Goal: Task Accomplishment & Management: Use online tool/utility

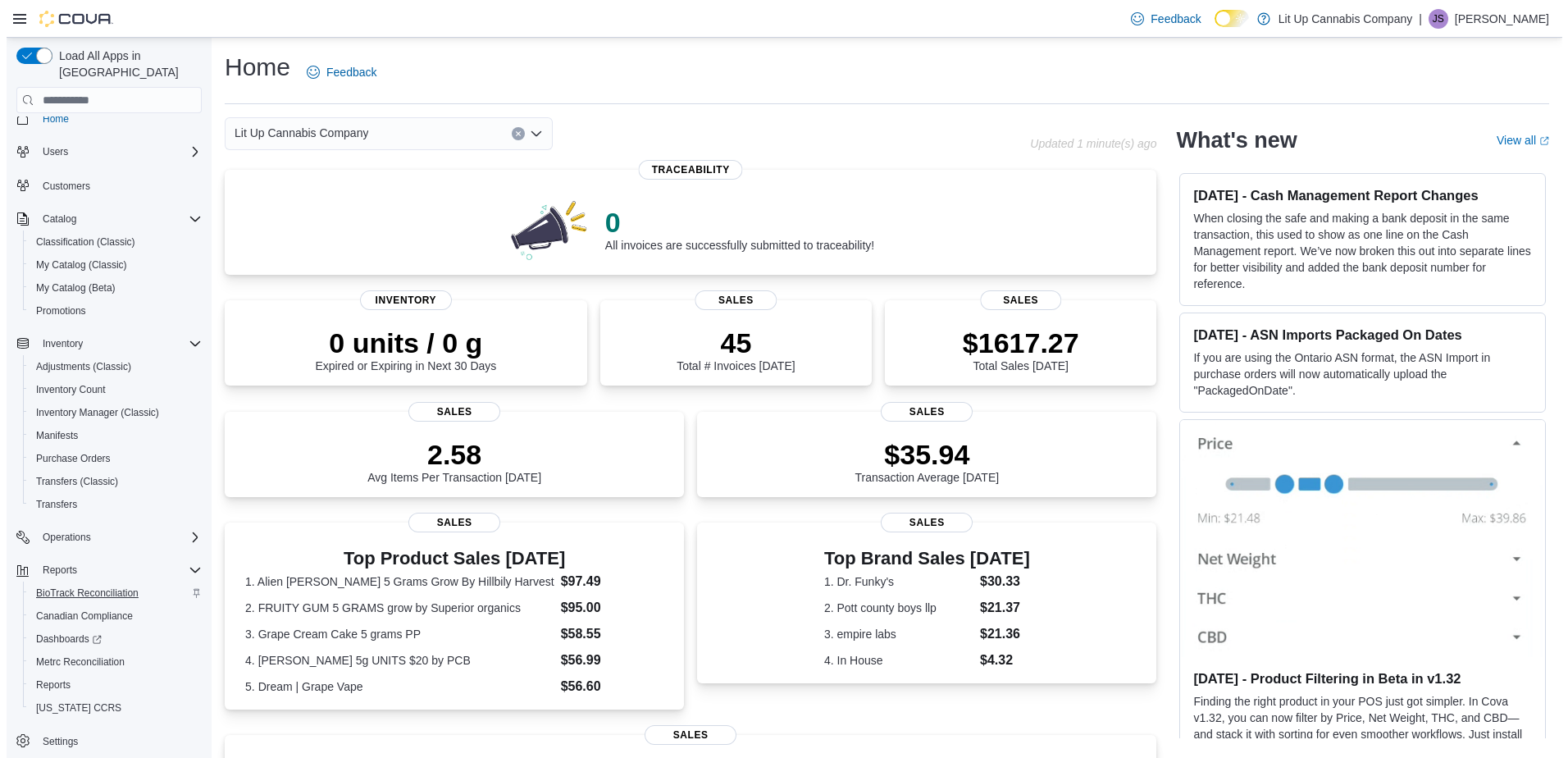
scroll to position [20, 0]
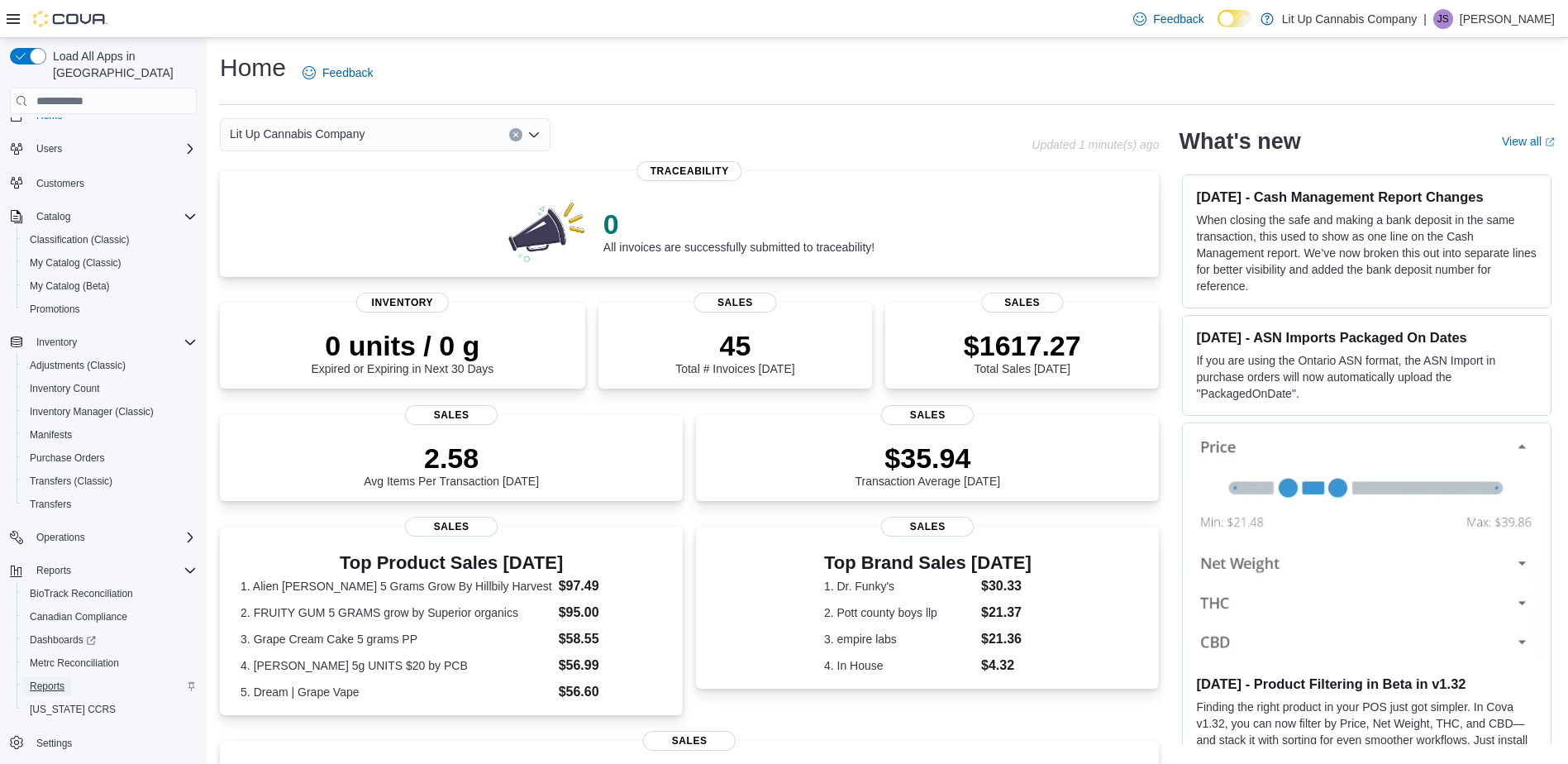
click at [43, 679] on span "Reports" at bounding box center [47, 685] width 35 height 13
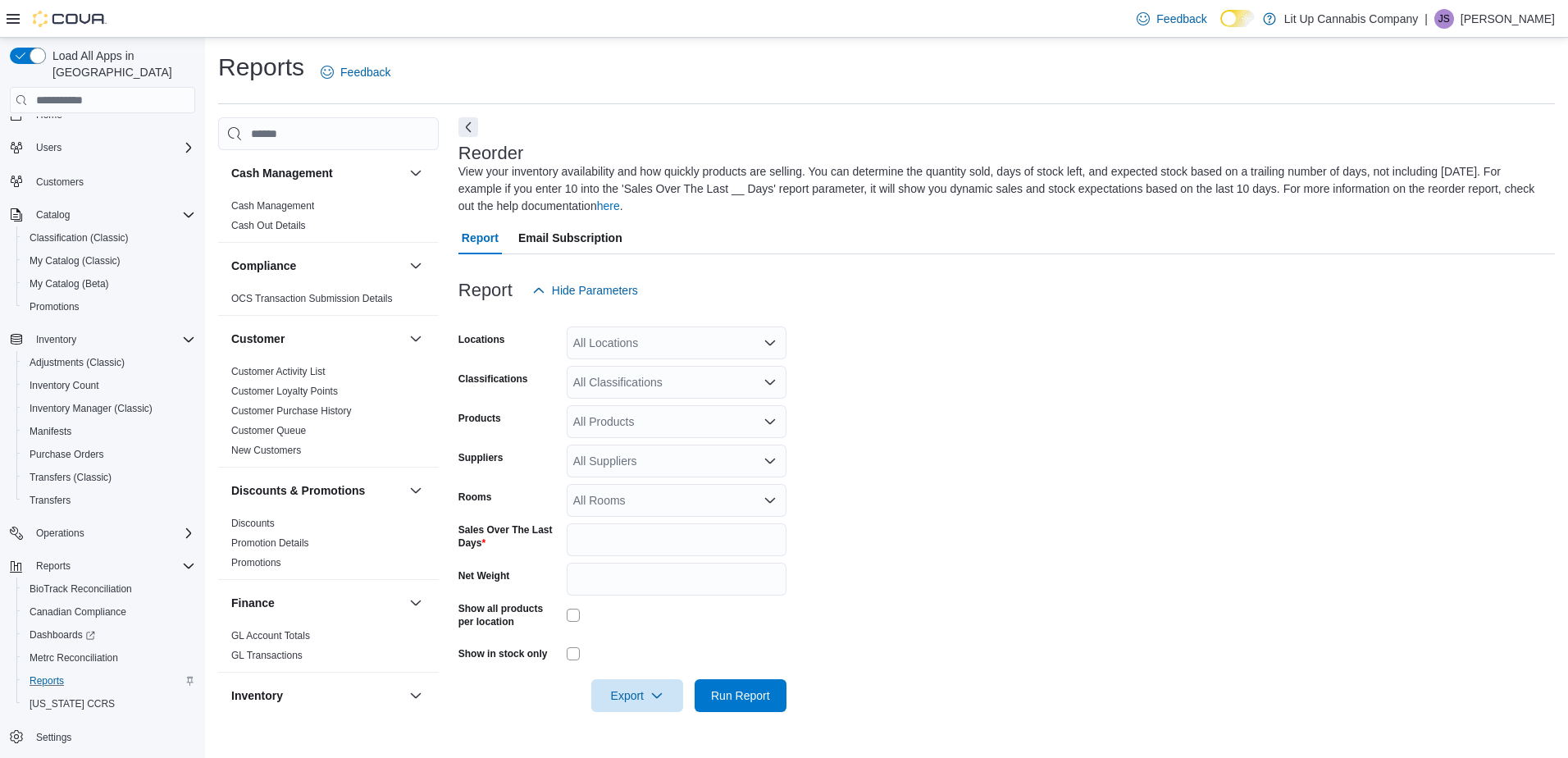
click at [598, 351] on div "All Locations" at bounding box center [676, 343] width 220 height 33
click at [621, 391] on span "[STREET_ADDRESS]" at bounding box center [658, 394] width 114 height 16
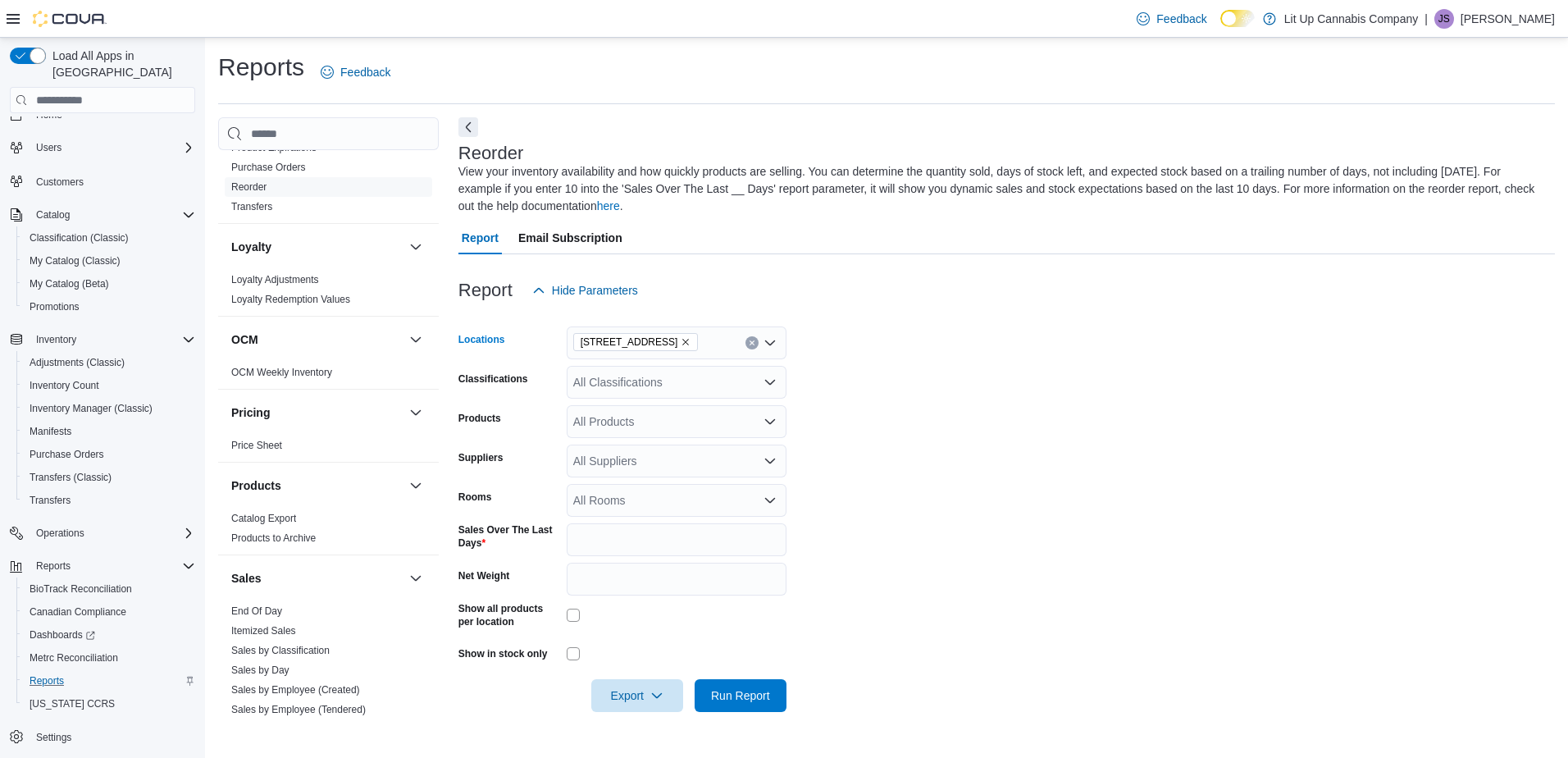
scroll to position [1086, 0]
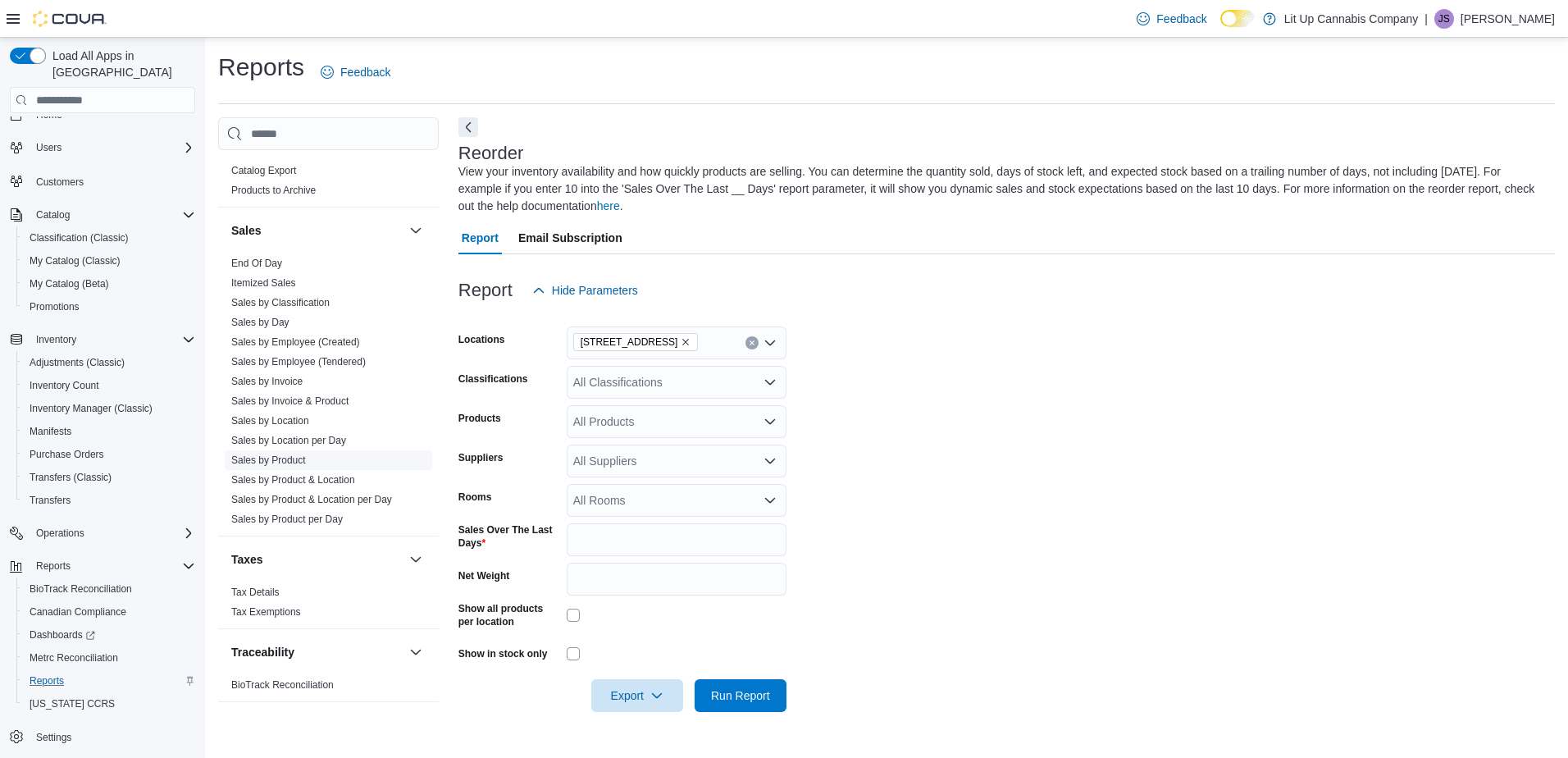
click at [282, 460] on link "Sales by Product" at bounding box center [269, 460] width 75 height 12
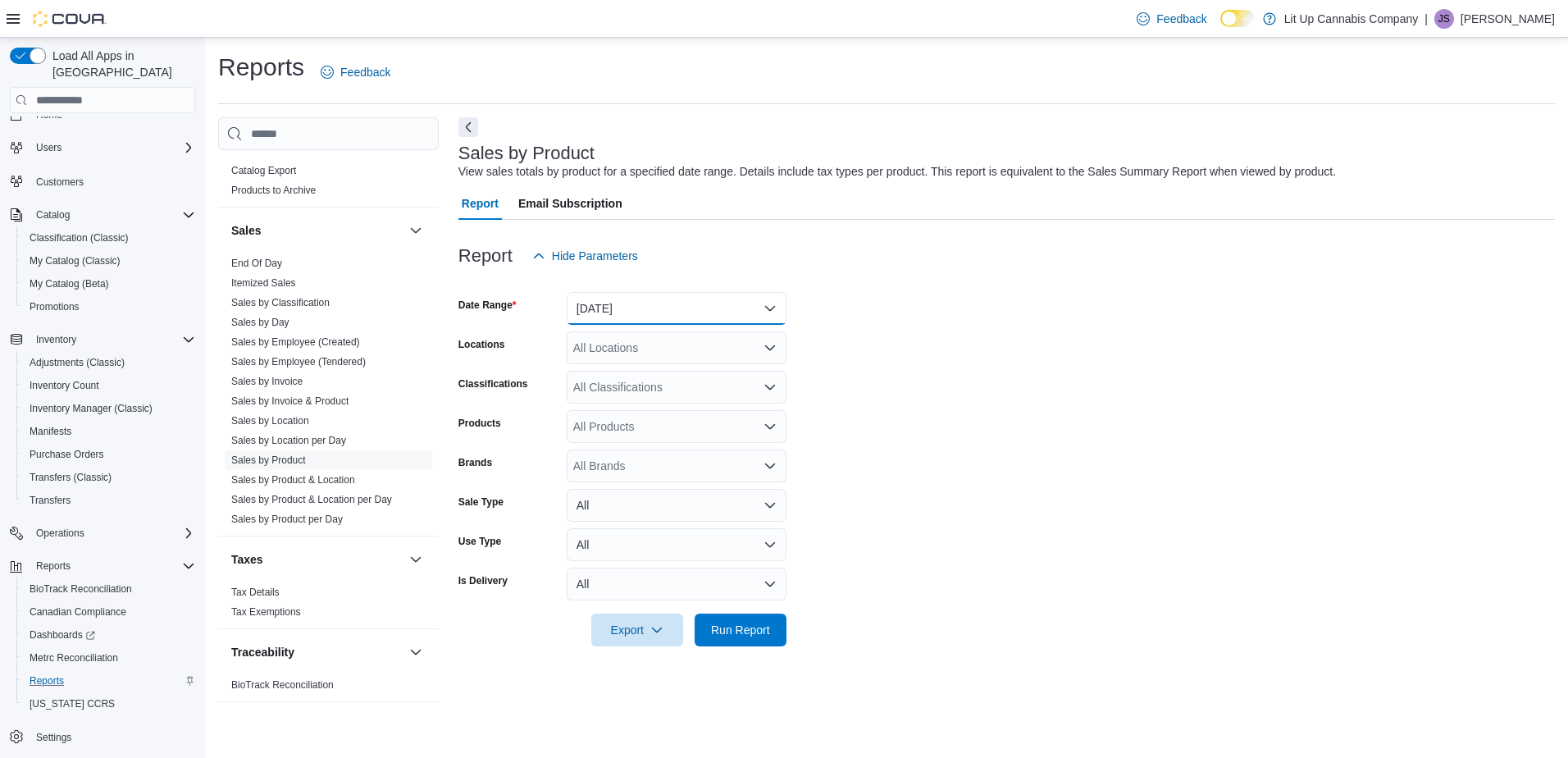
click at [610, 307] on button "[DATE]" at bounding box center [676, 308] width 220 height 33
click at [753, 265] on div "Report Hide Parameters" at bounding box center [1005, 256] width 1096 height 33
click at [598, 427] on div "All Products" at bounding box center [676, 426] width 220 height 33
click at [540, 418] on div "Products" at bounding box center [508, 426] width 102 height 33
click at [603, 386] on div "All Classifications" at bounding box center [676, 387] width 220 height 33
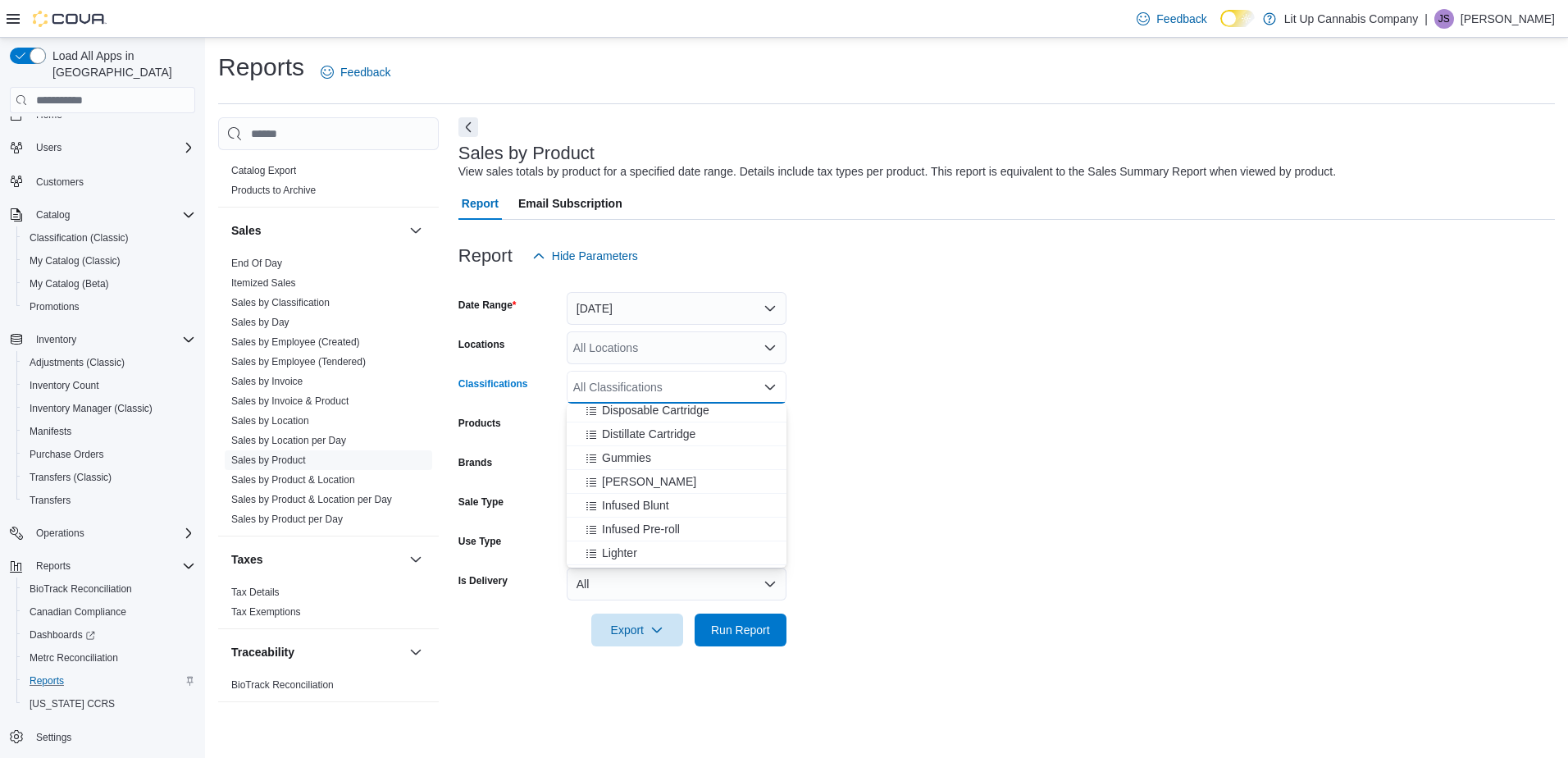
scroll to position [410, 0]
click at [625, 523] on span "Infused Pre-roll" at bounding box center [641, 528] width 78 height 16
click at [840, 480] on form "Date Range [DATE] Locations All Locations Classifications Infused Pre-roll Comb…" at bounding box center [1005, 459] width 1096 height 374
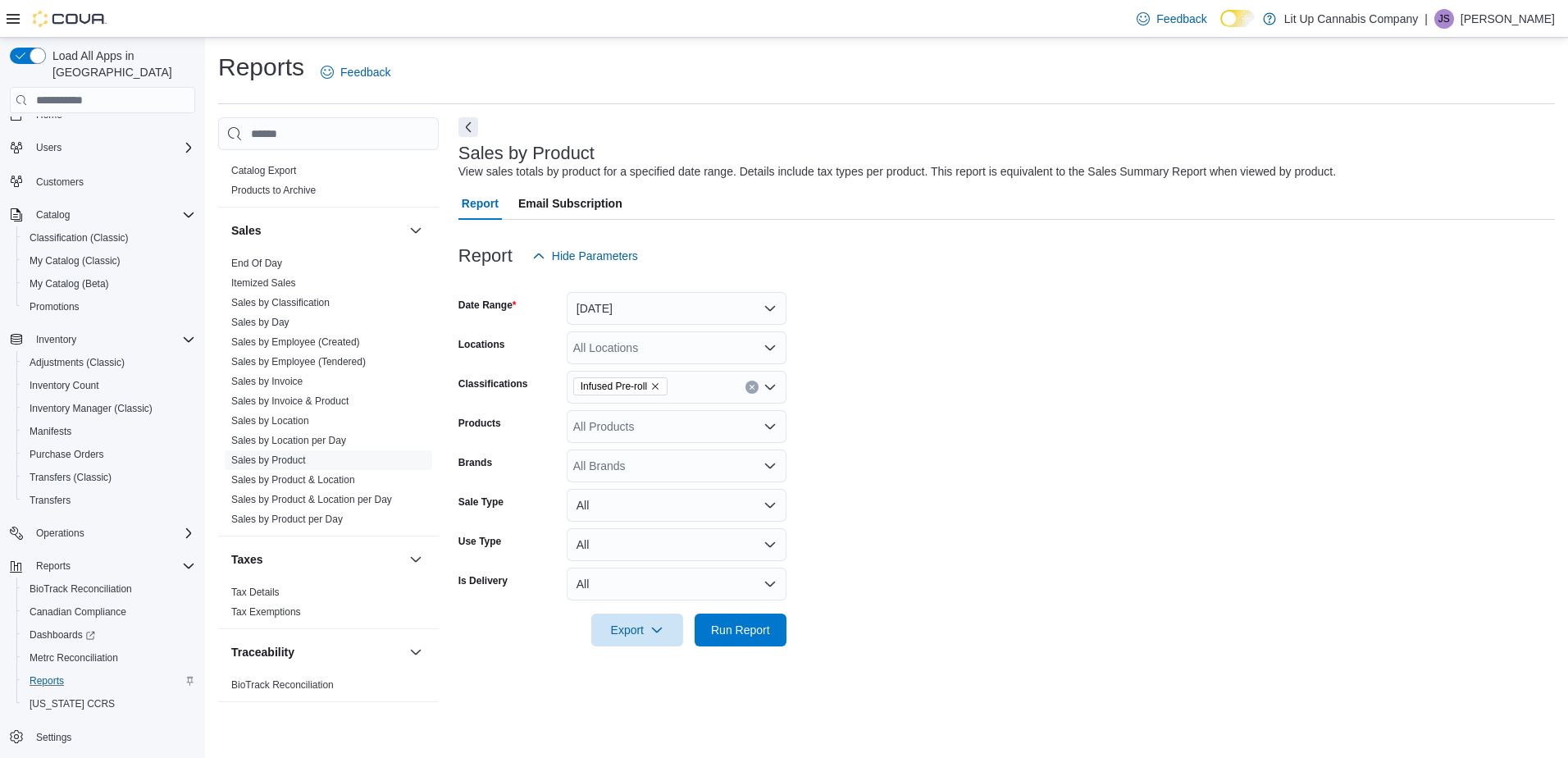
click at [587, 465] on div "All Brands" at bounding box center [676, 465] width 220 height 33
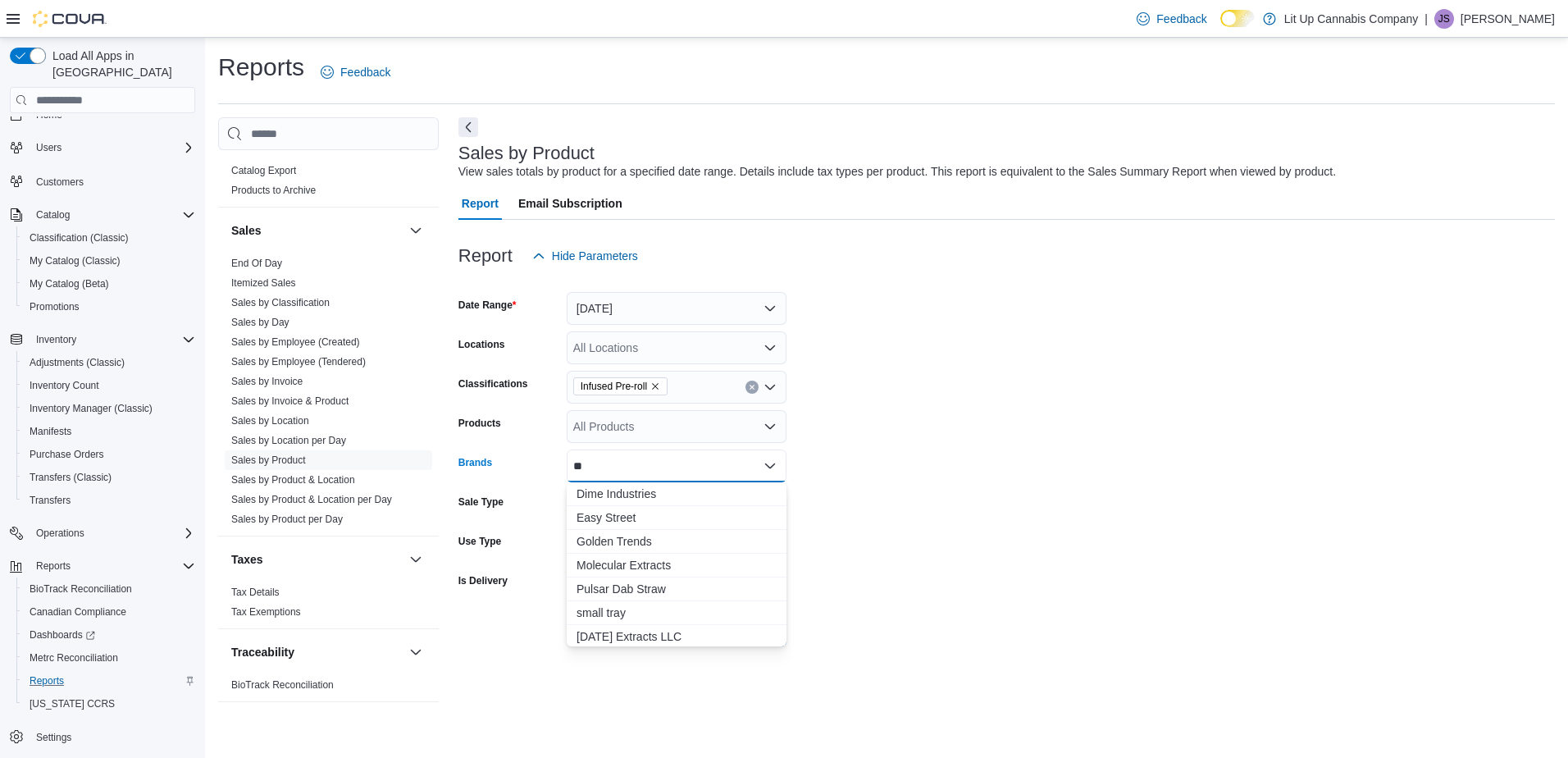
type input "*"
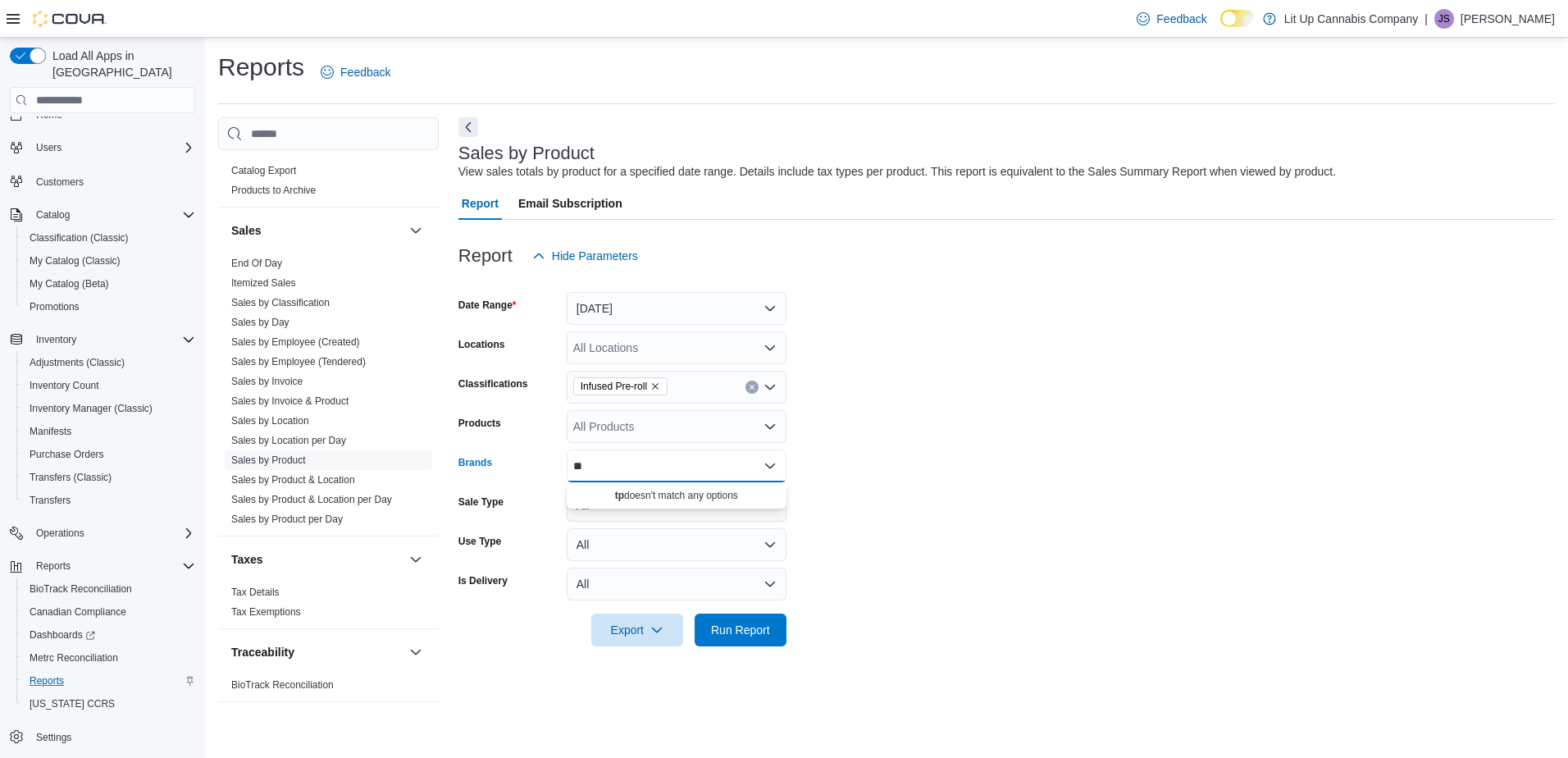
type input "*"
click at [836, 440] on form "Date Range [DATE] Locations All Locations Classifications Infused Pre-roll Prod…" at bounding box center [1005, 459] width 1096 height 374
click at [609, 466] on div "All Brands" at bounding box center [676, 465] width 220 height 33
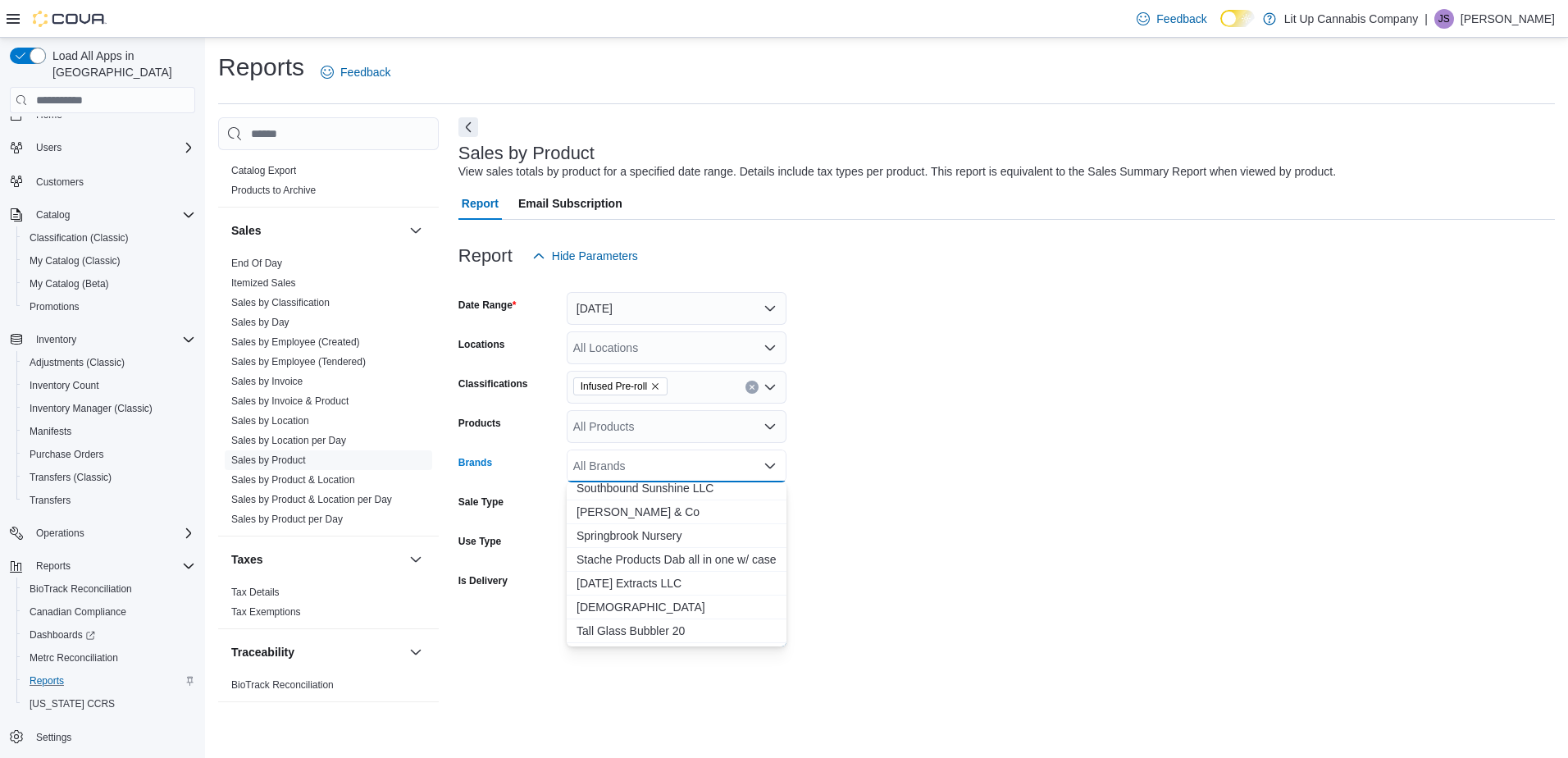
scroll to position [1836, 0]
click at [528, 502] on div "Sale Type" at bounding box center [508, 505] width 102 height 33
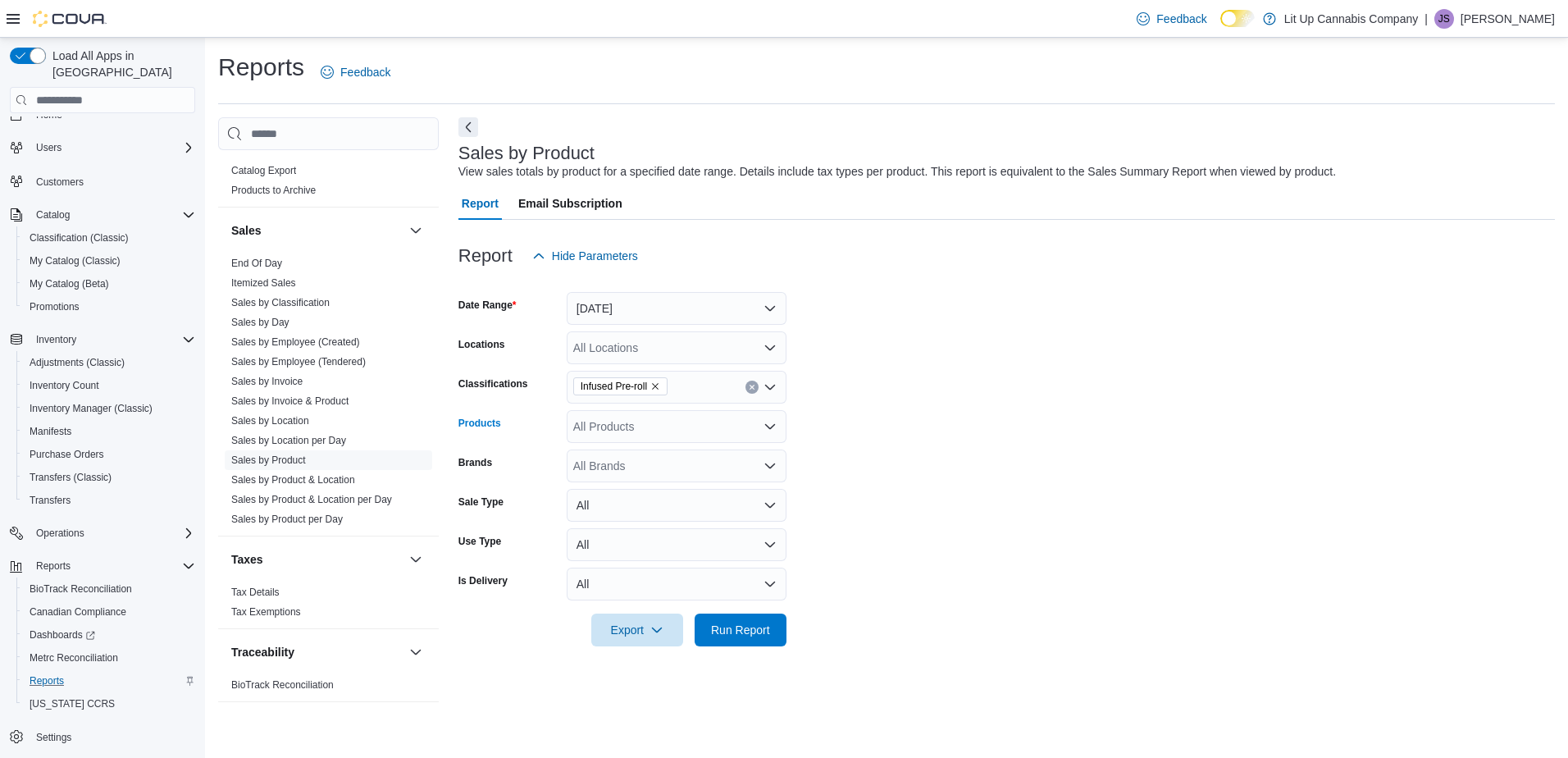
click at [626, 432] on div "All Products" at bounding box center [676, 426] width 220 height 33
click at [883, 428] on form "Date Range [DATE] Locations All Locations Classifications Infused Pre-roll Prod…" at bounding box center [1005, 459] width 1096 height 374
click at [280, 298] on link "Sales by Classification" at bounding box center [280, 302] width 98 height 12
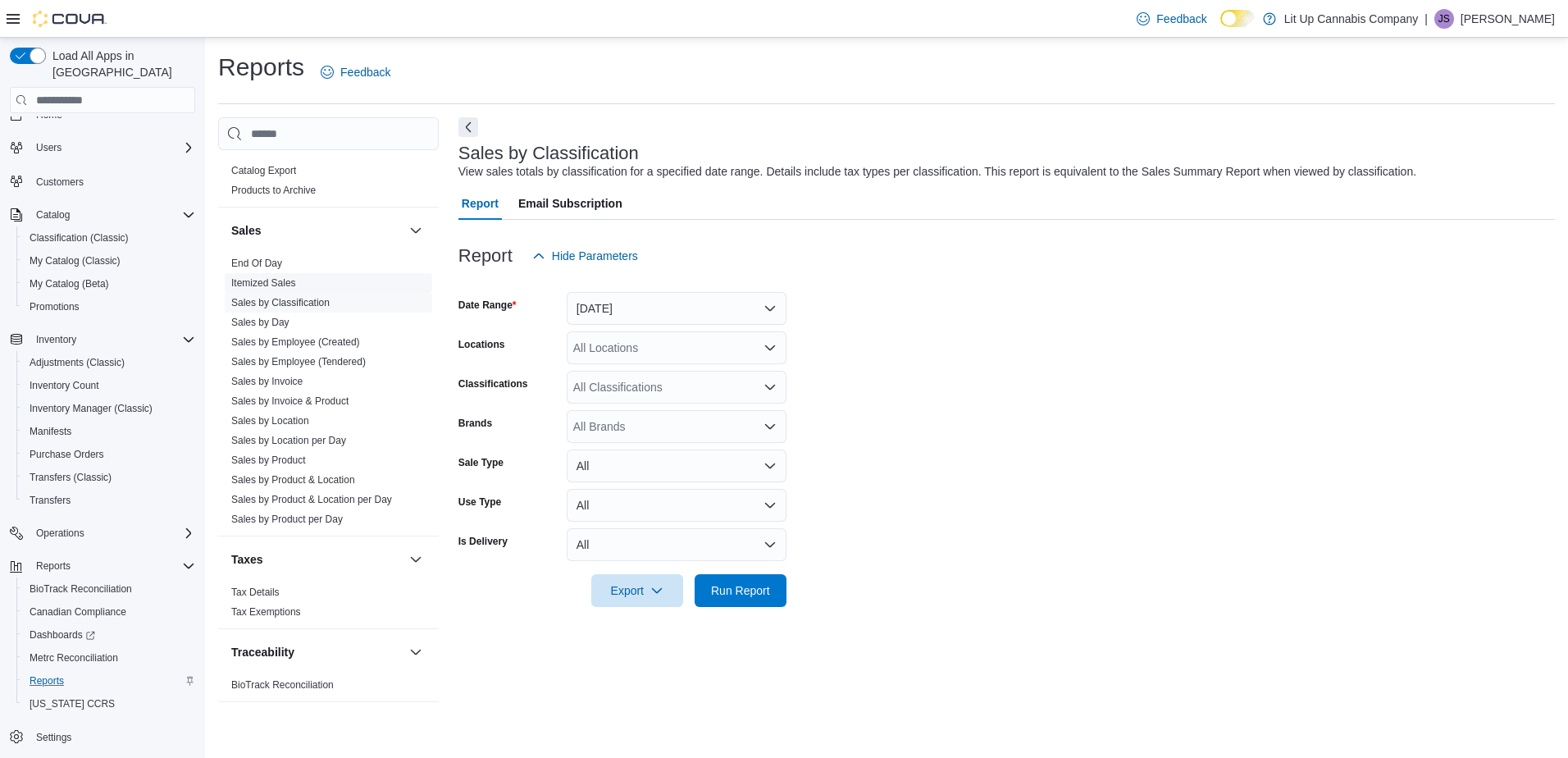
click at [260, 284] on link "Itemized Sales" at bounding box center [264, 282] width 65 height 12
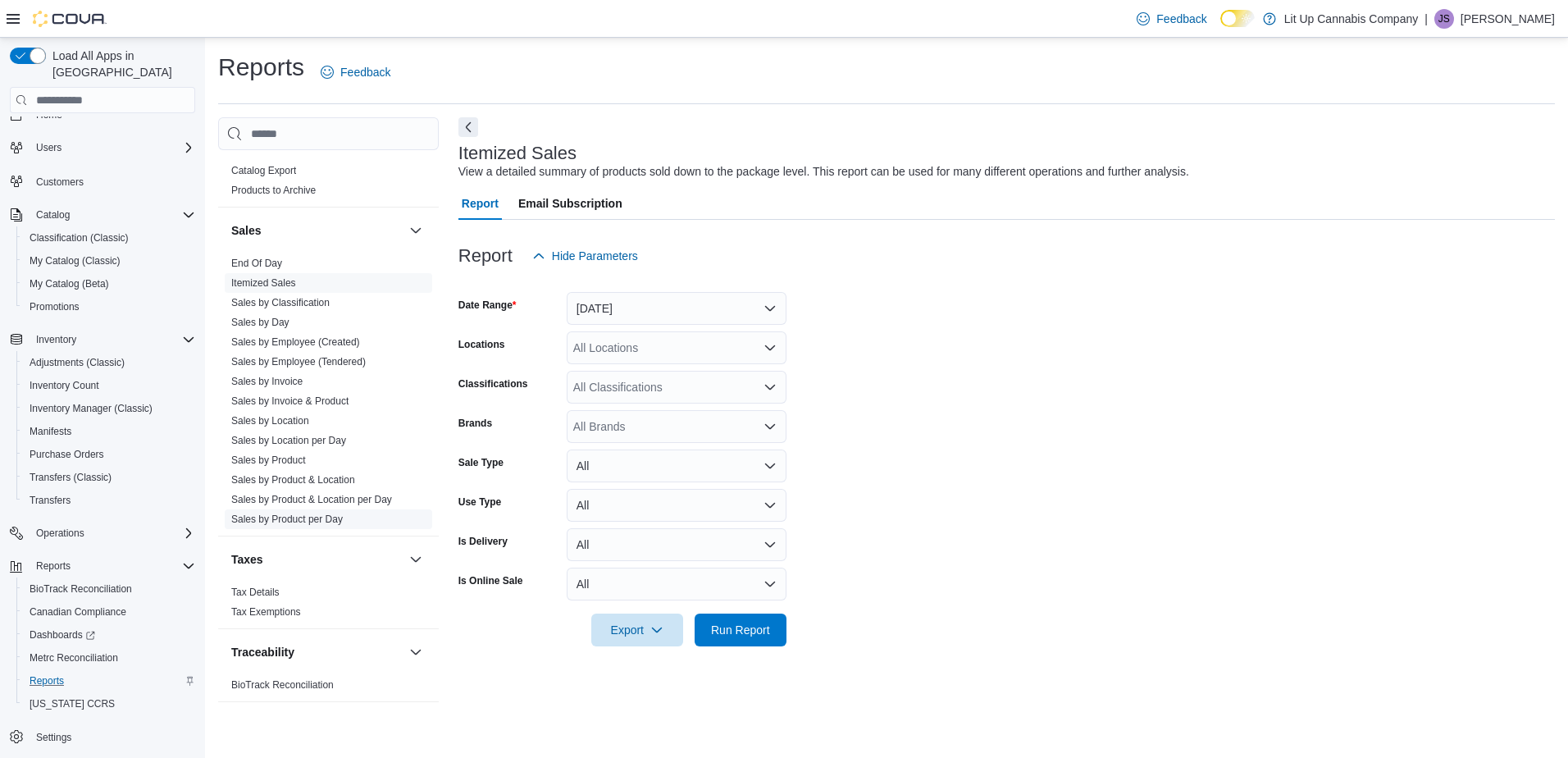
click at [280, 516] on link "Sales by Product per Day" at bounding box center [288, 518] width 112 height 12
click at [469, 130] on button "Next" at bounding box center [468, 126] width 20 height 20
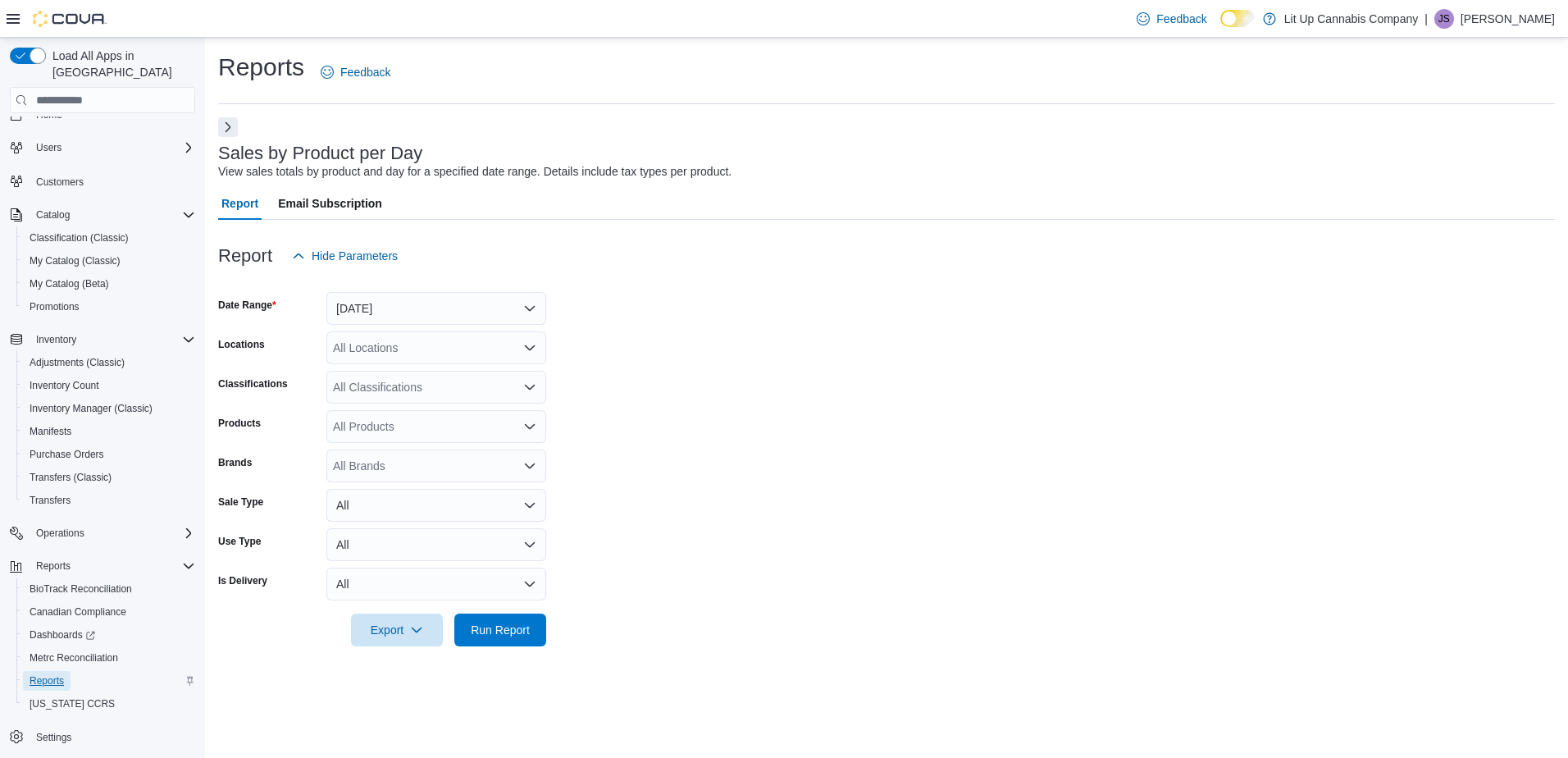
click at [49, 674] on span "Reports" at bounding box center [46, 680] width 35 height 13
click at [229, 131] on button "Next" at bounding box center [228, 126] width 20 height 20
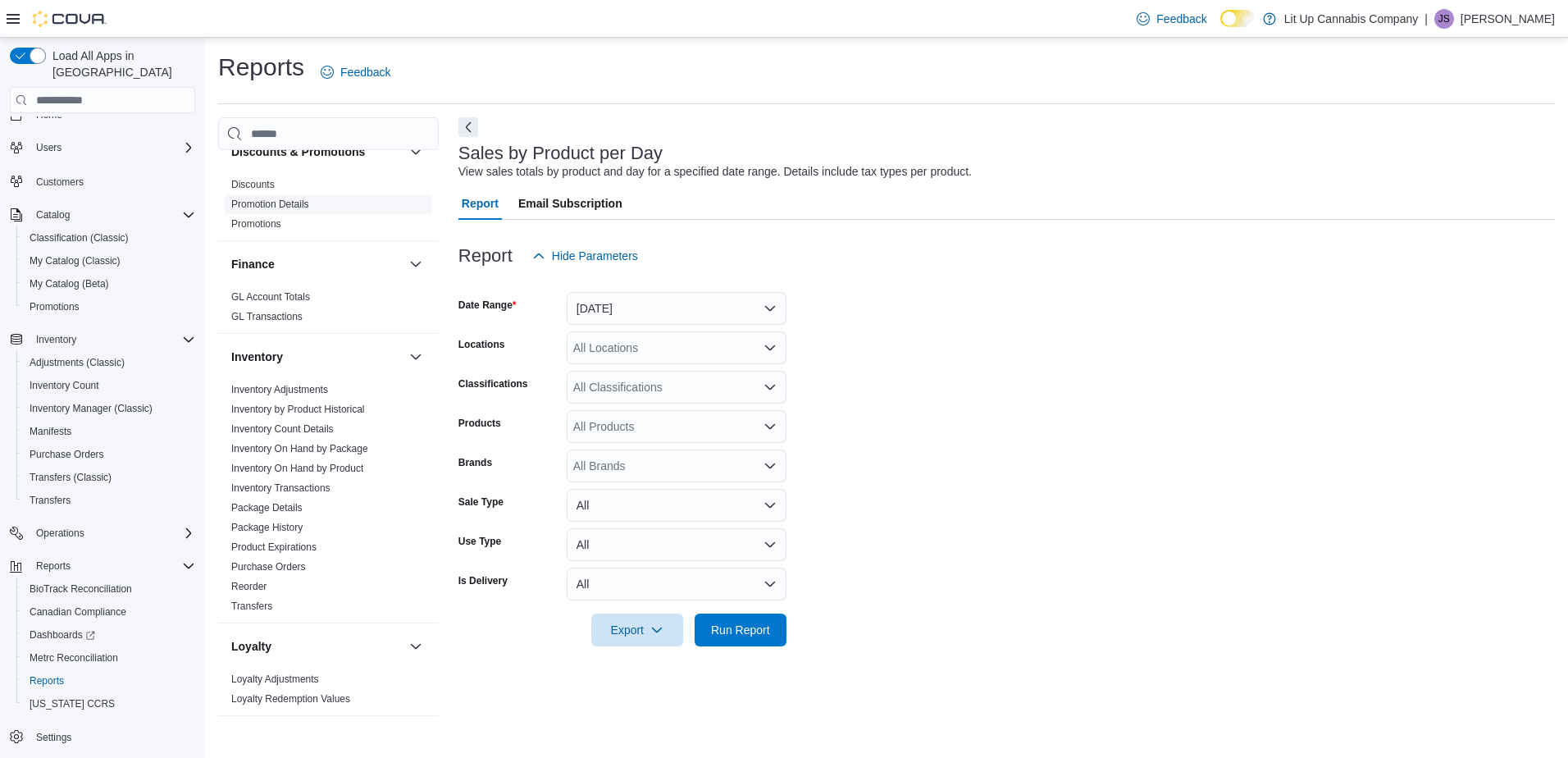
scroll to position [410, 0]
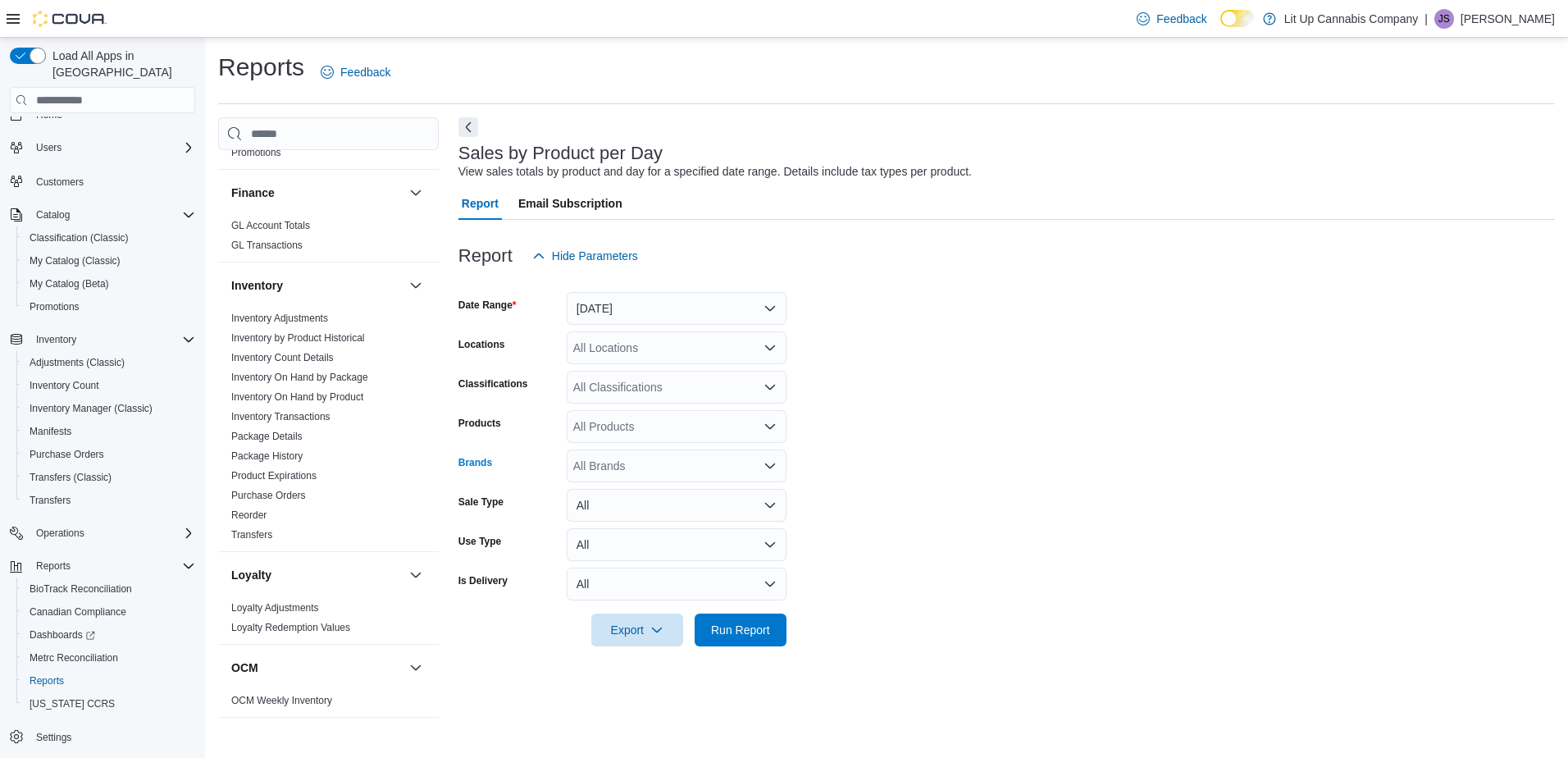
click at [631, 471] on div "All Brands" at bounding box center [676, 465] width 220 height 33
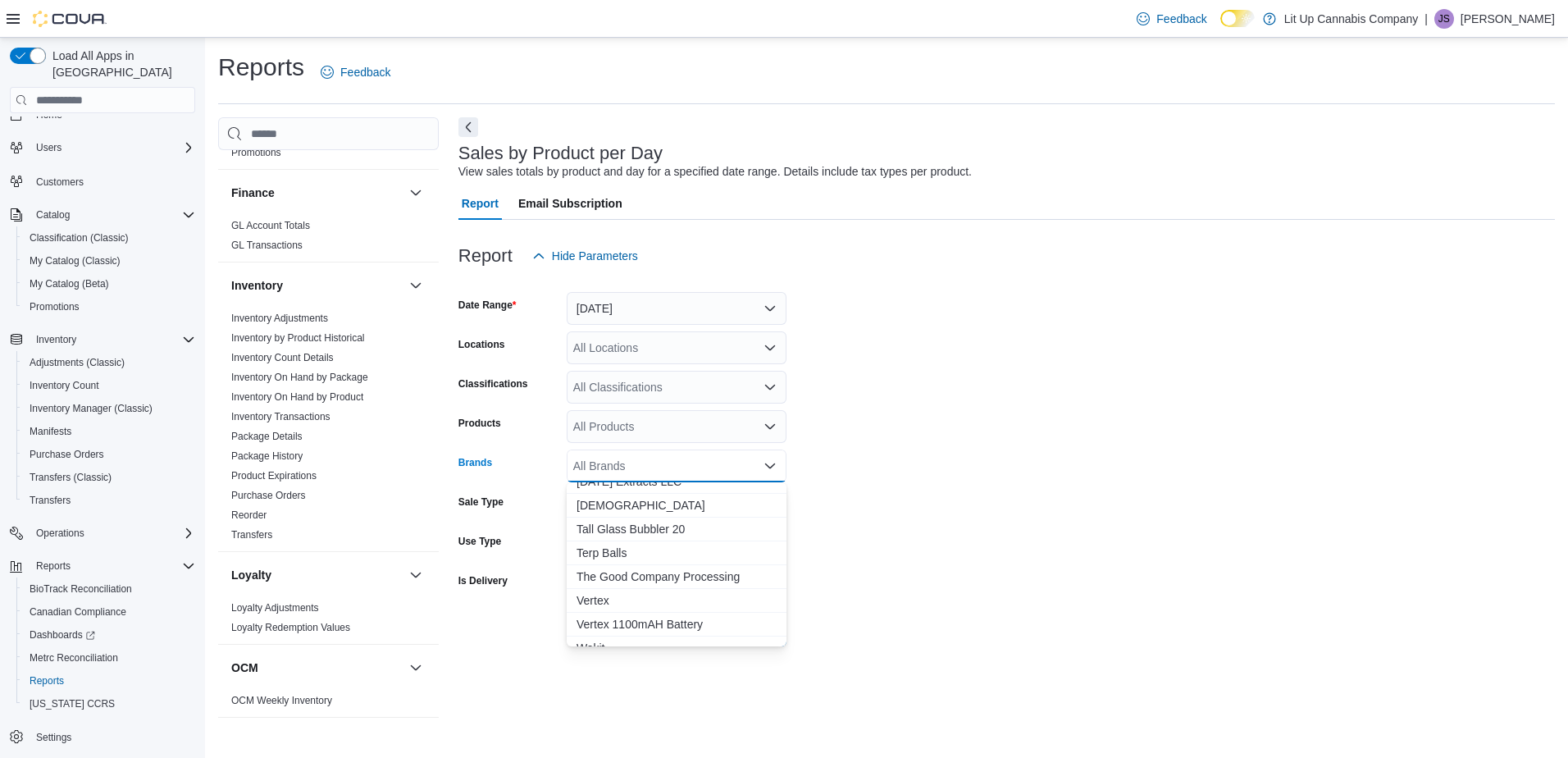
scroll to position [1968, 0]
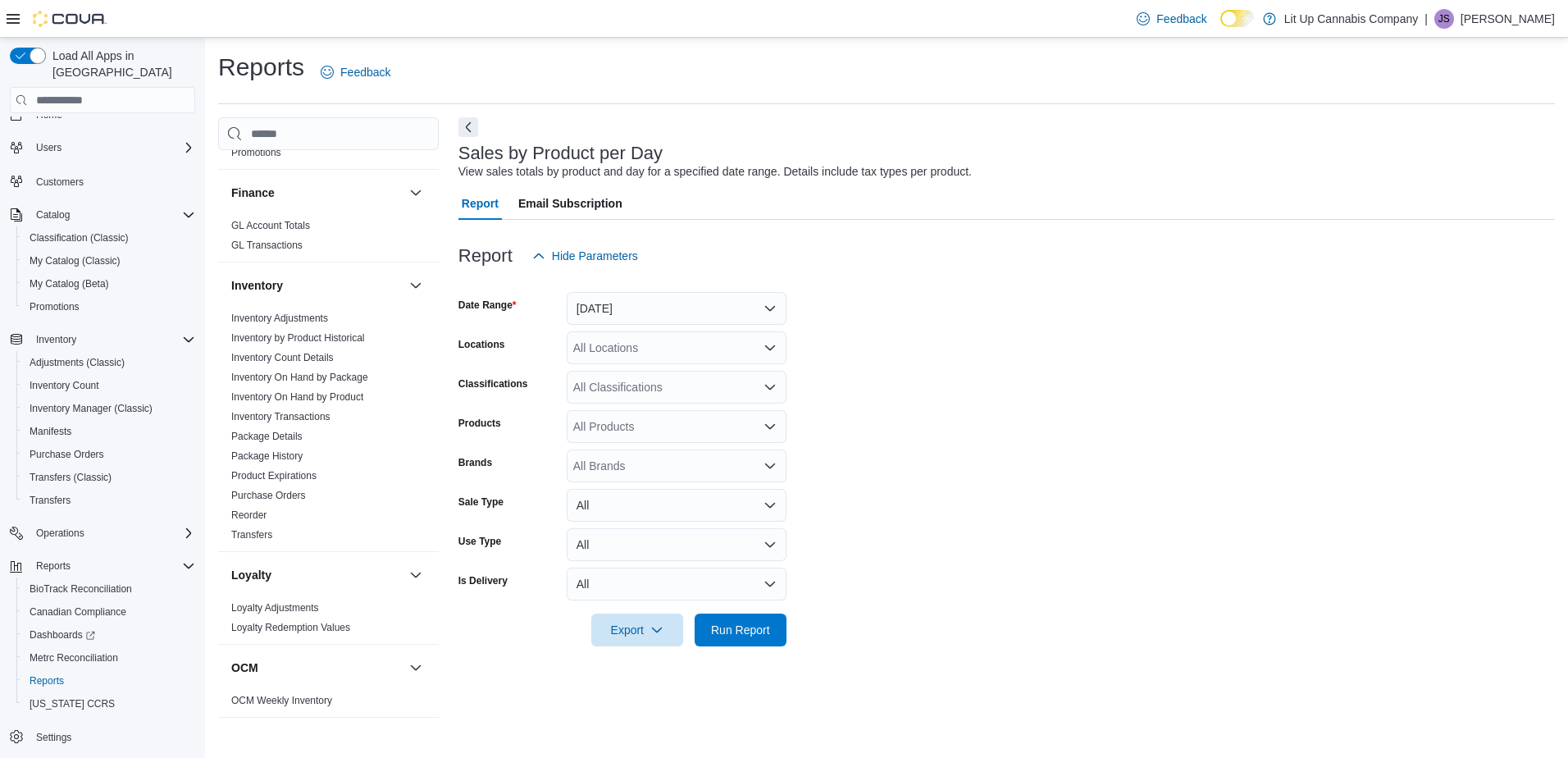
click at [894, 498] on form "Date Range [DATE] Locations All Locations Classifications All Classifications P…" at bounding box center [1005, 459] width 1096 height 374
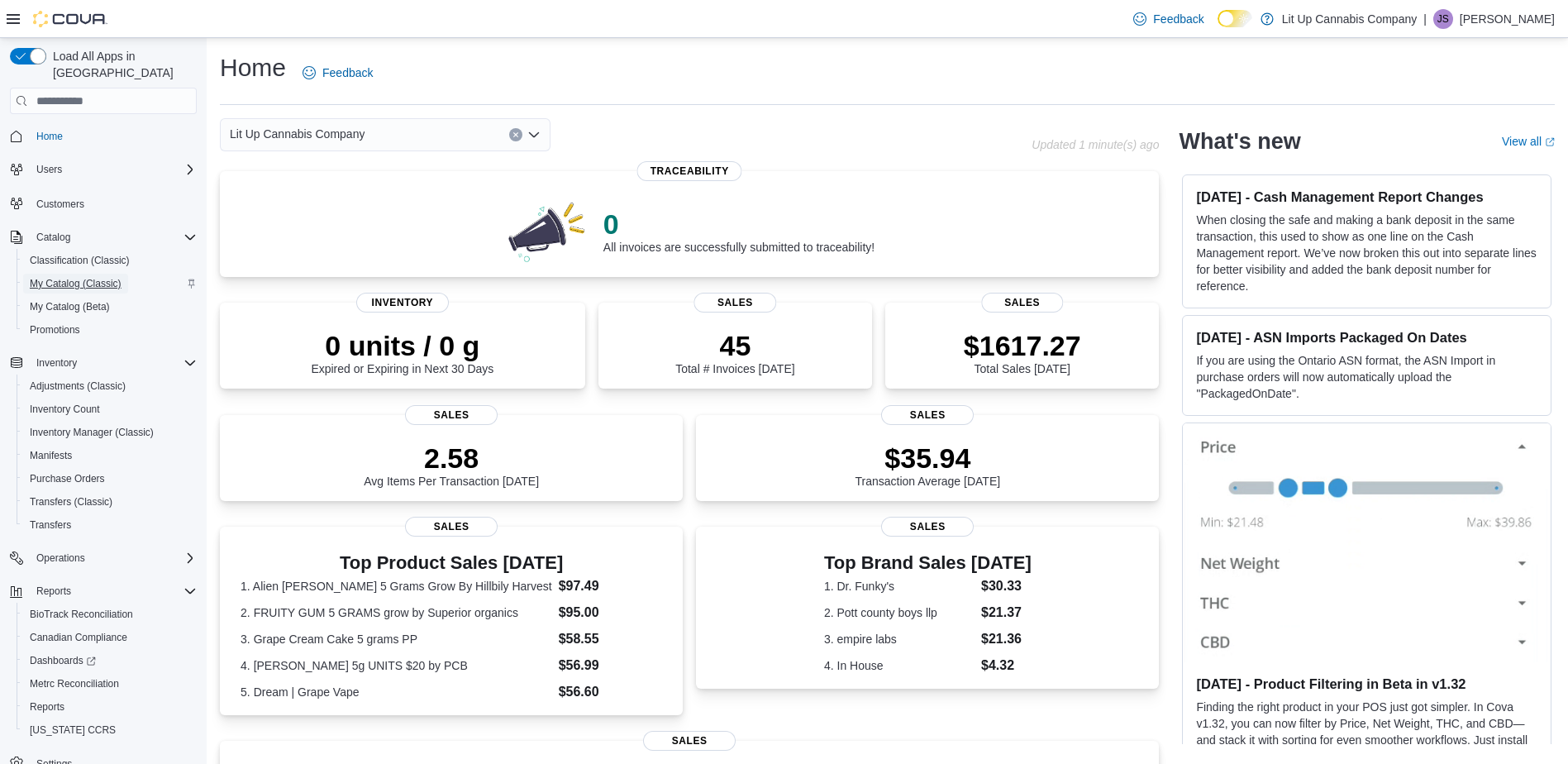
click at [88, 277] on span "My Catalog (Classic)" at bounding box center [75, 284] width 92 height 13
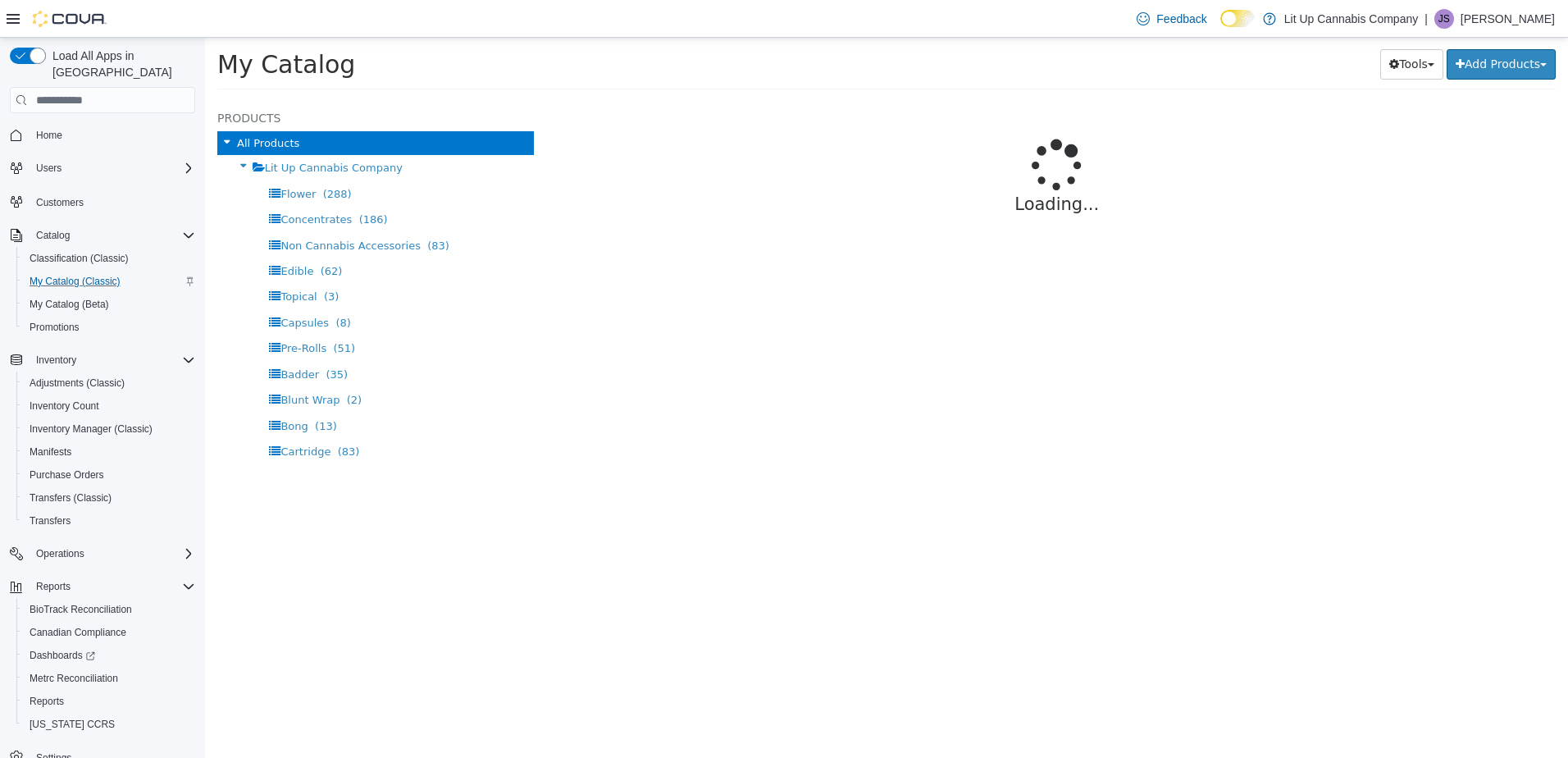
select select "**********"
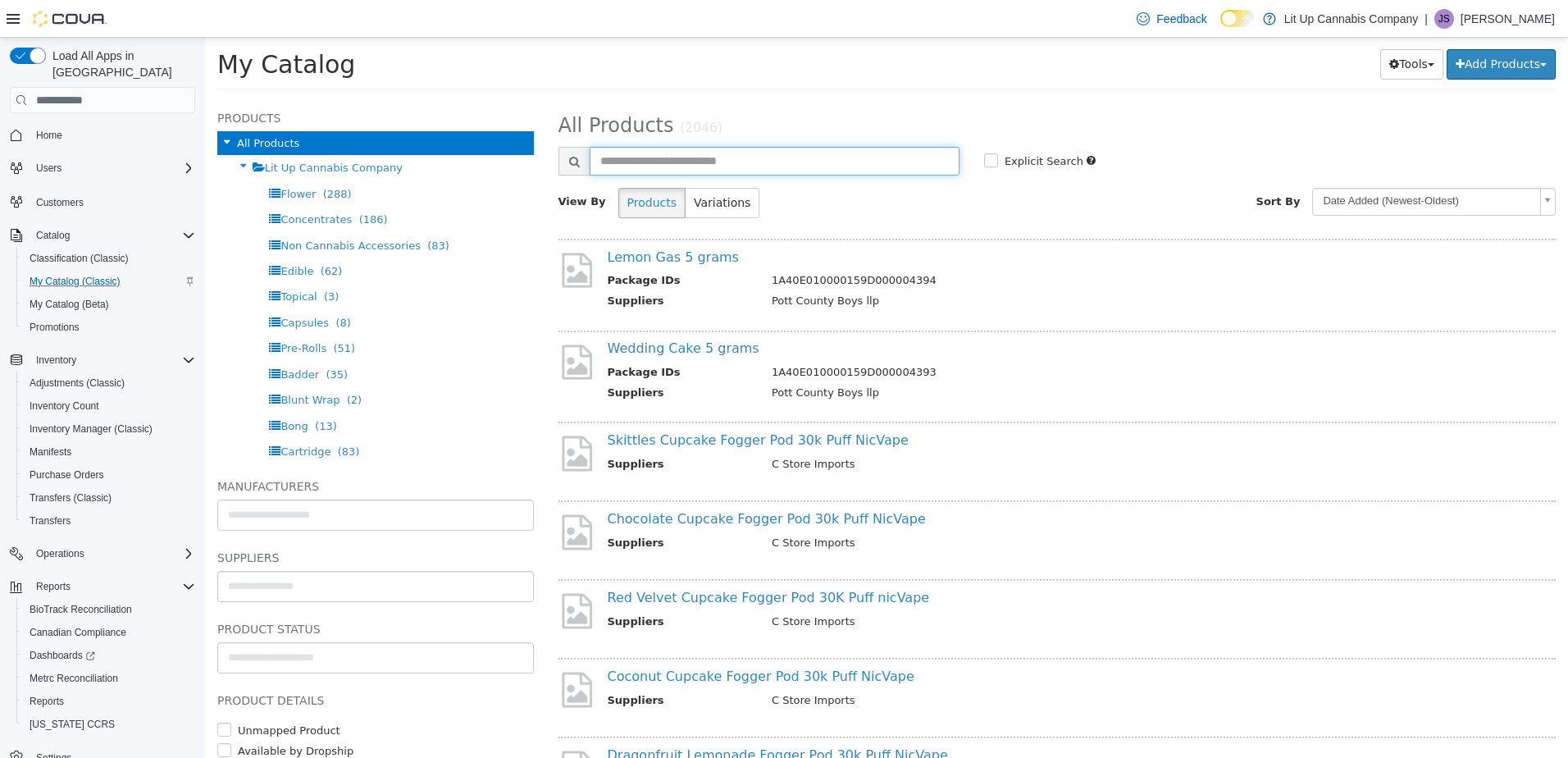
click at [665, 167] on input "text" at bounding box center [774, 161] width 370 height 28
type input "****"
select select "**********"
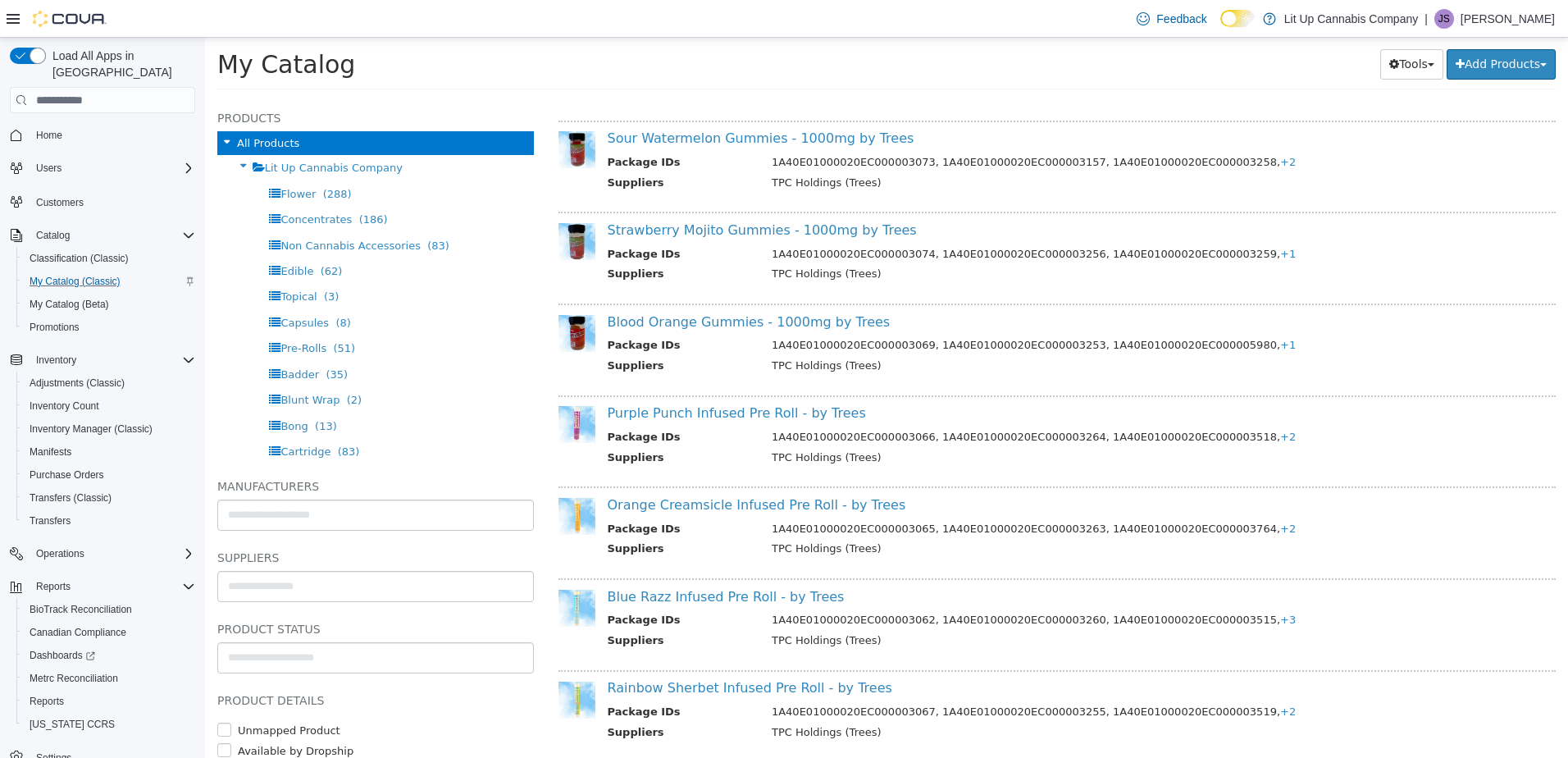
scroll to position [492, 0]
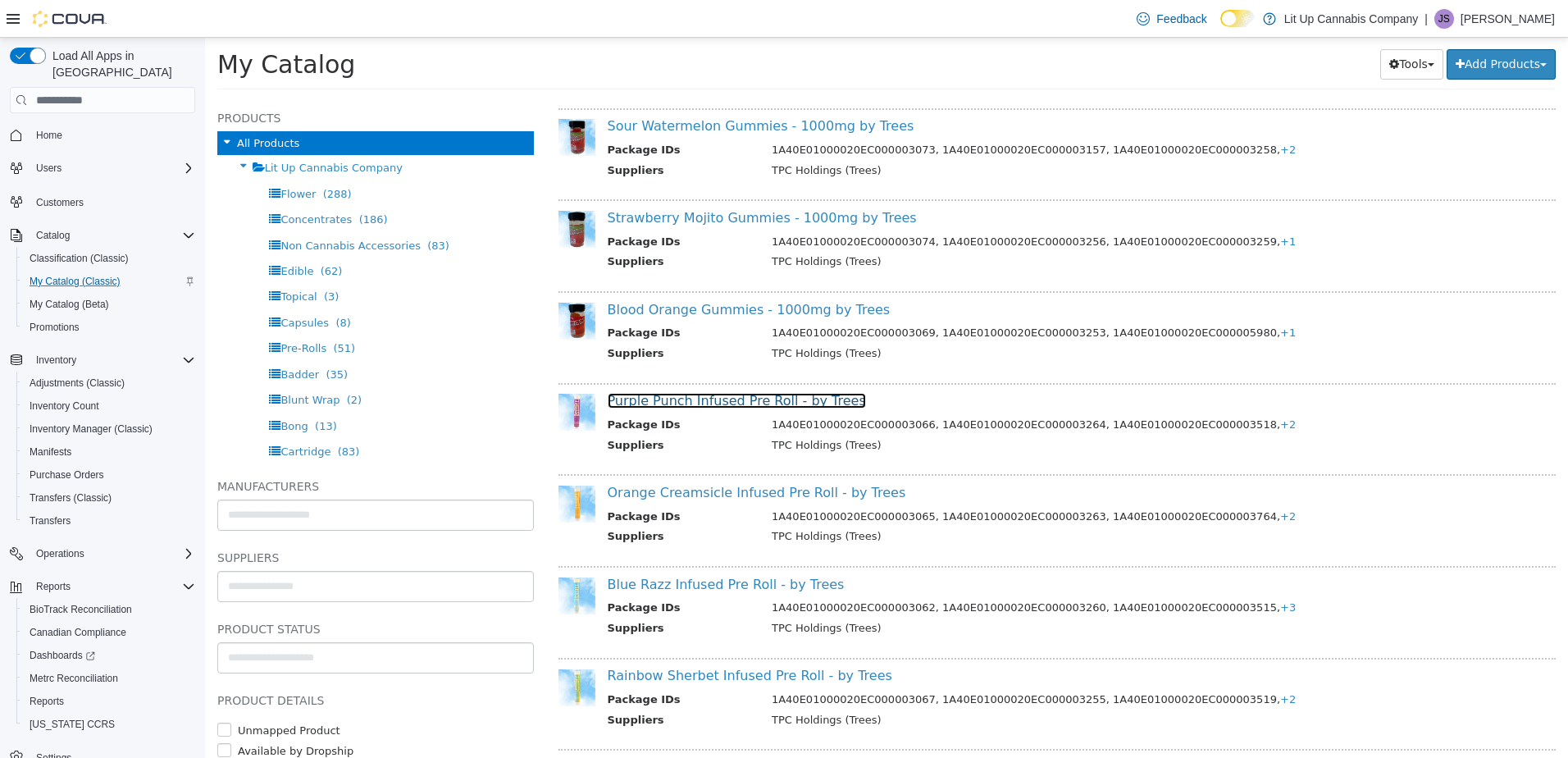
click at [718, 396] on link "Purple Punch Infused Pre Roll - by Trees" at bounding box center [737, 401] width 258 height 16
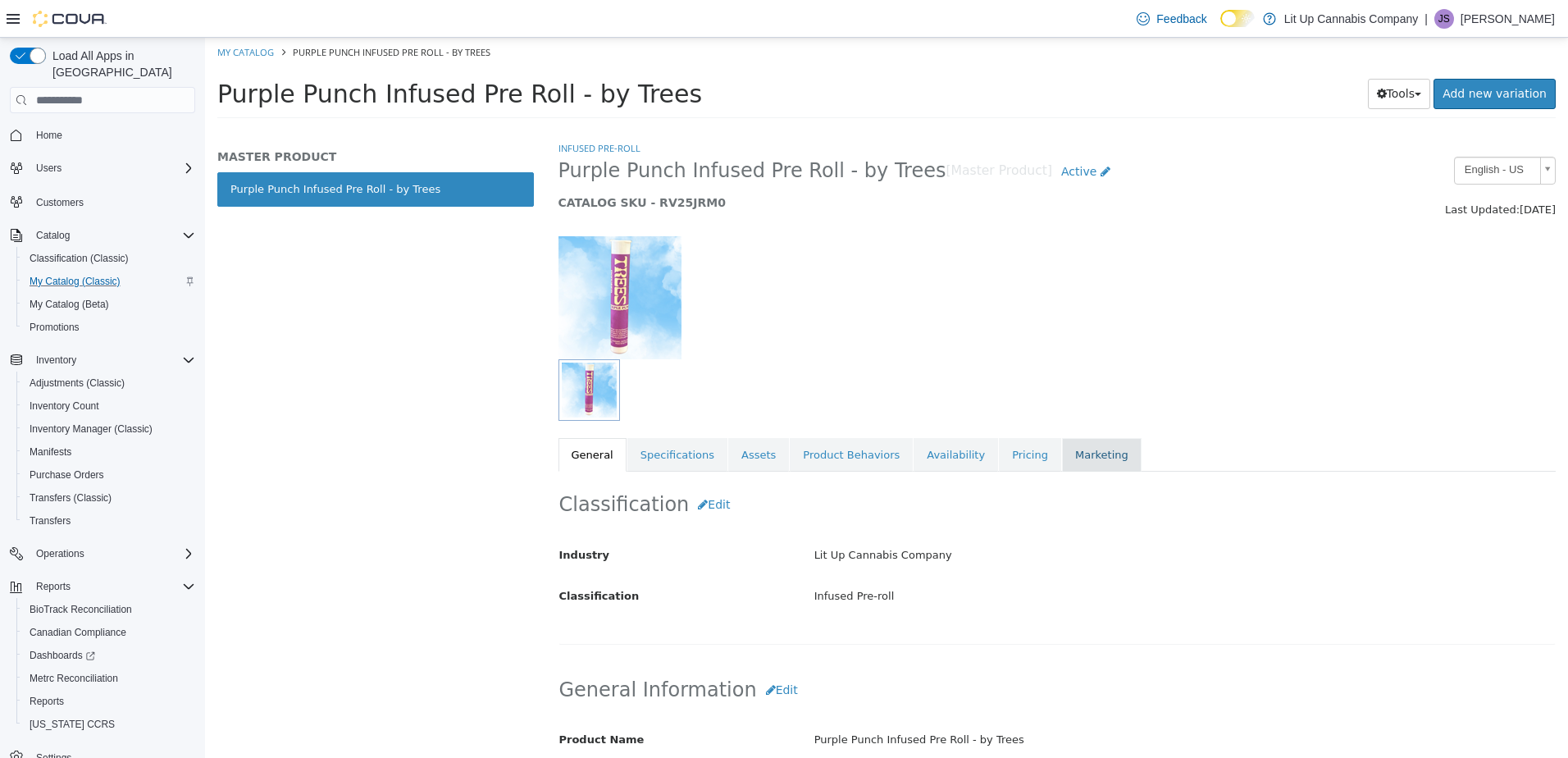
click at [1069, 459] on link "Marketing" at bounding box center [1102, 454] width 80 height 35
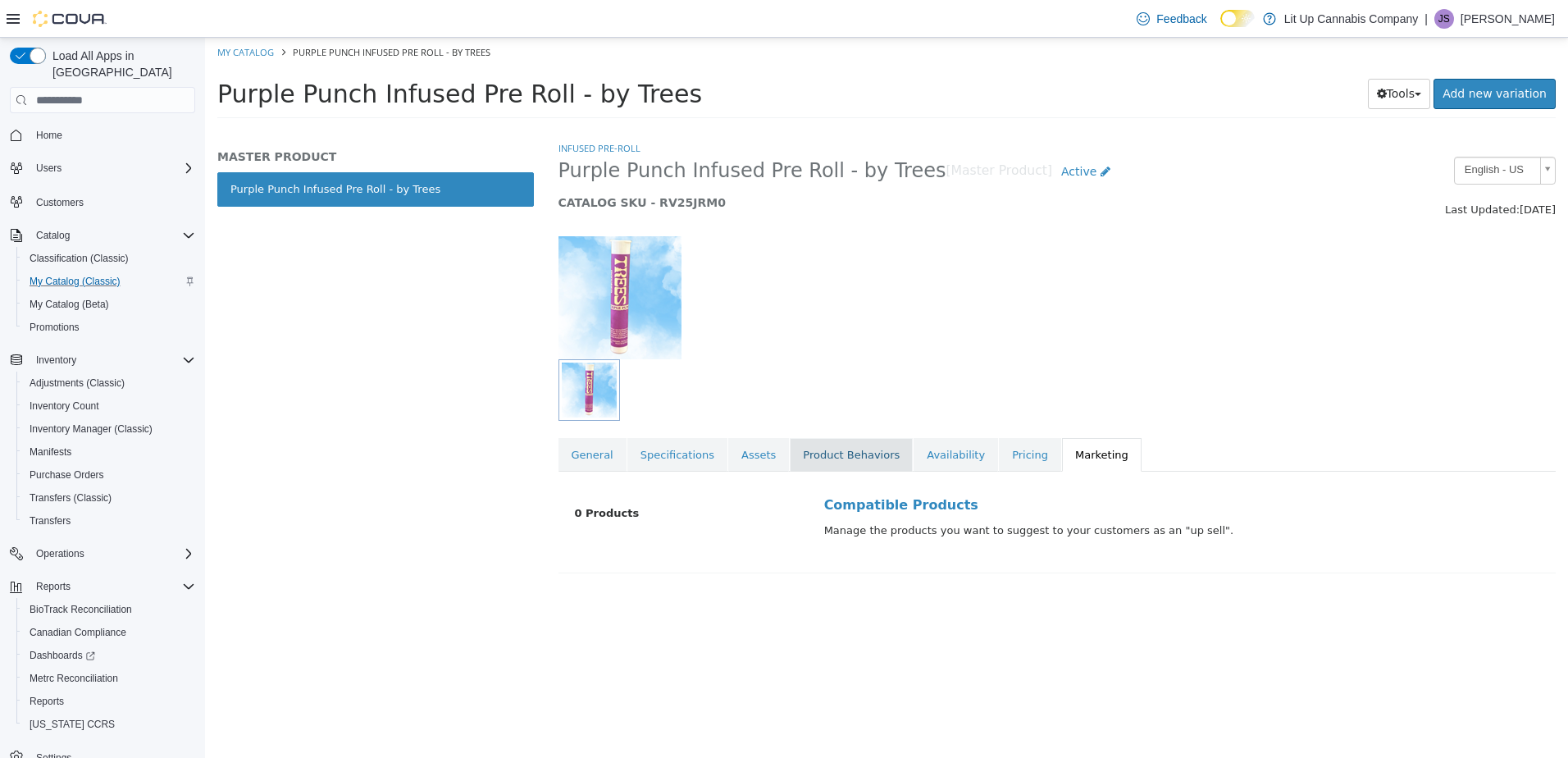
click at [847, 454] on link "Product Behaviors" at bounding box center [851, 454] width 123 height 35
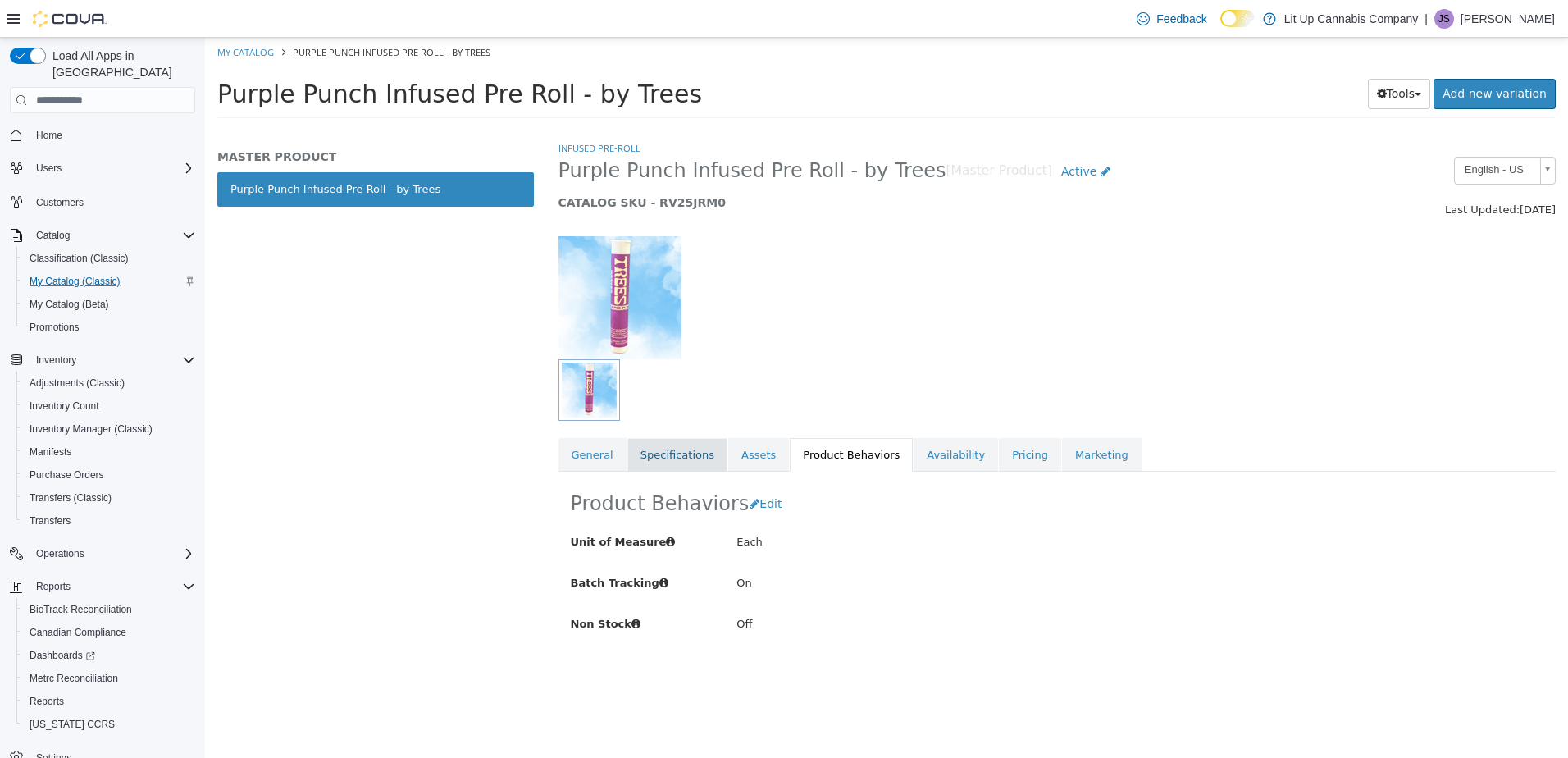
click at [683, 455] on link "Specifications" at bounding box center [677, 454] width 100 height 35
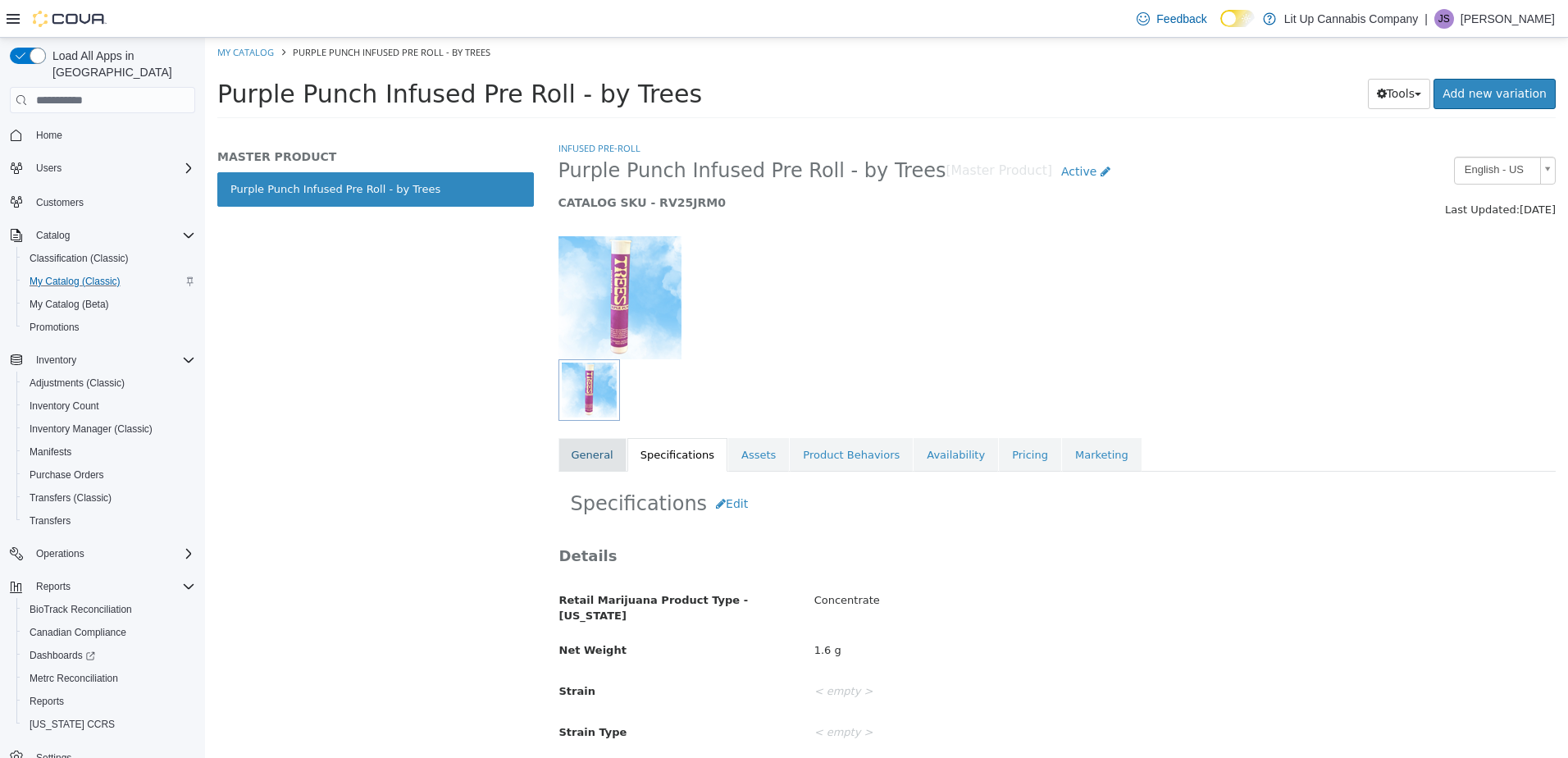
click at [596, 461] on link "General" at bounding box center [592, 454] width 68 height 35
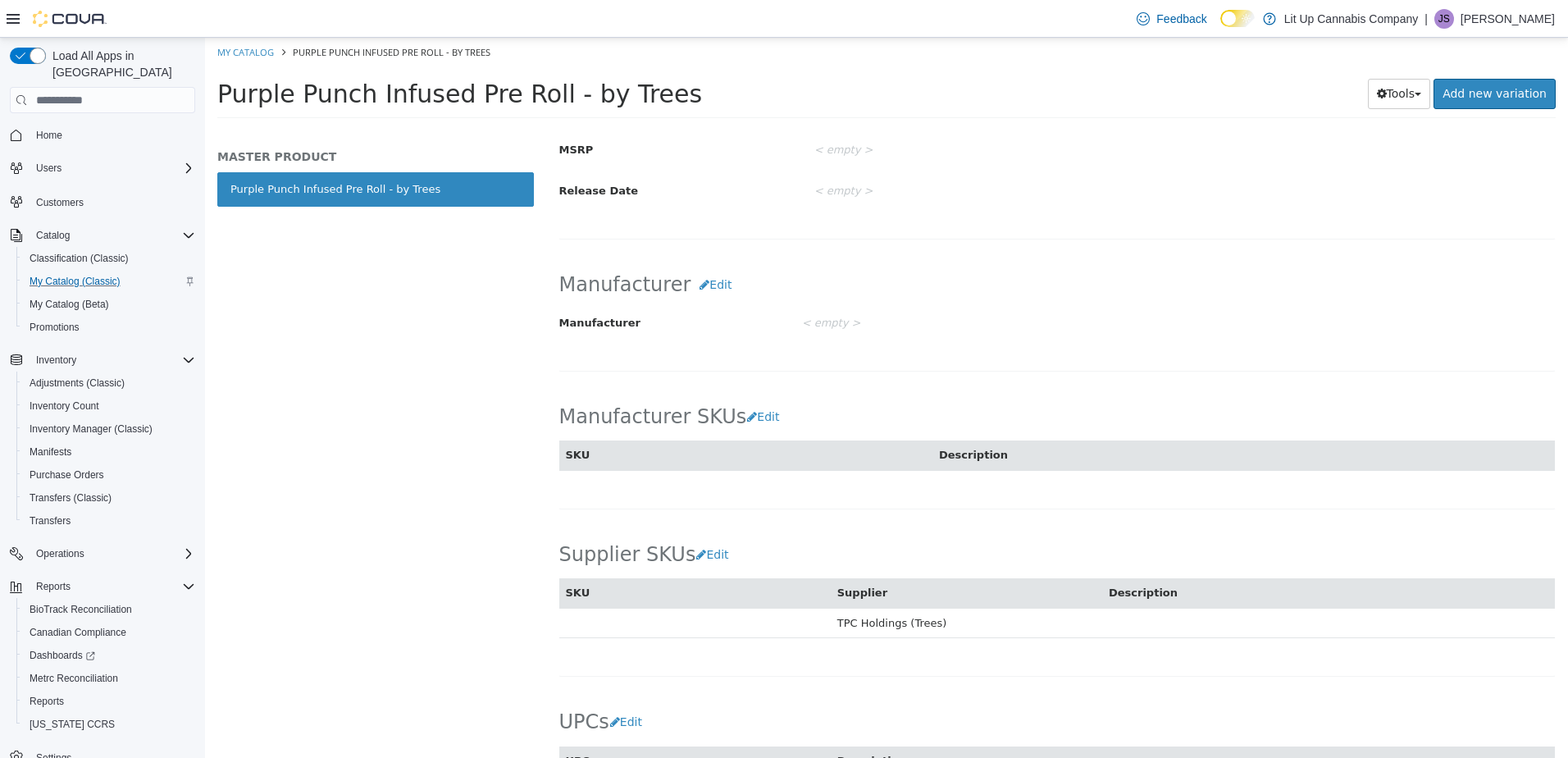
scroll to position [631, 0]
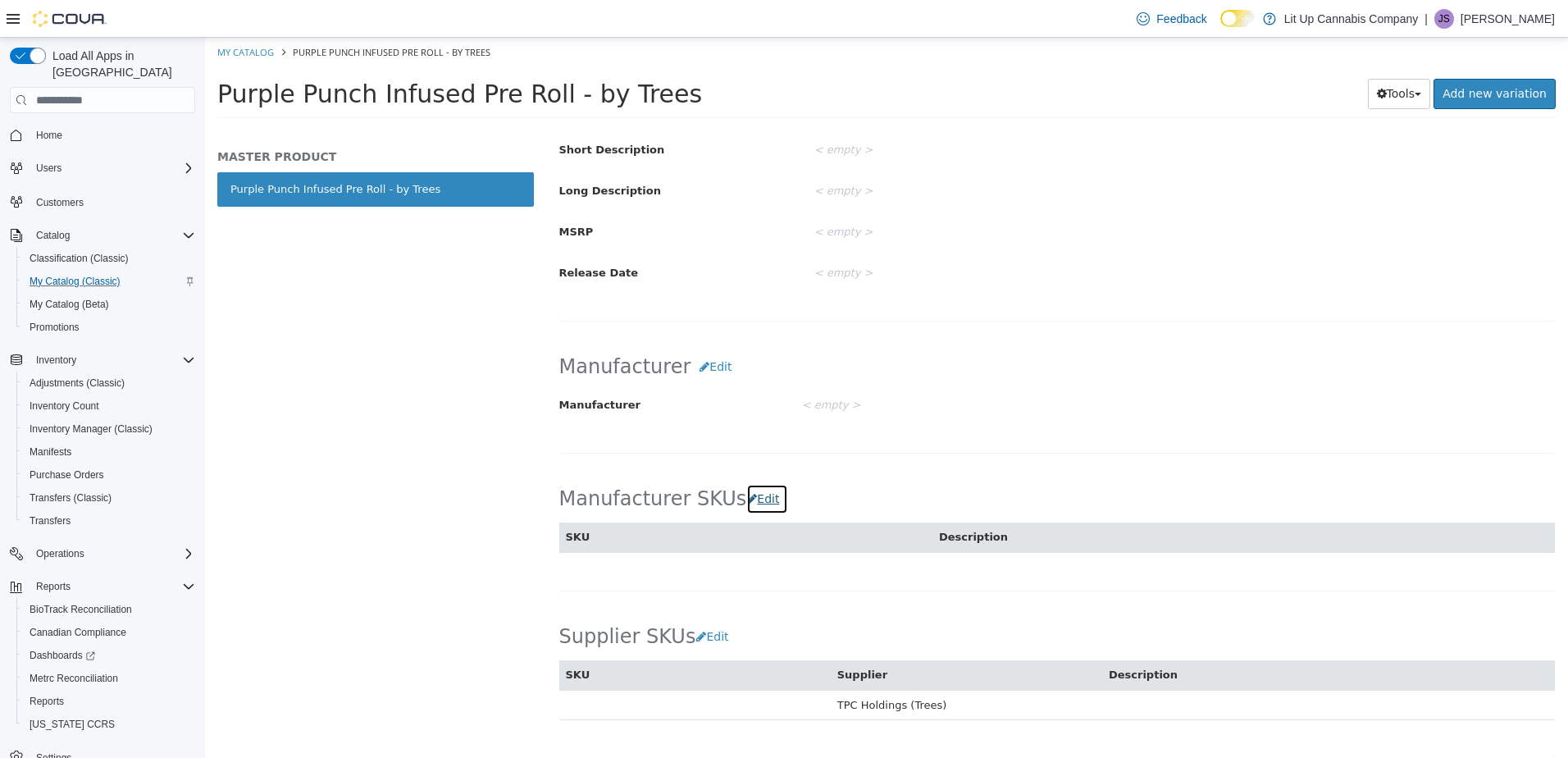
click at [746, 494] on button "Edit" at bounding box center [767, 499] width 42 height 30
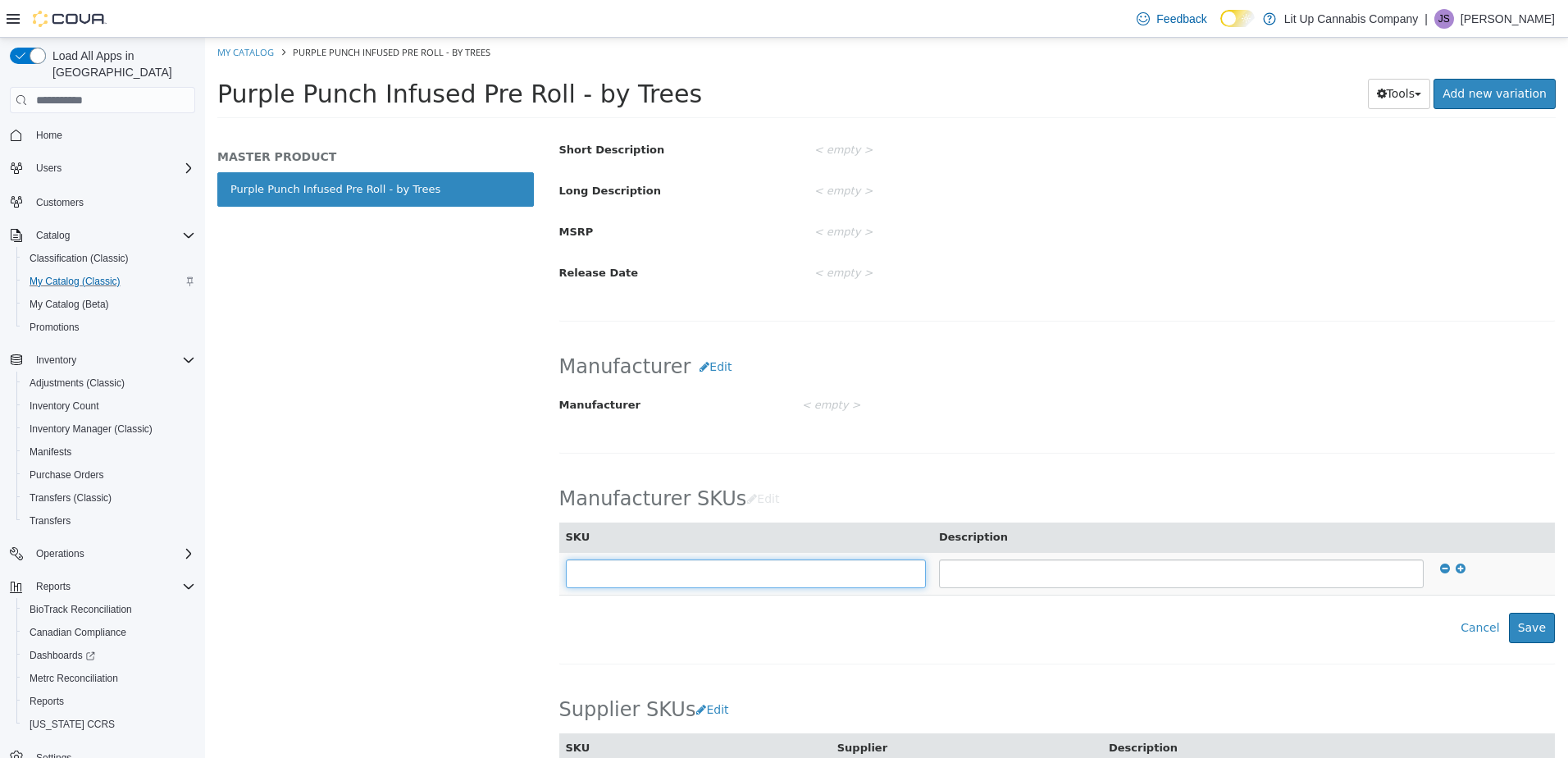
click at [705, 566] on input "text" at bounding box center [746, 573] width 360 height 28
click at [969, 579] on input "text" at bounding box center [1181, 573] width 485 height 28
type input "*****"
click at [702, 366] on button "Edit" at bounding box center [715, 367] width 50 height 30
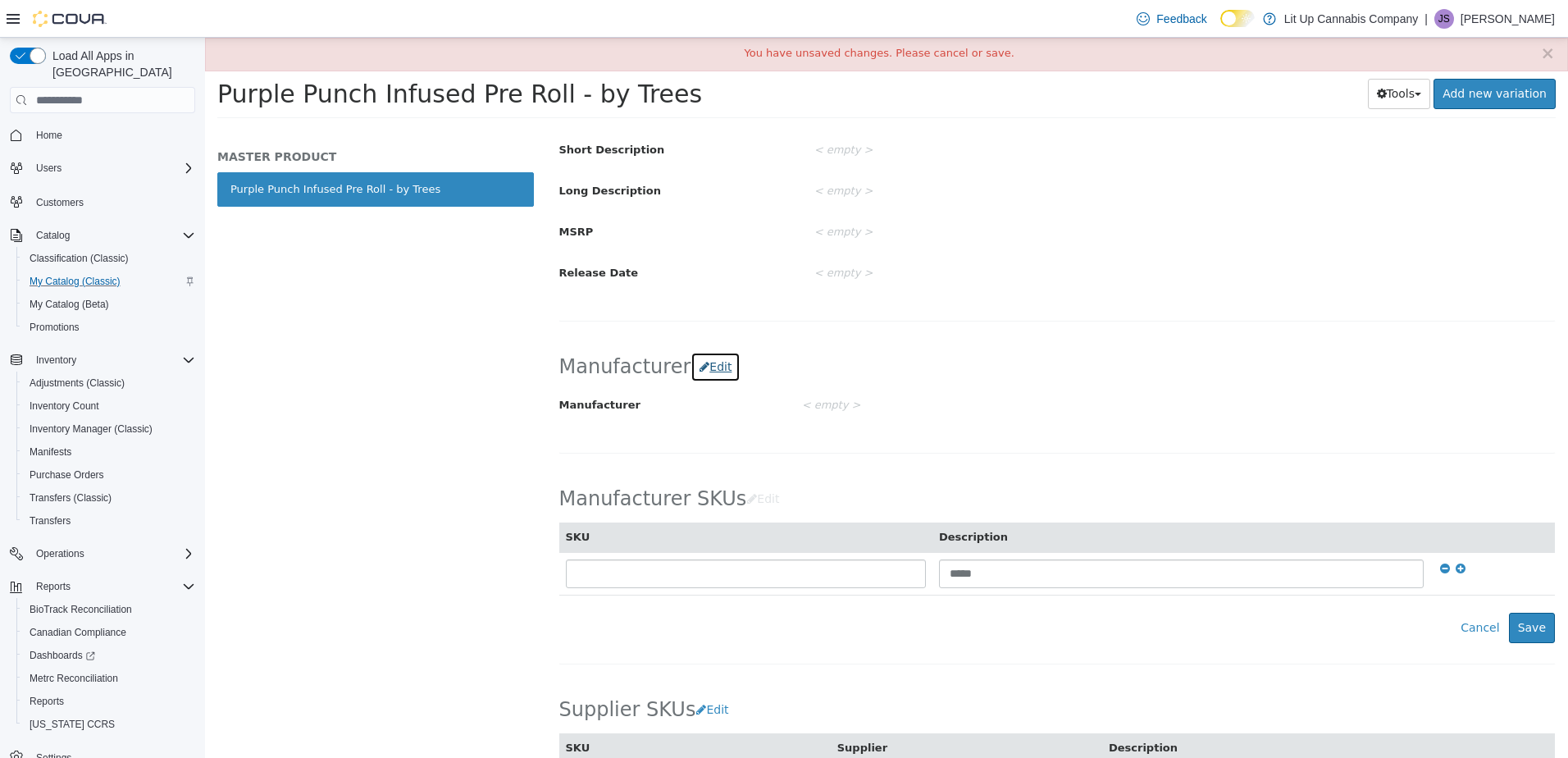
click at [702, 366] on button "Edit" at bounding box center [715, 367] width 50 height 30
click at [1468, 635] on button "Cancel" at bounding box center [1479, 628] width 57 height 30
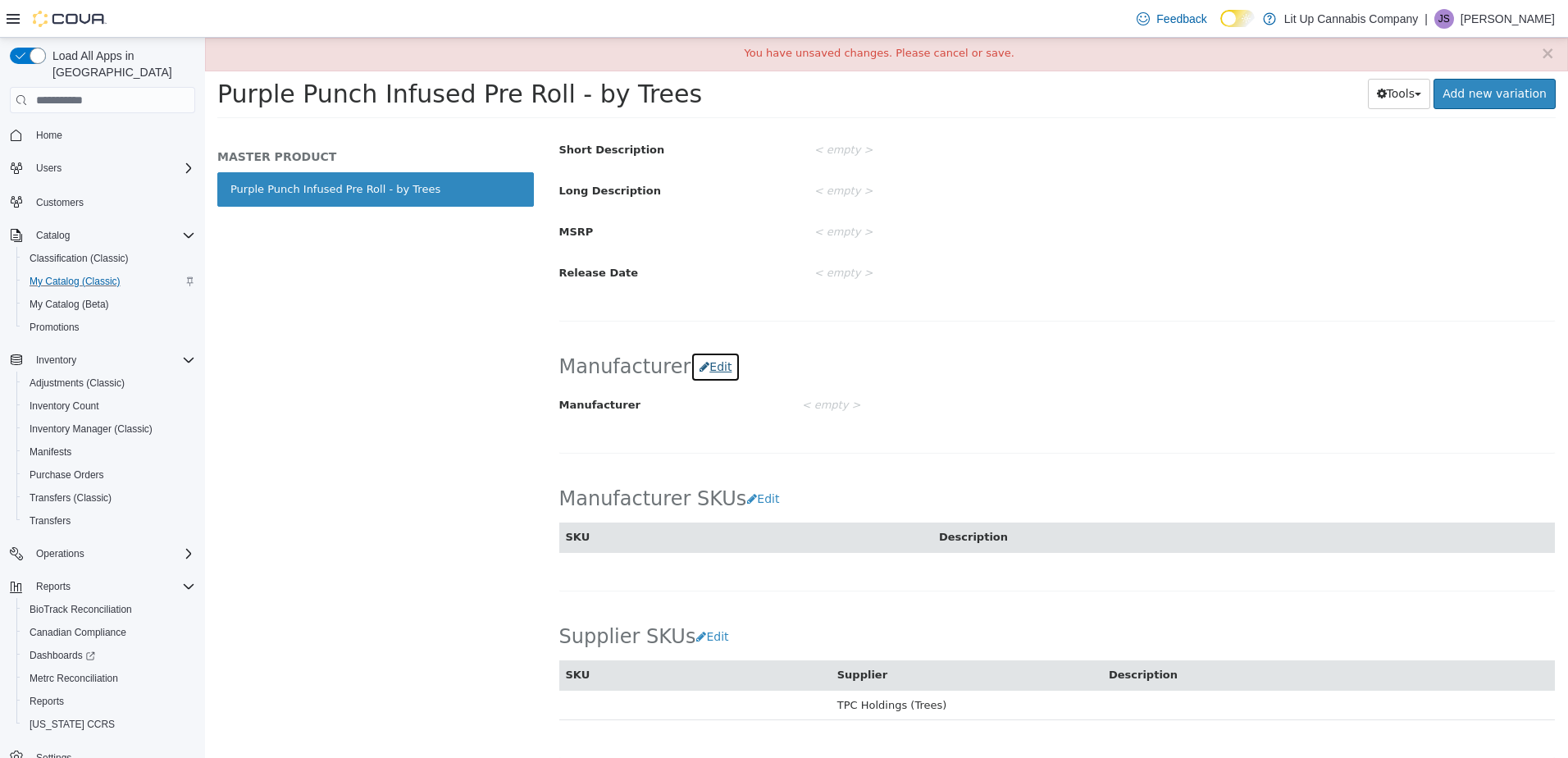
click at [705, 366] on button "Edit" at bounding box center [715, 367] width 50 height 30
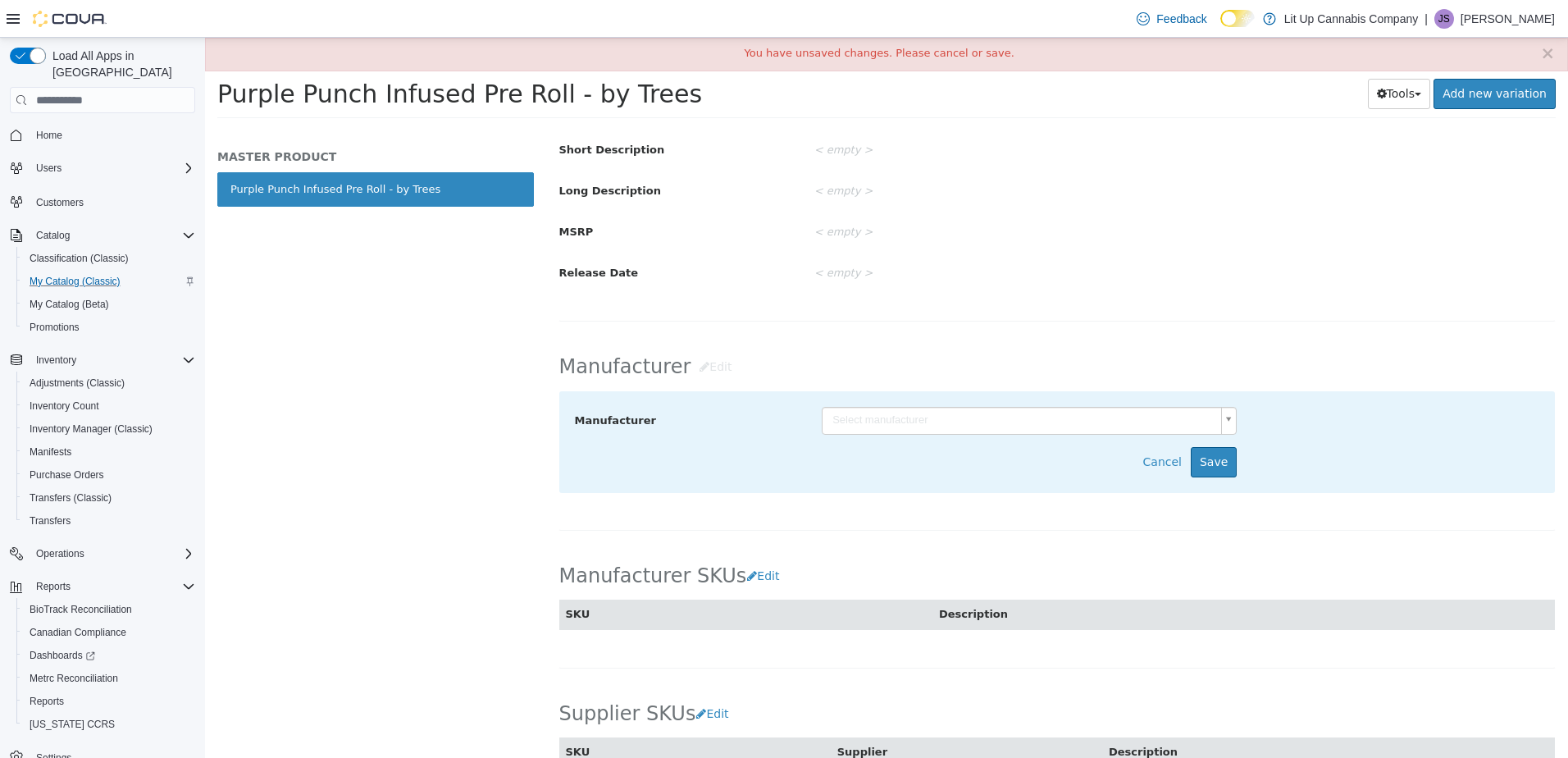
click at [869, 129] on body "Saving Bulk Changes... × You have unsaved changes. Please cancel or save. My Ca…" at bounding box center [886, 83] width 1363 height 91
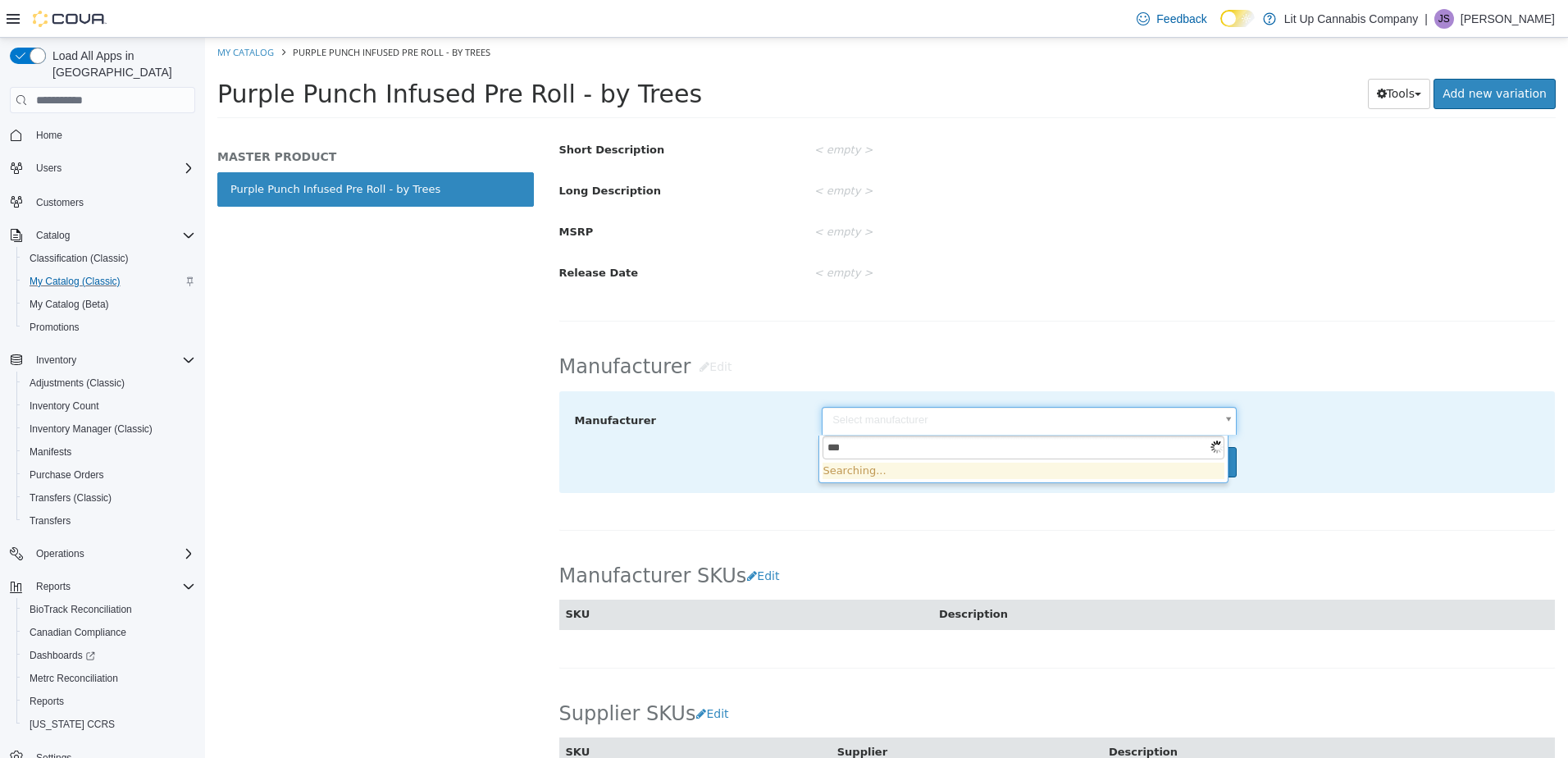
type input "****"
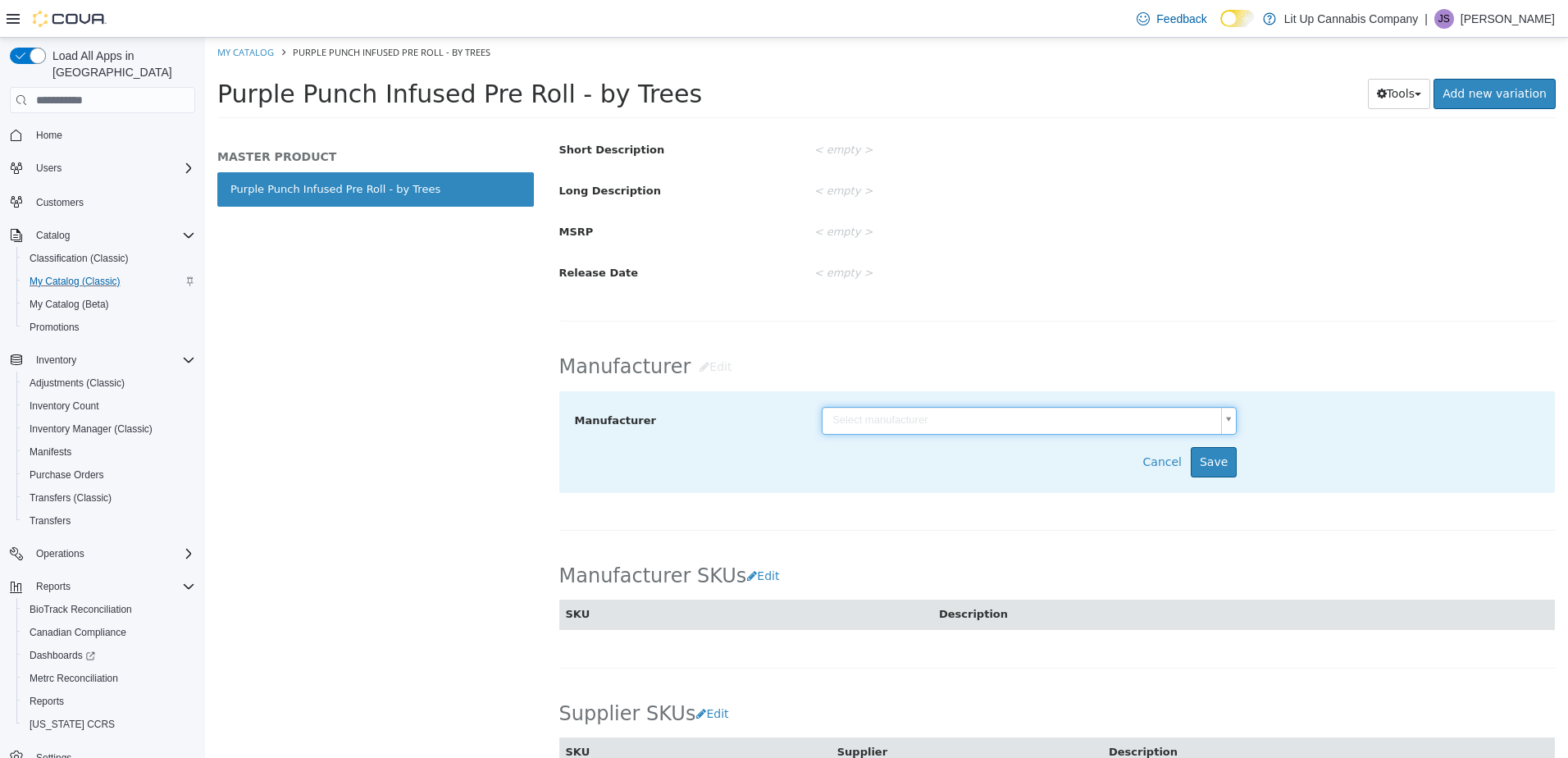
click at [881, 129] on body "Saving Bulk Changes... × You have unsaved changes. Please cancel or save. My Ca…" at bounding box center [886, 83] width 1363 height 91
click at [1155, 462] on button "Cancel" at bounding box center [1166, 462] width 49 height 30
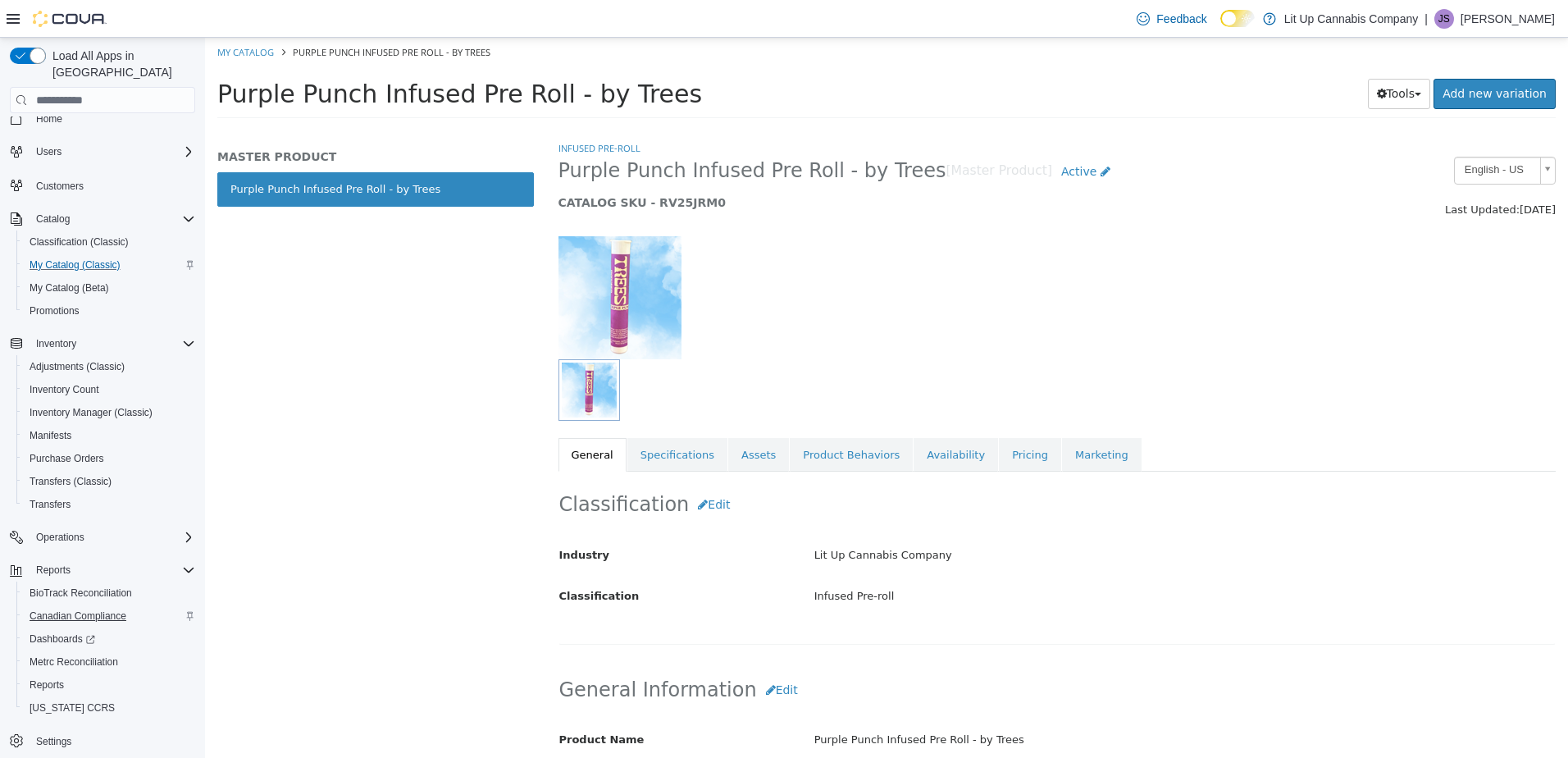
scroll to position [20, 0]
click at [53, 674] on span "Reports" at bounding box center [46, 680] width 35 height 13
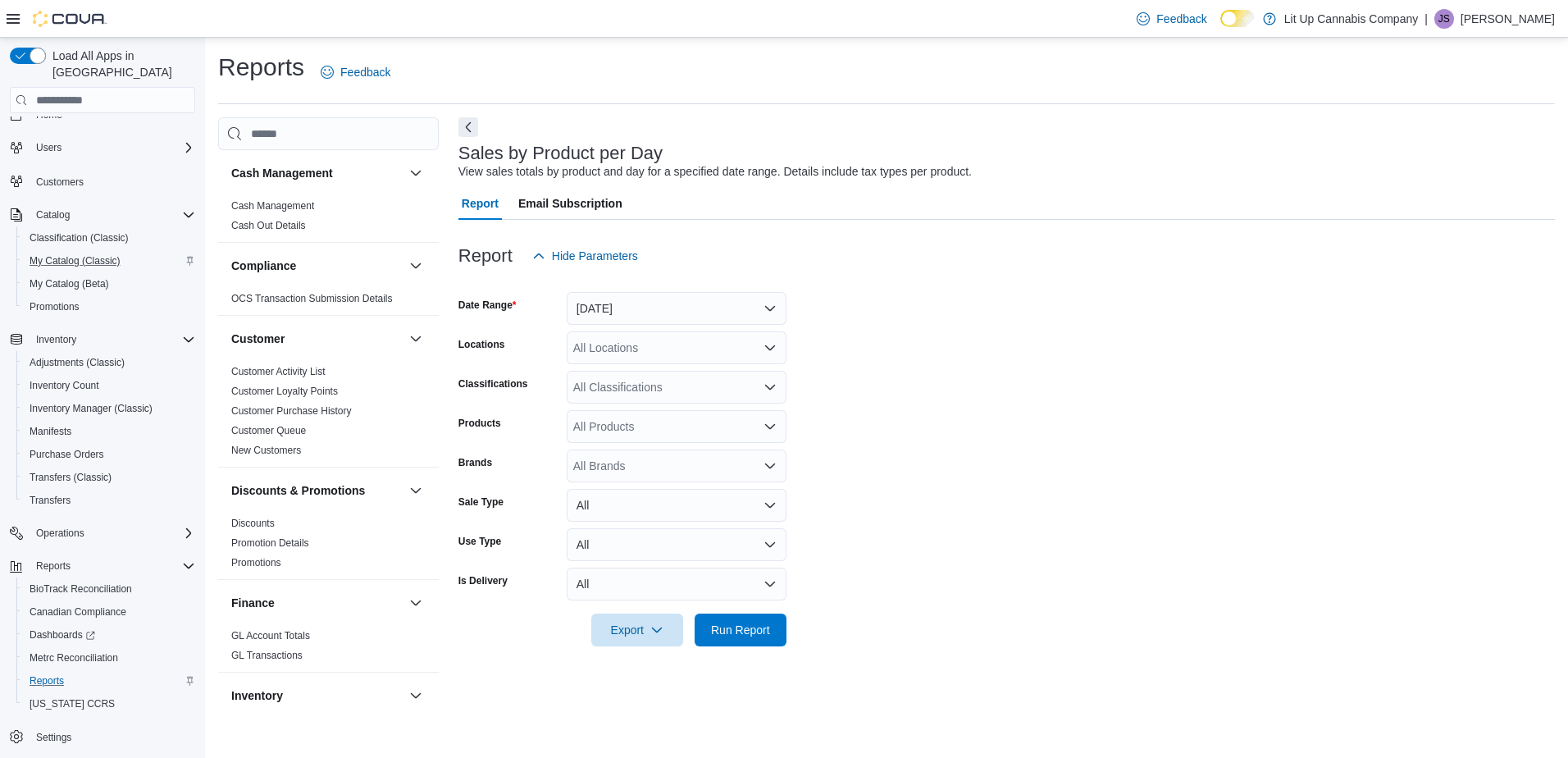
click at [606, 345] on div "All Locations" at bounding box center [676, 347] width 220 height 33
click at [607, 398] on span "[STREET_ADDRESS]" at bounding box center [658, 399] width 114 height 16
click at [606, 433] on div "All Products" at bounding box center [676, 426] width 220 height 33
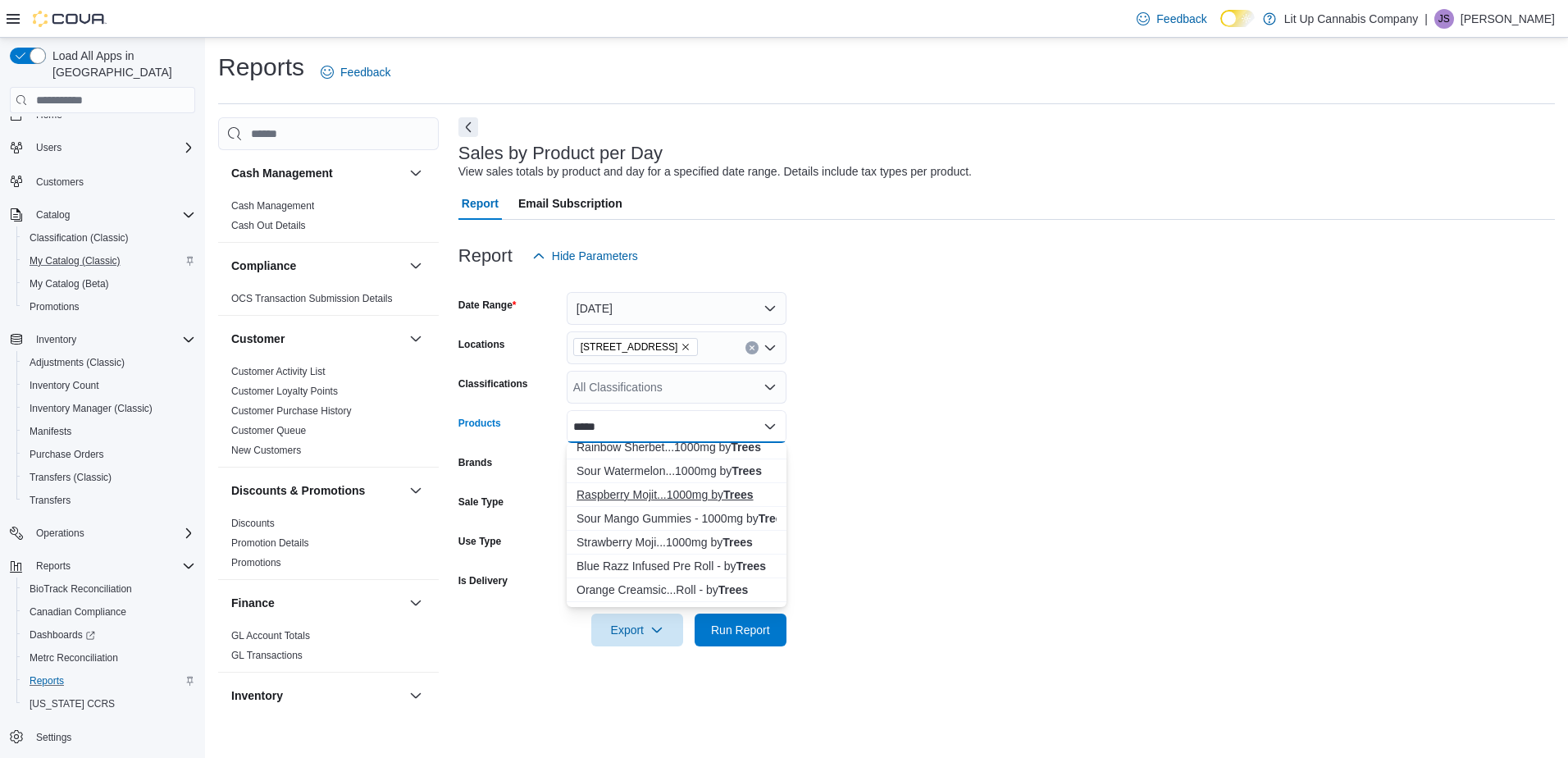
scroll to position [82, 0]
type input "*****"
click at [666, 540] on div "Blue Razz Infused Pre Roll - by Trees" at bounding box center [676, 539] width 200 height 16
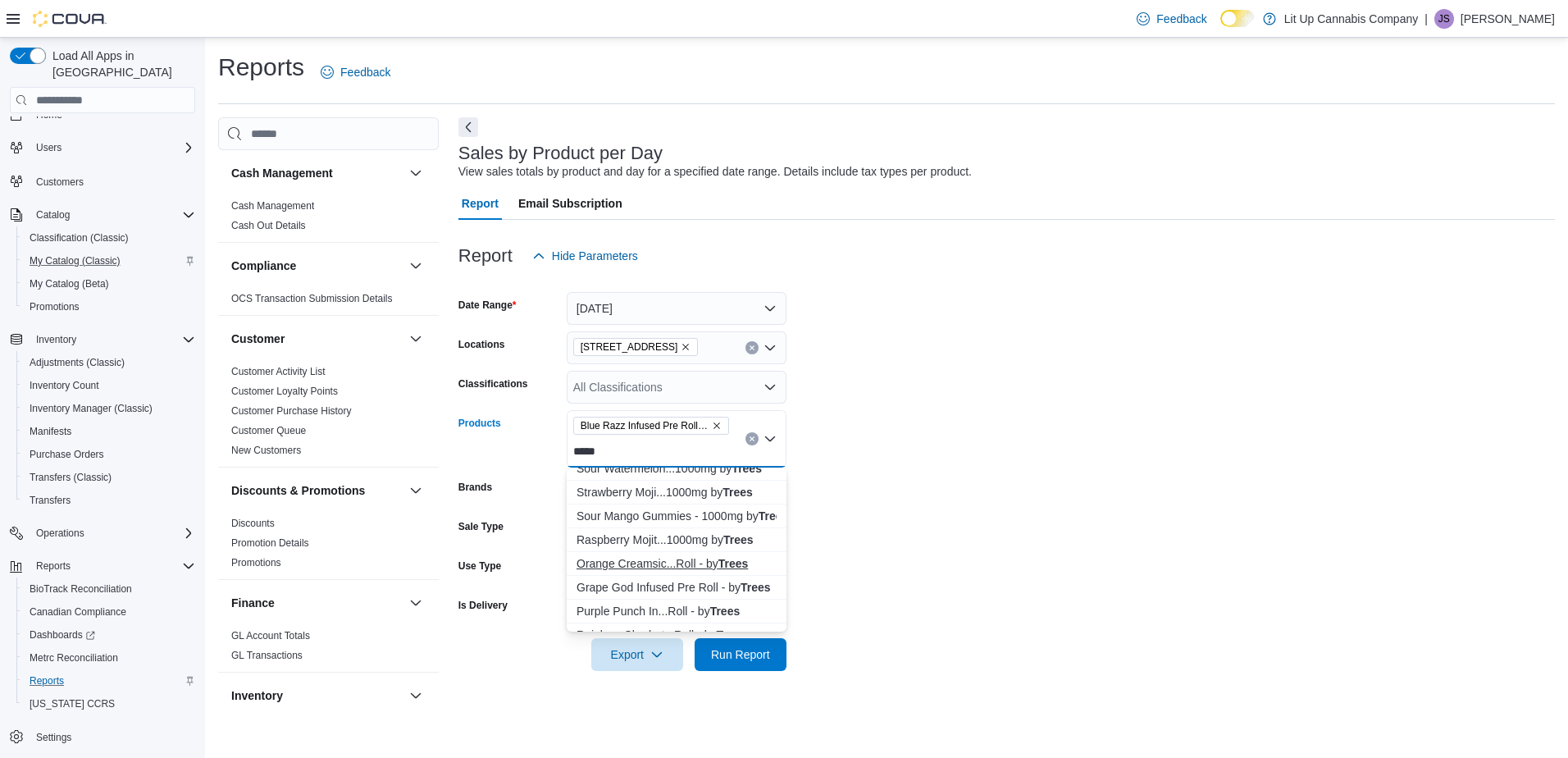
type input "*****"
click at [654, 560] on div "Orange Creamsic...Roll - by Trees" at bounding box center [676, 564] width 200 height 16
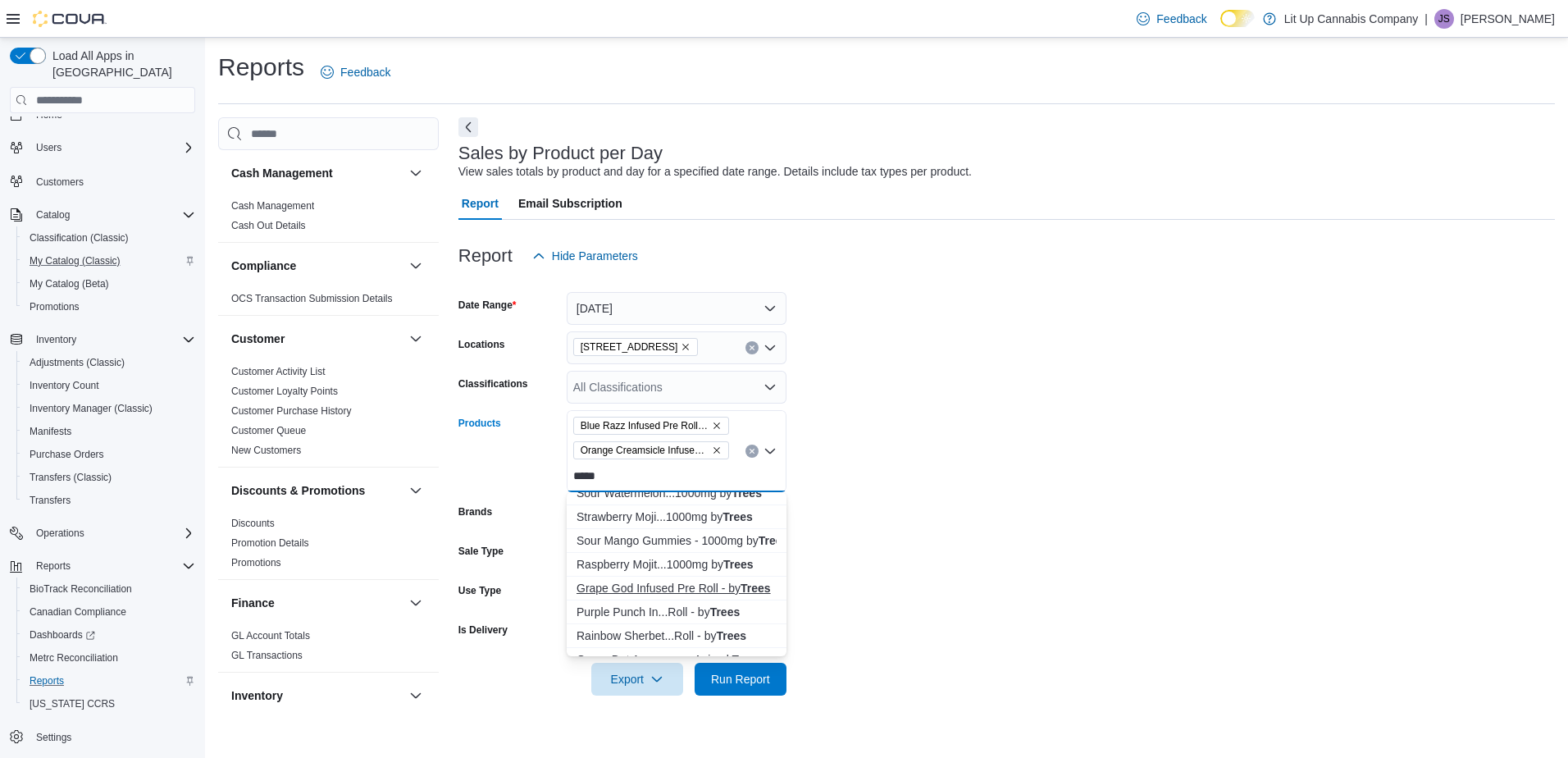
type input "*****"
click at [663, 587] on div "Grape God Infused Pre Roll - by Trees" at bounding box center [676, 588] width 200 height 16
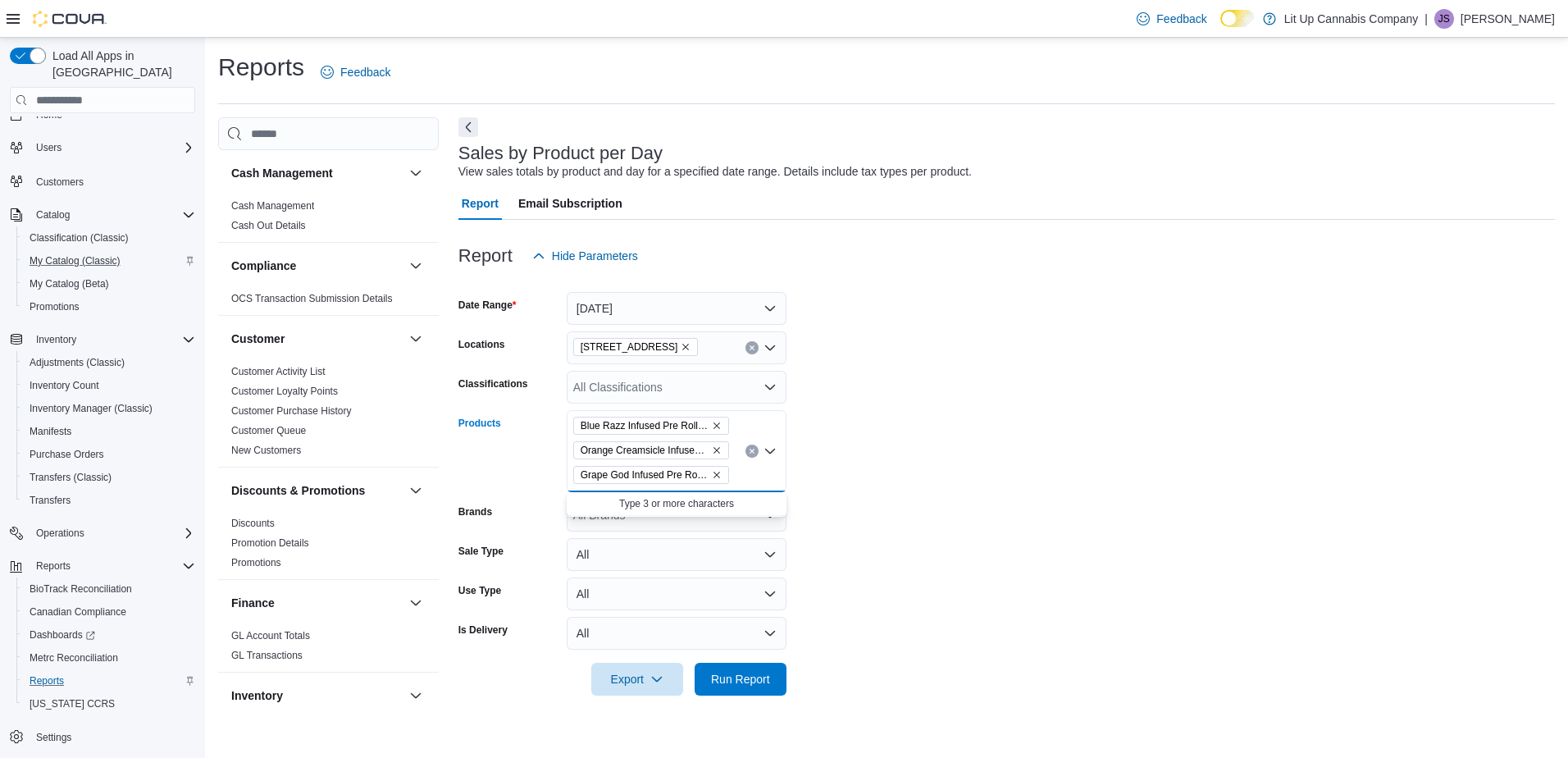
scroll to position [0, 0]
click at [637, 383] on div "All Classifications" at bounding box center [676, 387] width 220 height 33
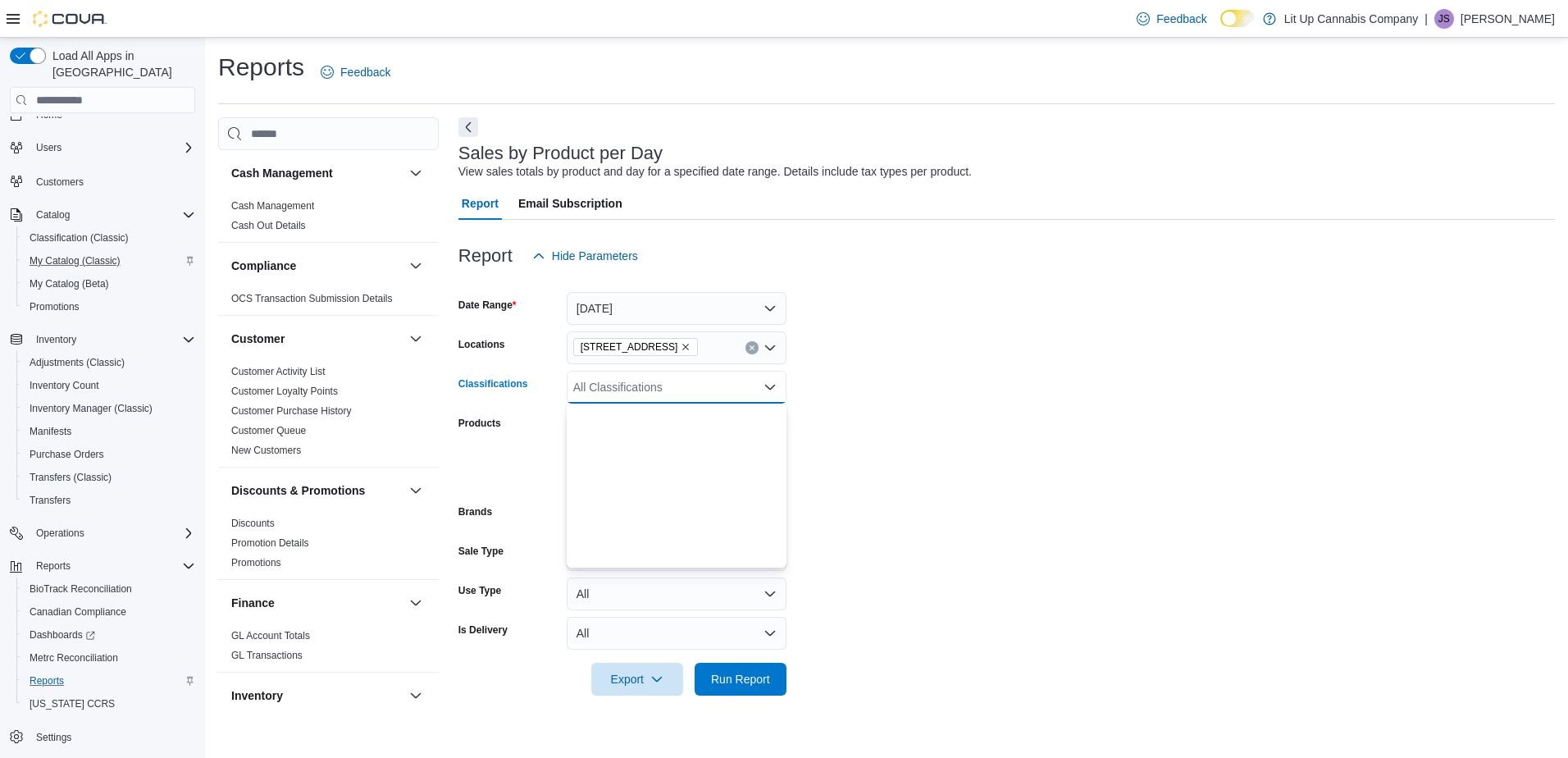
scroll to position [410, 0]
click at [630, 528] on span "Infused Pre-roll" at bounding box center [641, 528] width 78 height 16
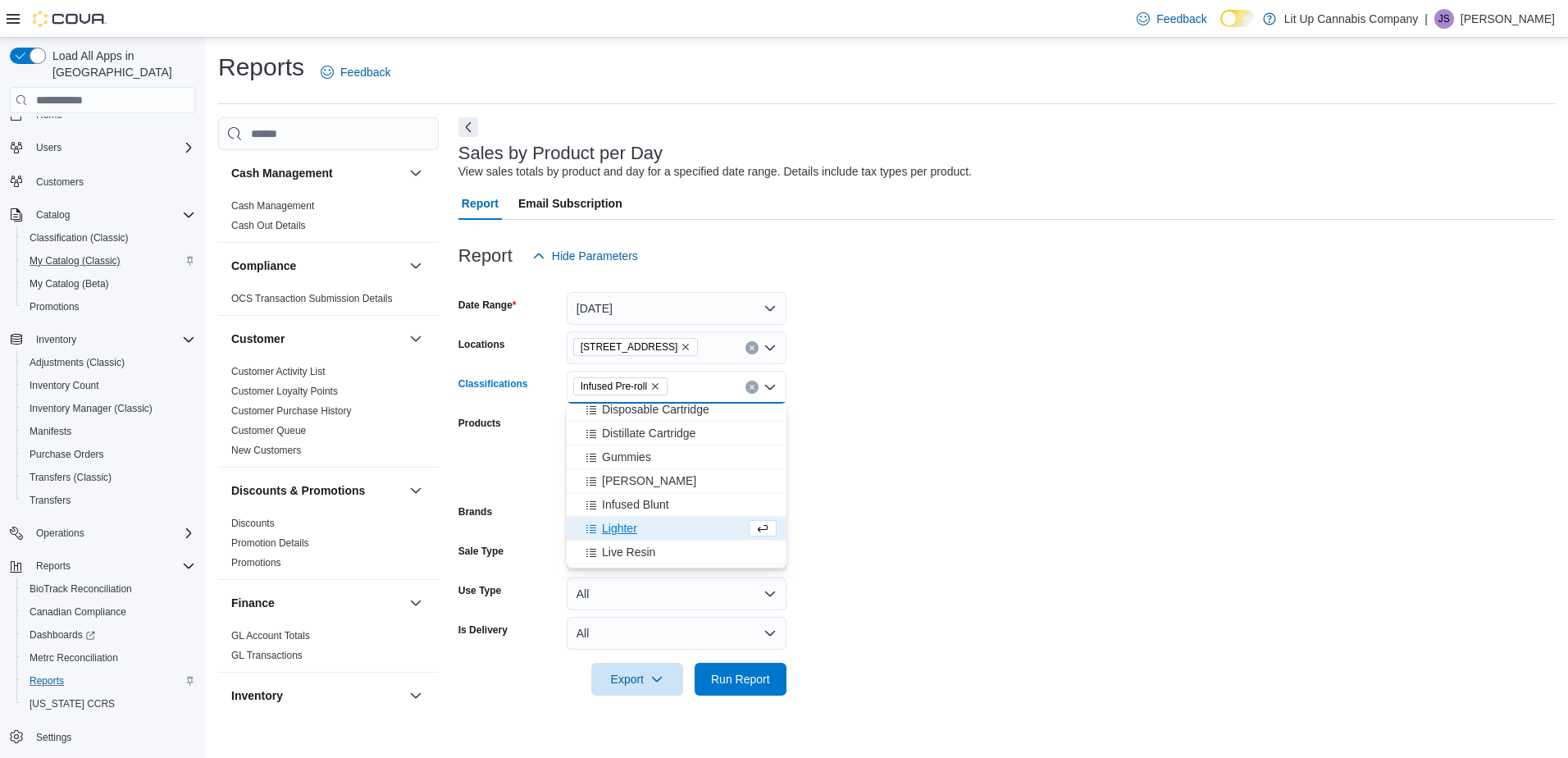
click at [897, 459] on form "Date Range Yesterday Locations 1289 W Broadway Classifications Infused Pre-roll…" at bounding box center [1005, 484] width 1096 height 423
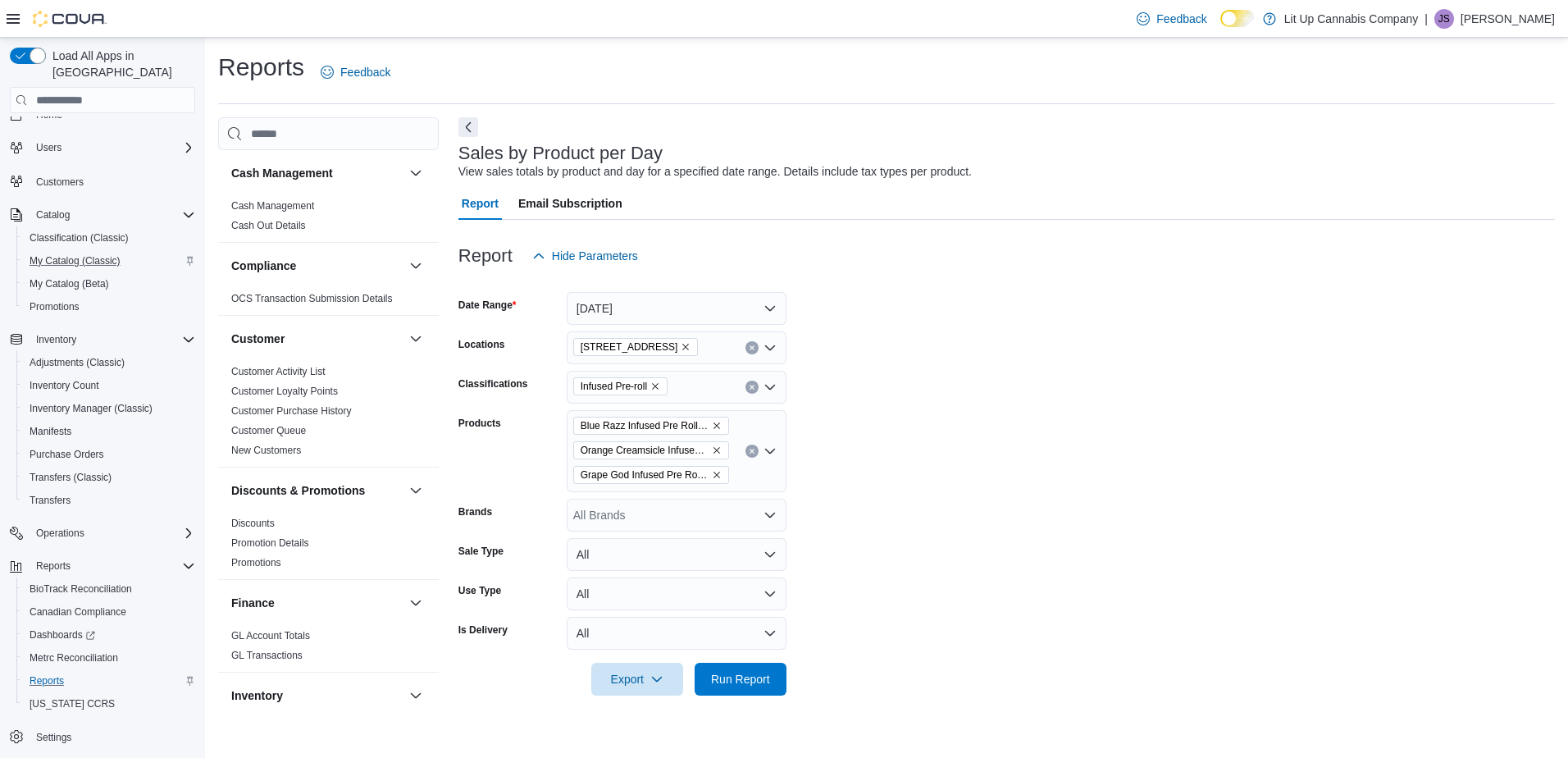
click at [736, 477] on input "Products" at bounding box center [737, 476] width 2 height 20
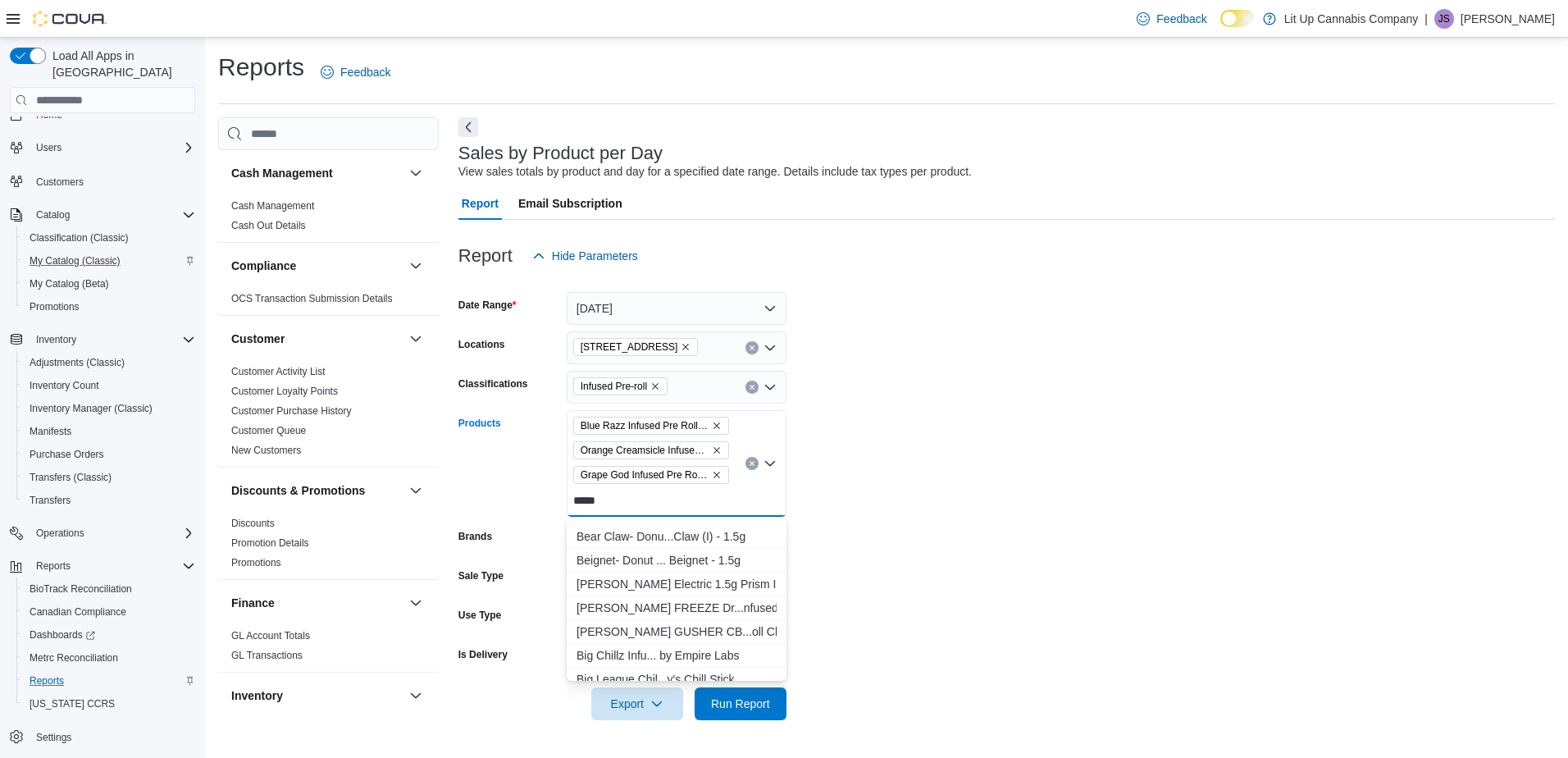
scroll to position [820, 0]
type input "*"
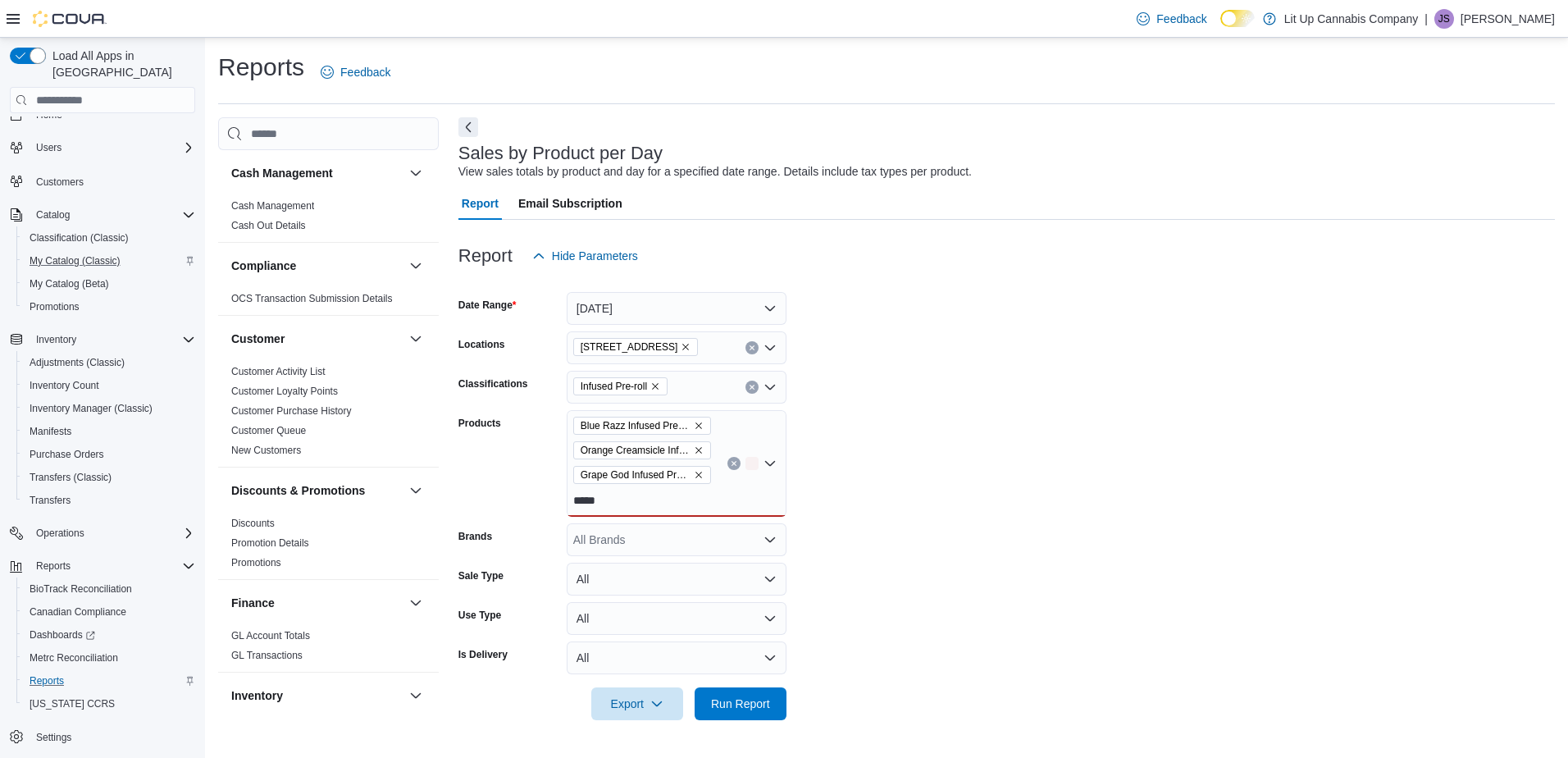
click at [846, 547] on form "Date Range Yesterday Locations 1289 W Broadway Classifications Infused Pre-roll…" at bounding box center [1005, 496] width 1096 height 447
drag, startPoint x: 610, startPoint y: 503, endPoint x: 577, endPoint y: 497, distance: 33.5
click at [577, 497] on div "Blue Razz Infused Pre Roll - by Trees Orange Creamsicle Infused Pre Roll - by T…" at bounding box center [676, 463] width 220 height 107
type input "*"
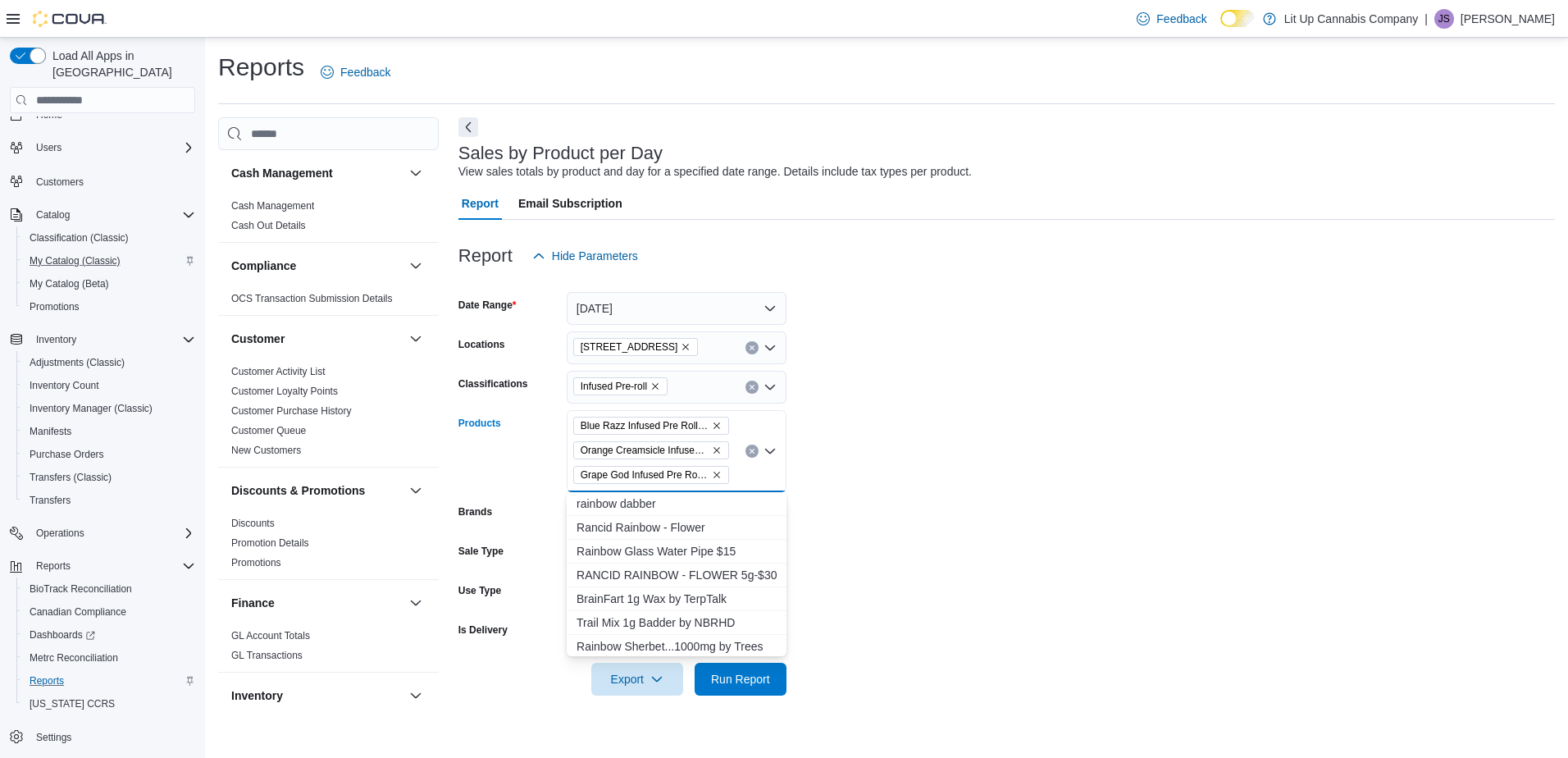
click at [972, 446] on form "Date Range Yesterday Locations 1289 W Broadway Classifications Infused Pre-roll…" at bounding box center [1005, 484] width 1096 height 423
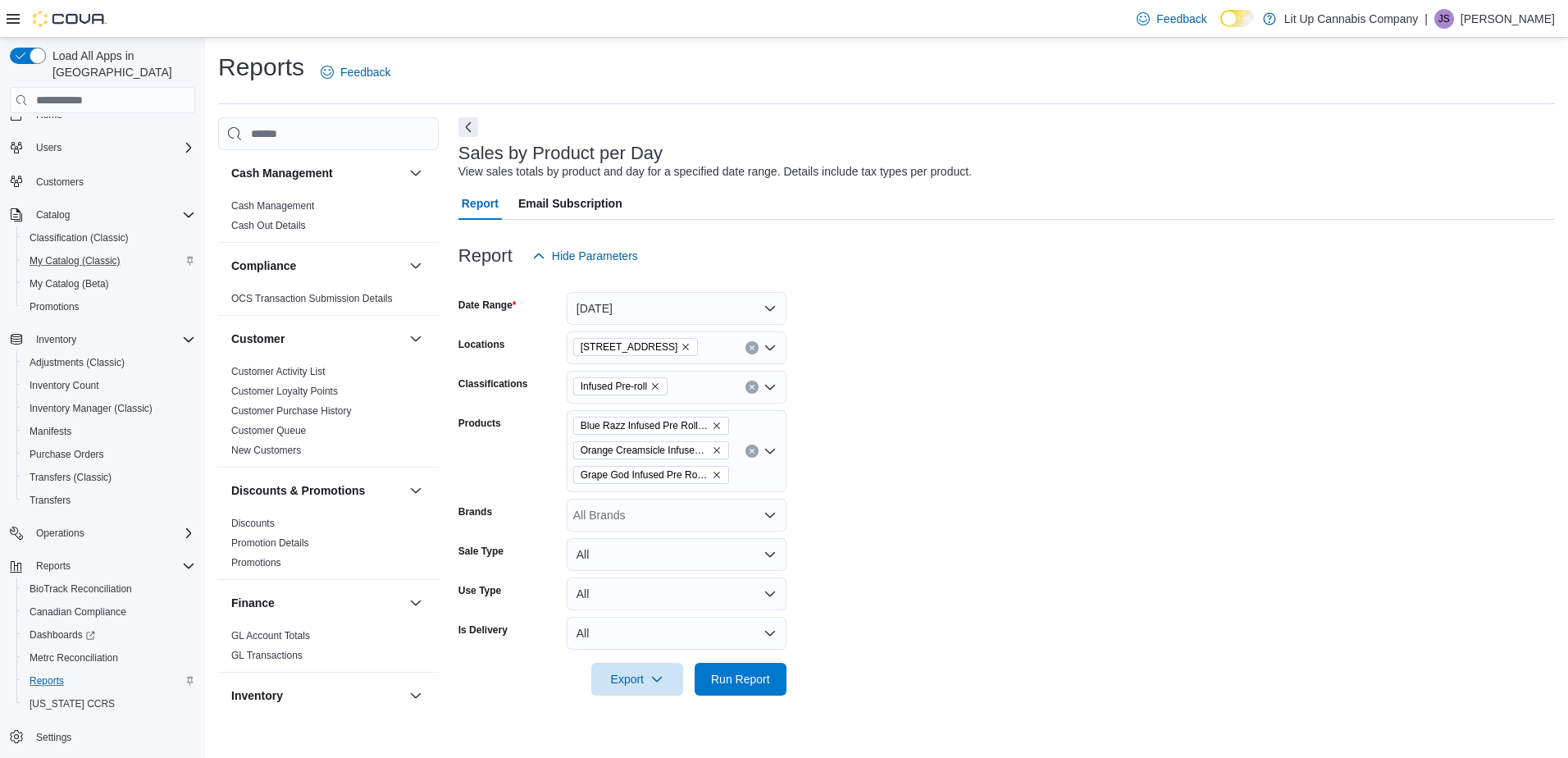
click at [658, 387] on icon "Remove Infused Pre-roll from selection in this group" at bounding box center [655, 385] width 6 height 6
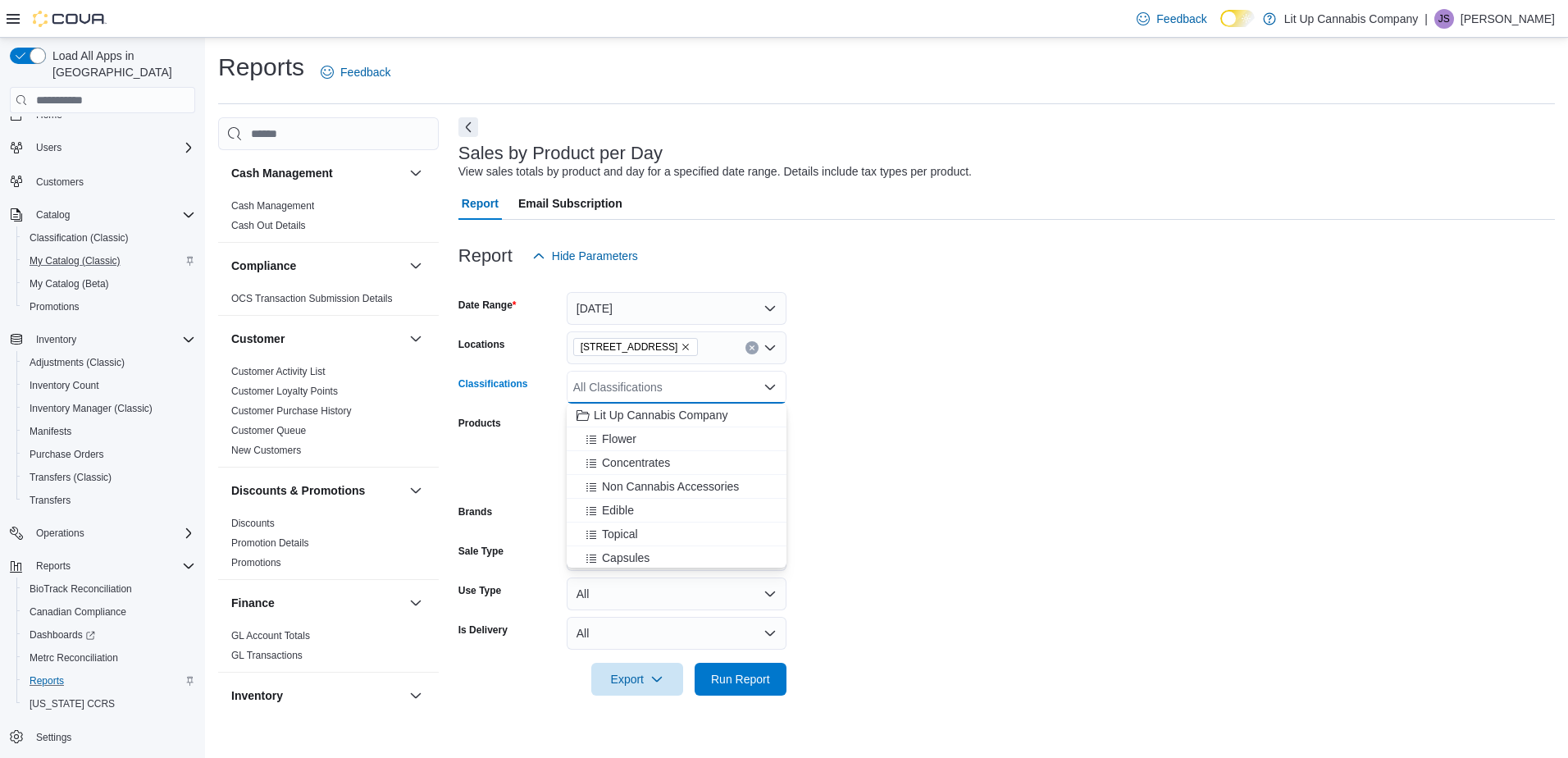
click at [823, 391] on form "Date Range Yesterday Locations 1289 W Broadway Classifications All Classificati…" at bounding box center [1005, 484] width 1096 height 423
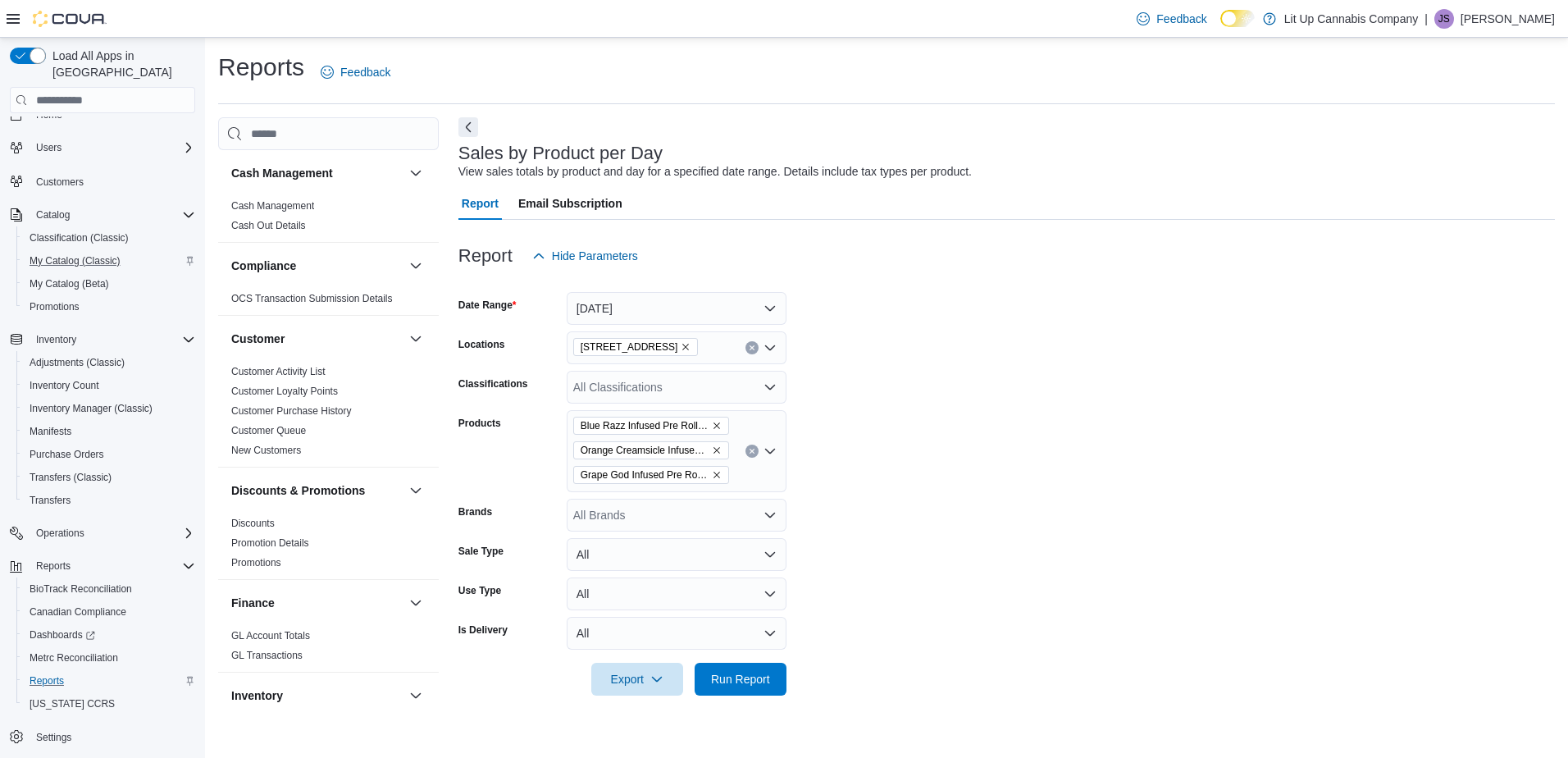
click at [731, 470] on div "Blue Razz Infused Pre Roll - by Trees Orange Creamsicle Infused Pre Roll - by T…" at bounding box center [676, 451] width 220 height 82
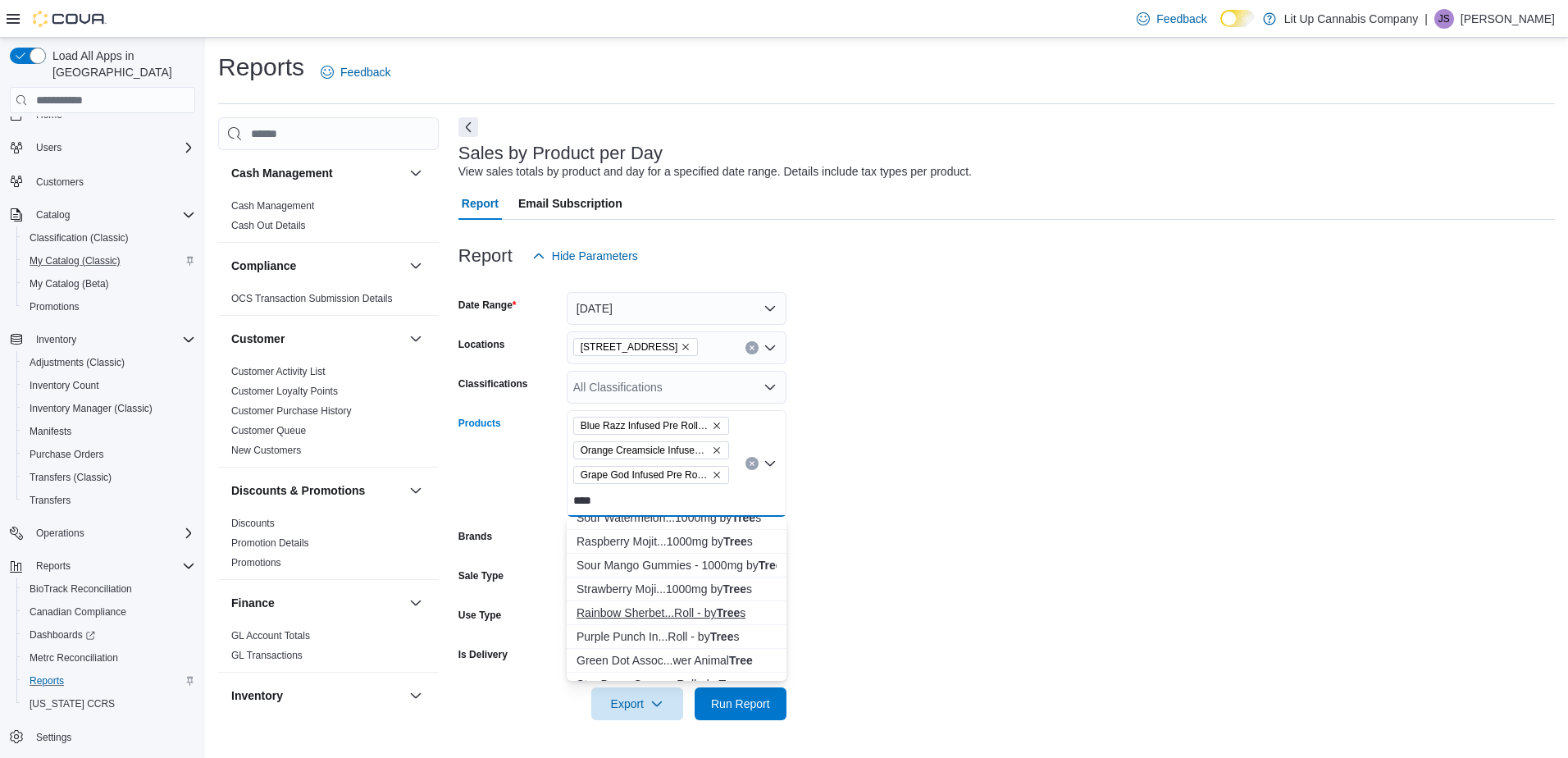
type input "****"
click at [622, 615] on div "Rainbow Sherbet...Roll - by Tree s" at bounding box center [676, 612] width 200 height 16
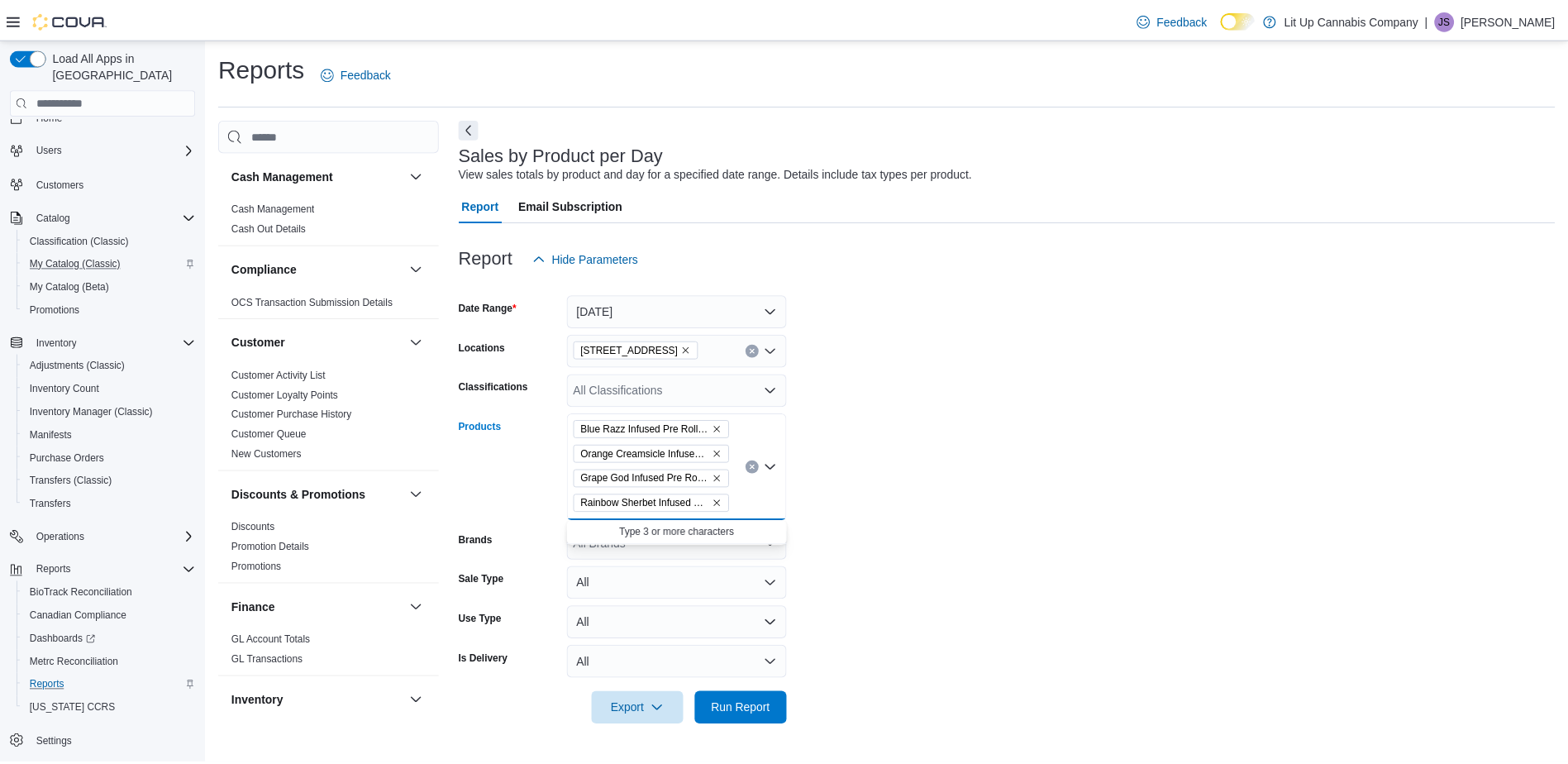
scroll to position [0, 0]
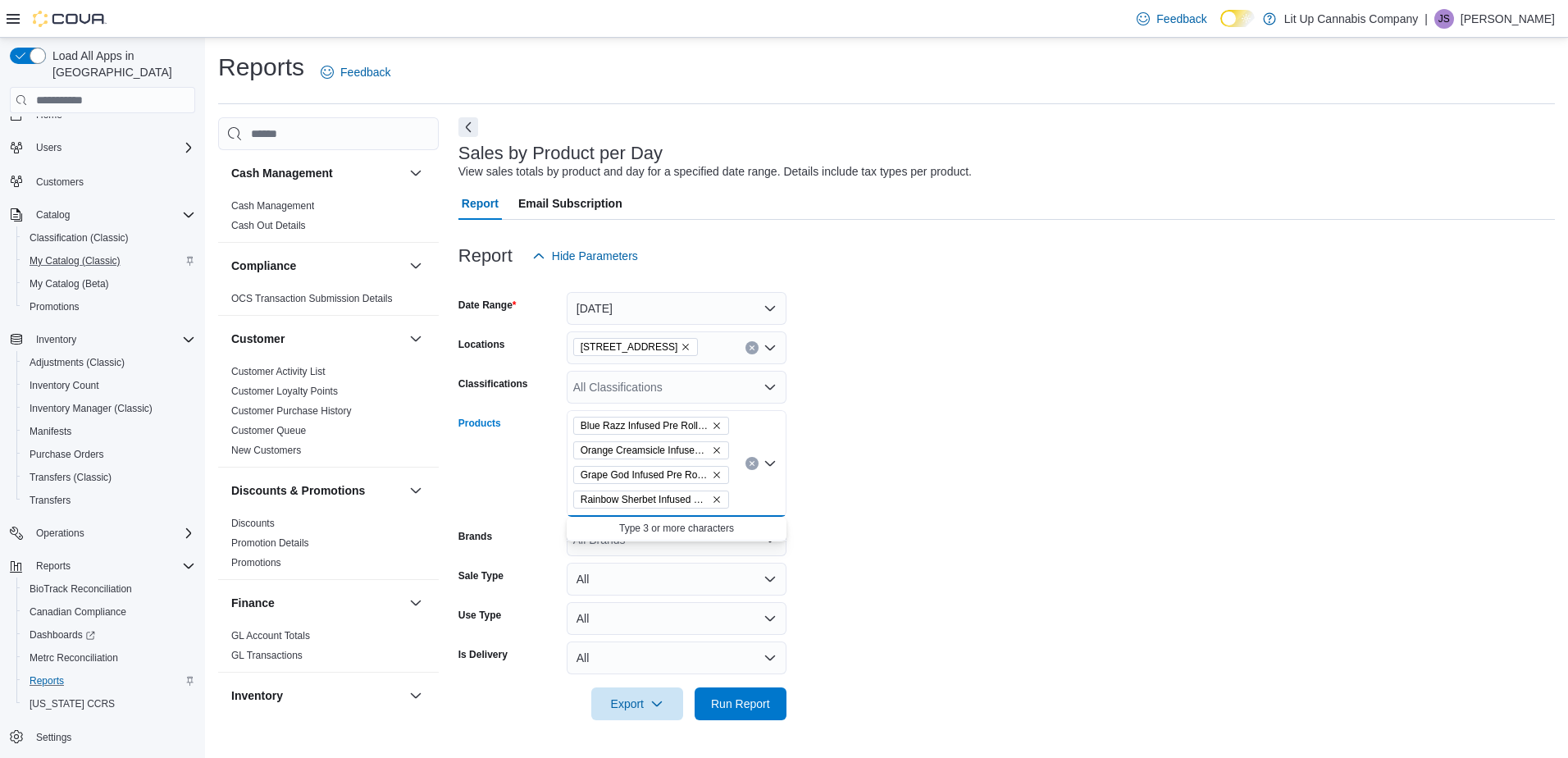
click at [737, 503] on div "Blue Razz Infused Pre Roll - by Trees Orange Creamsicle Infused Pre Roll - by T…" at bounding box center [676, 463] width 220 height 107
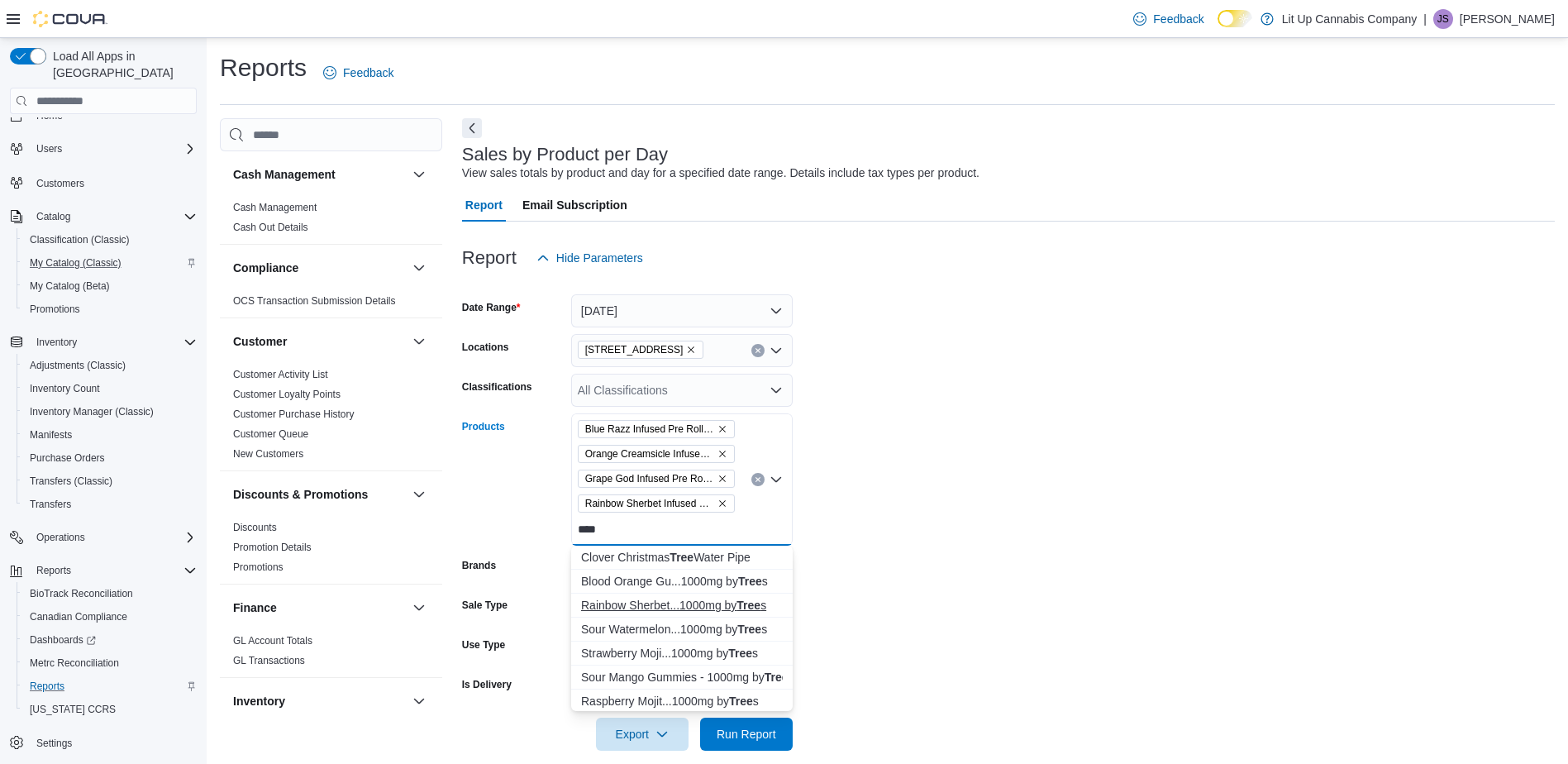
scroll to position [82, 0]
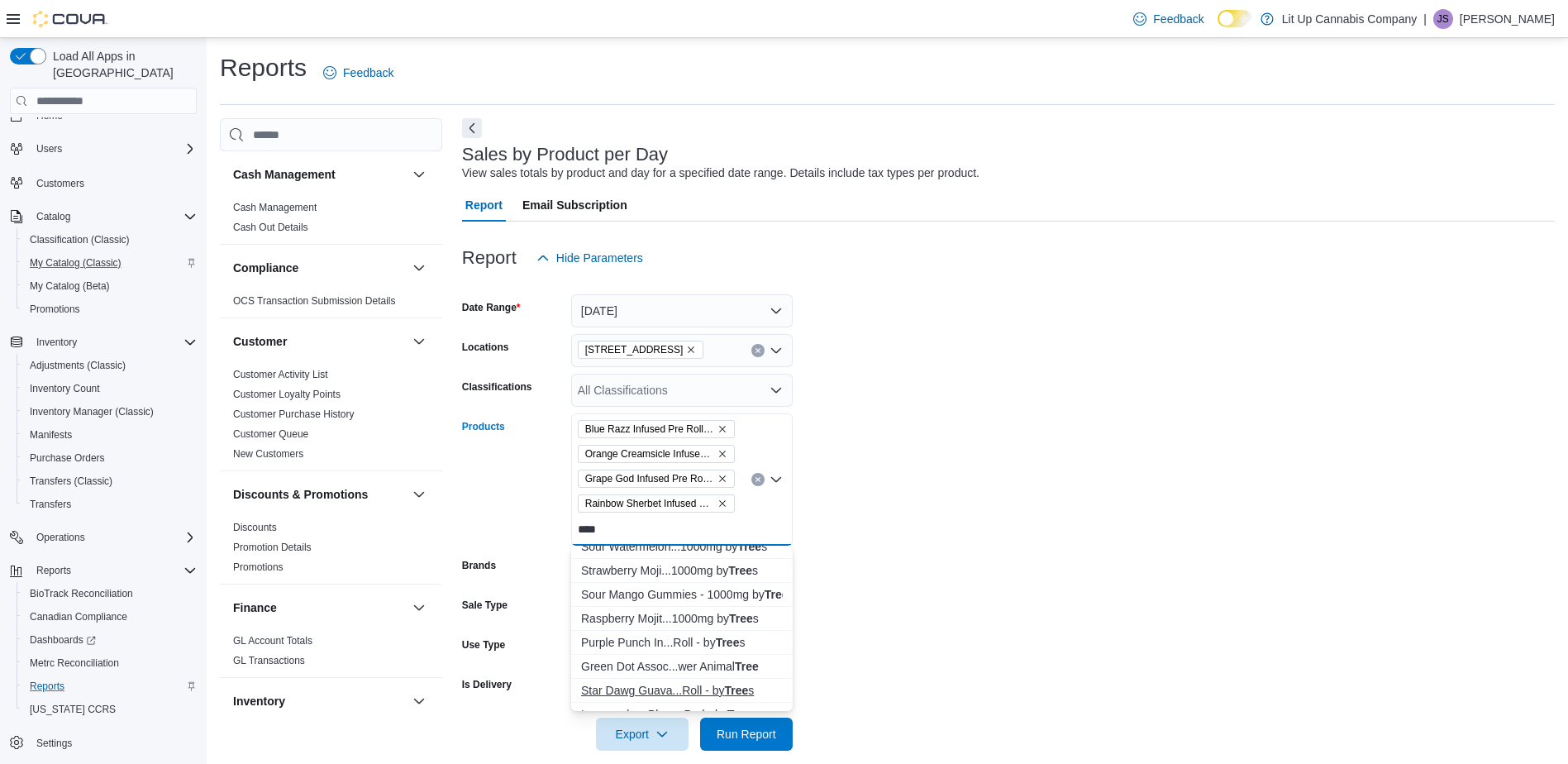
type input "****"
click at [649, 687] on div "Star Dawg Guava...Roll - by Tree s" at bounding box center [682, 690] width 201 height 16
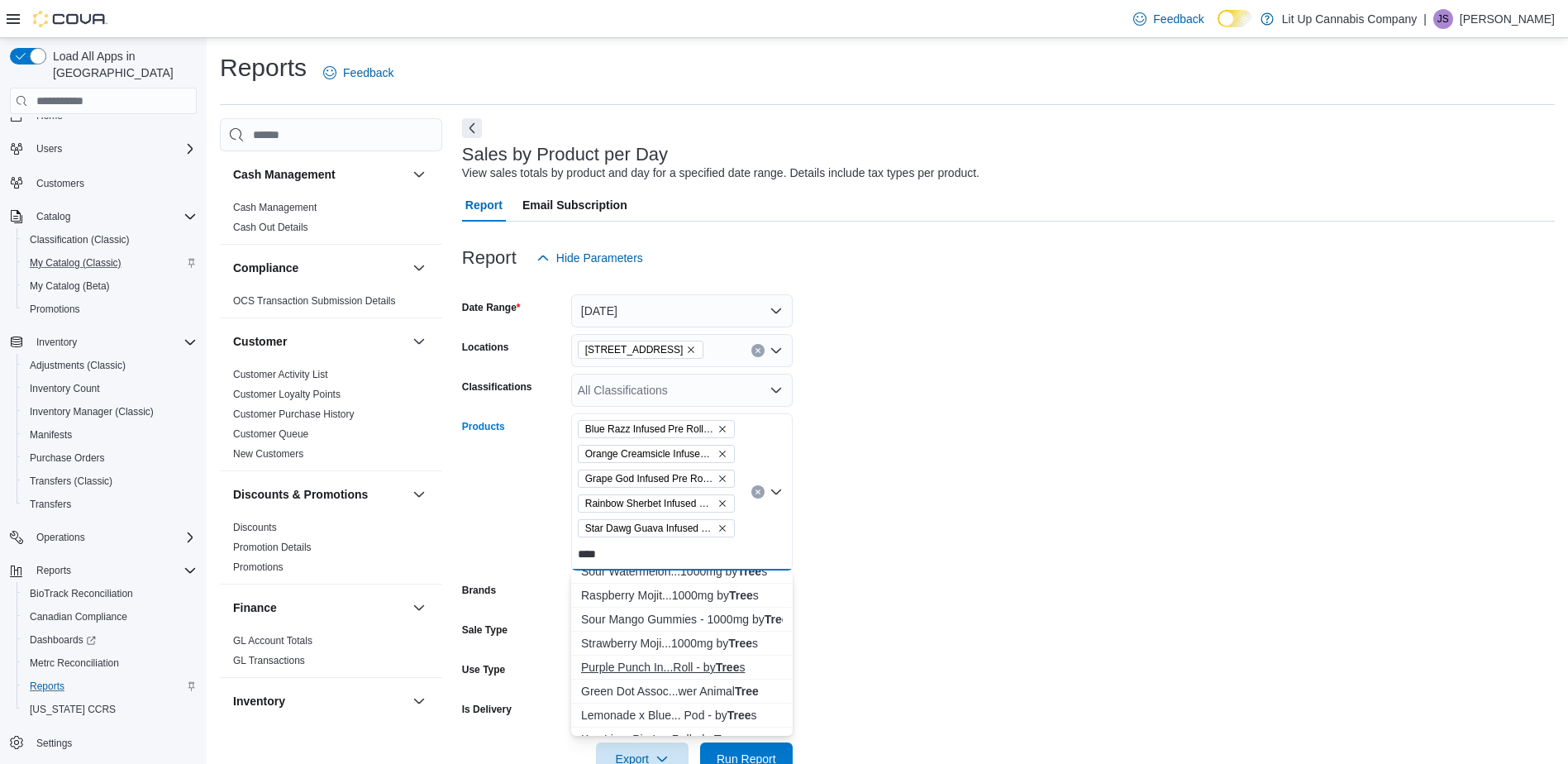
type input "****"
click at [636, 666] on div "Purple Punch In...Roll - by Tree s" at bounding box center [682, 666] width 201 height 16
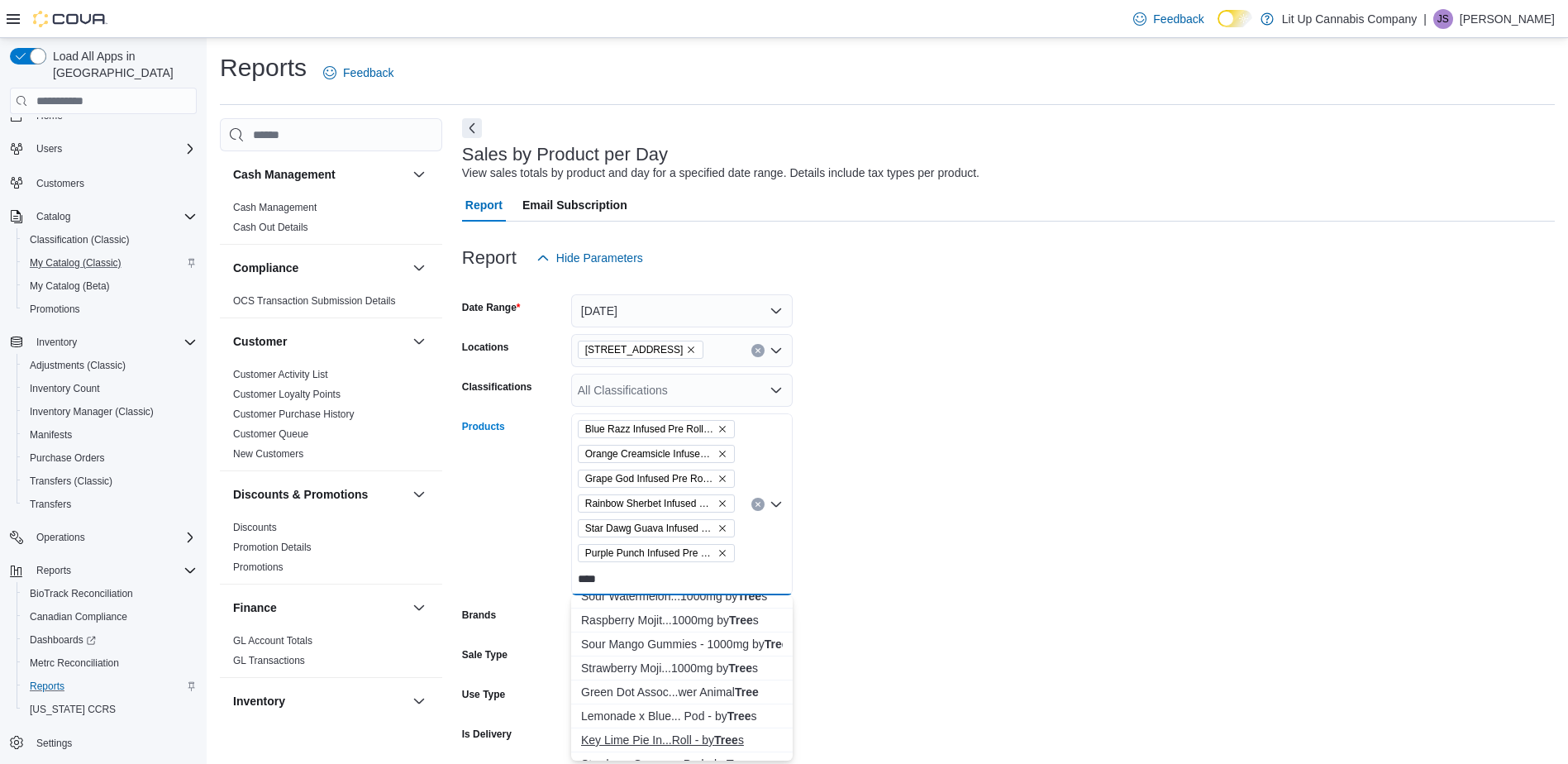
type input "****"
click at [647, 739] on div "Key Lime Pie In...Roll - by Tree s" at bounding box center [682, 740] width 201 height 16
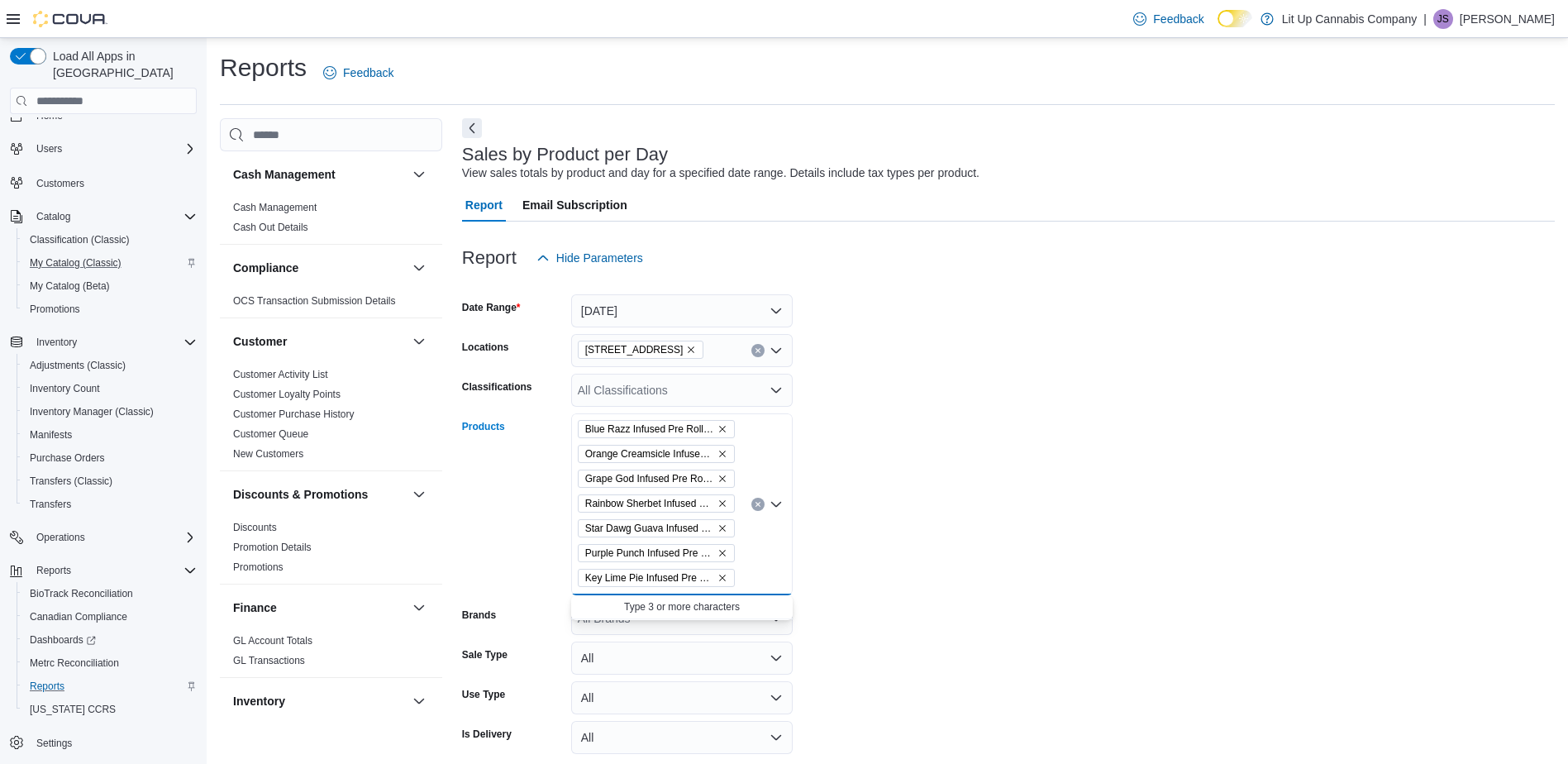
scroll to position [0, 0]
click at [768, 577] on div "Blue Razz Infused Pre Roll - by Trees Orange Creamsicle Infused Pre Roll - by T…" at bounding box center [682, 504] width 222 height 182
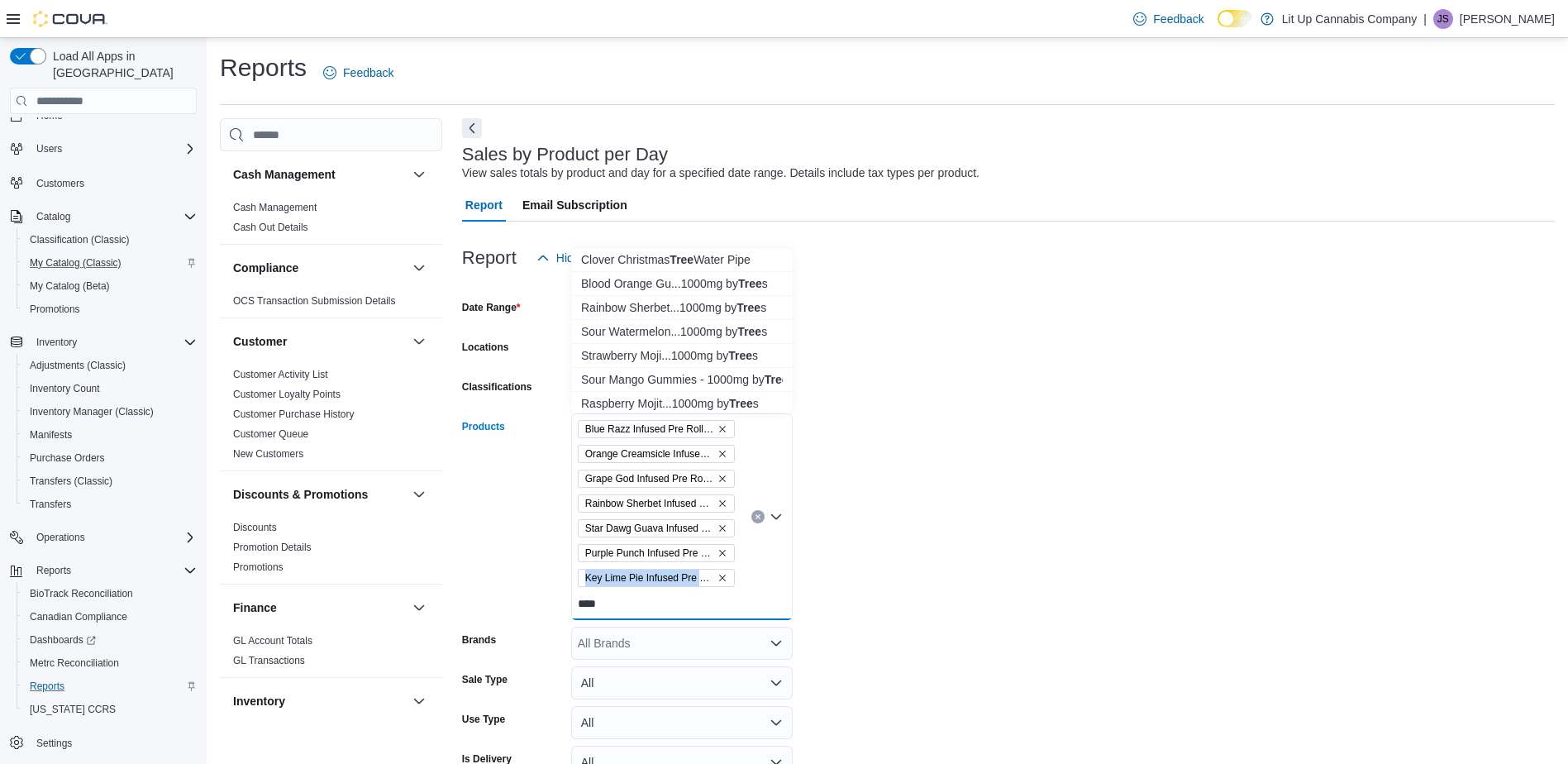
drag, startPoint x: 603, startPoint y: 604, endPoint x: 576, endPoint y: 604, distance: 27.0
click at [576, 604] on div "Blue Razz Infused Pre Roll - by Trees Orange Creamsicle Infused Pre Roll - by T…" at bounding box center [682, 516] width 222 height 207
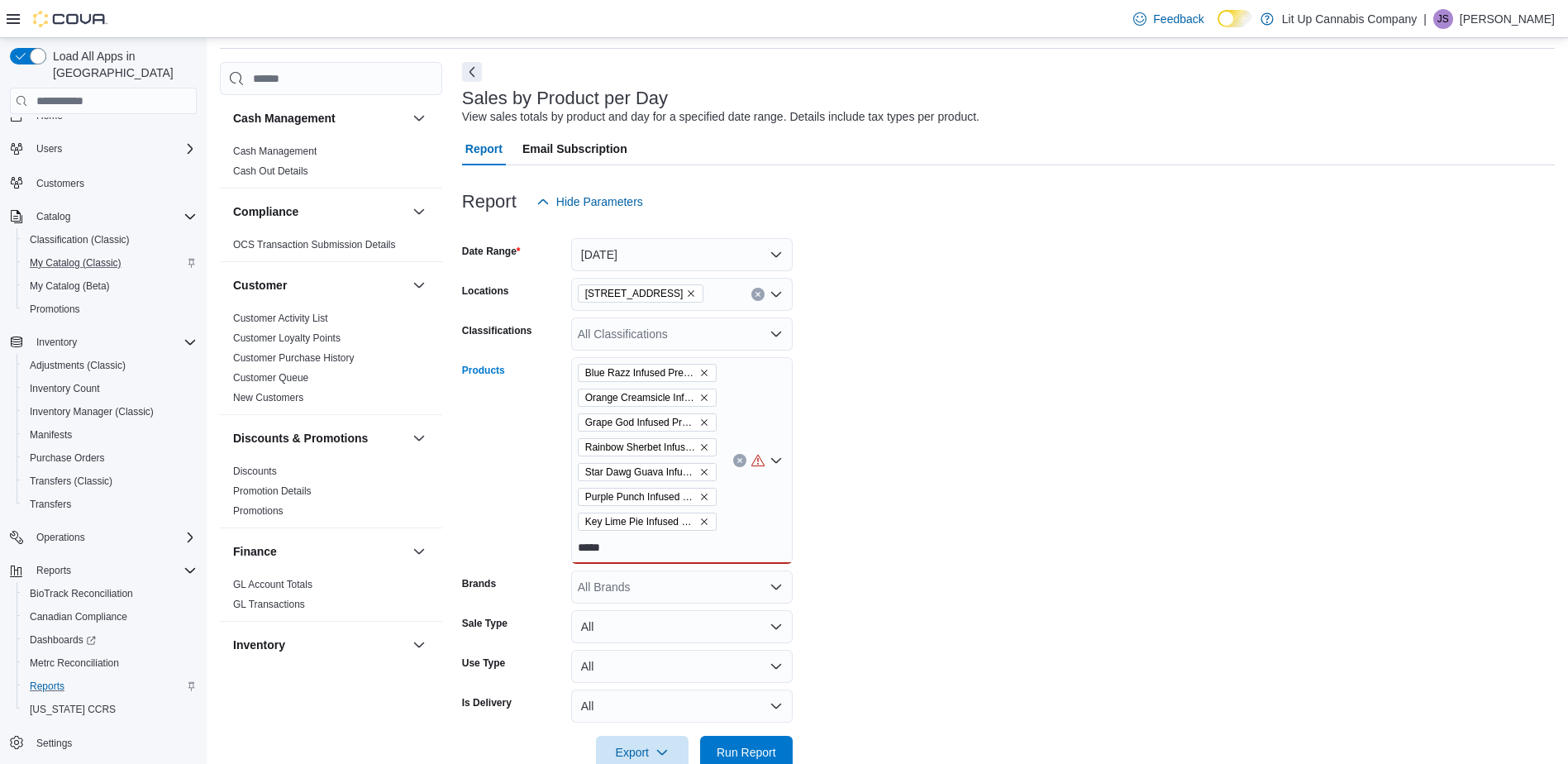
scroll to position [82, 0]
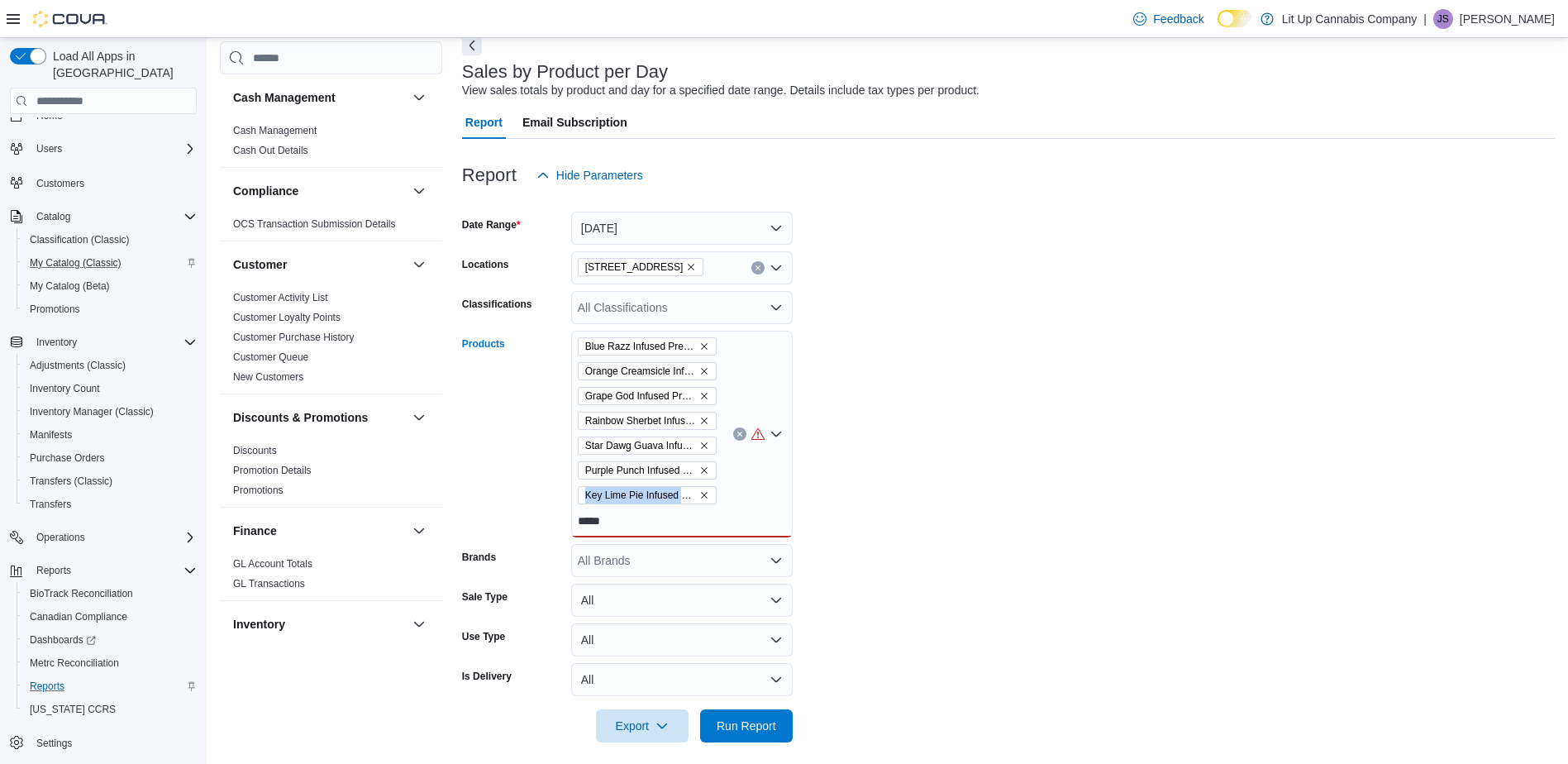
drag, startPoint x: 584, startPoint y: 519, endPoint x: 572, endPoint y: 519, distance: 12.0
click at [572, 519] on div "Blue Razz Infused Pre Roll - by Trees Orange Creamsicle Infused Pre Roll - by T…" at bounding box center [682, 434] width 222 height 207
type input "*"
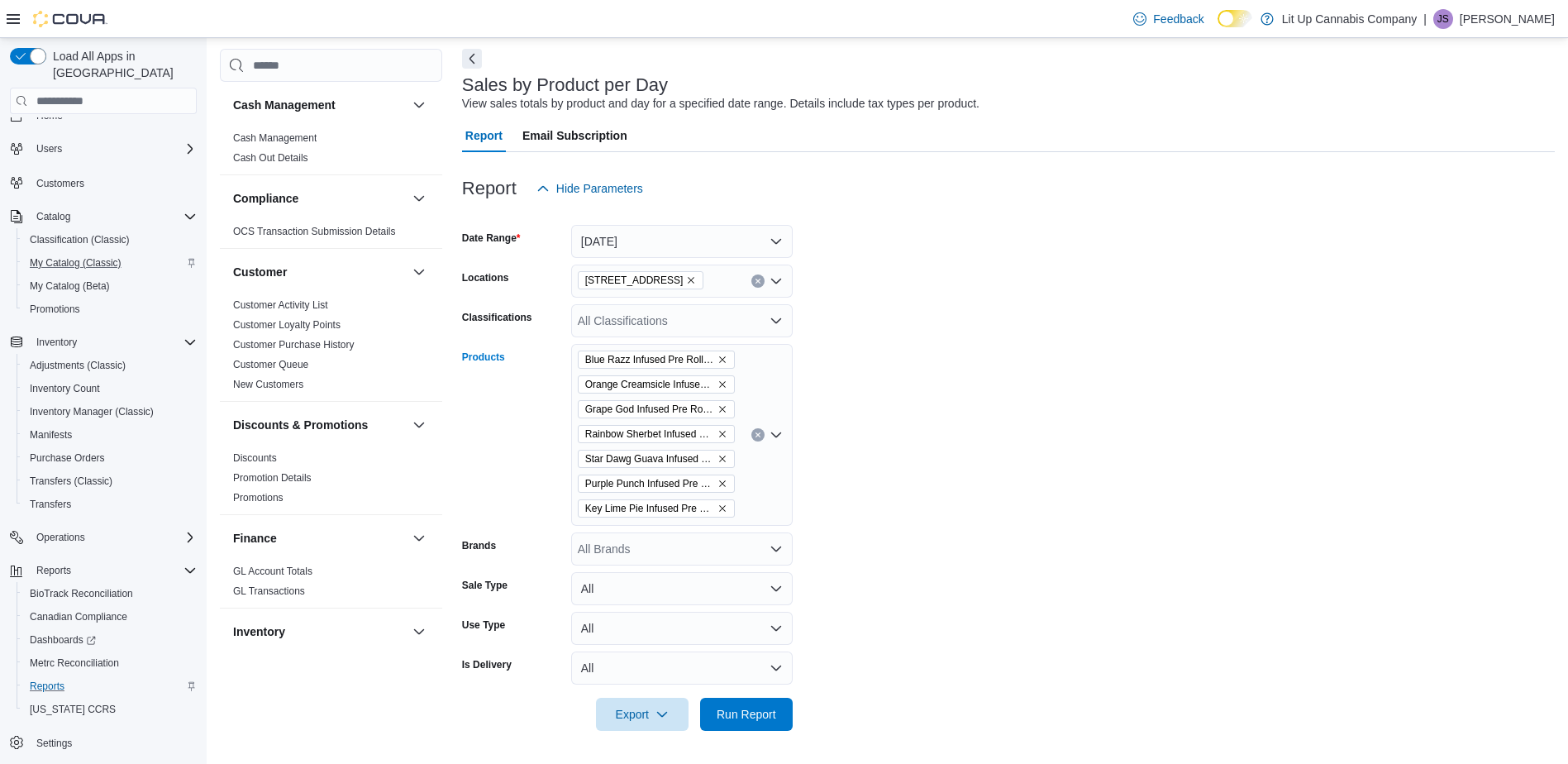
scroll to position [70, 0]
click at [744, 709] on span "Run Report" at bounding box center [746, 713] width 60 height 16
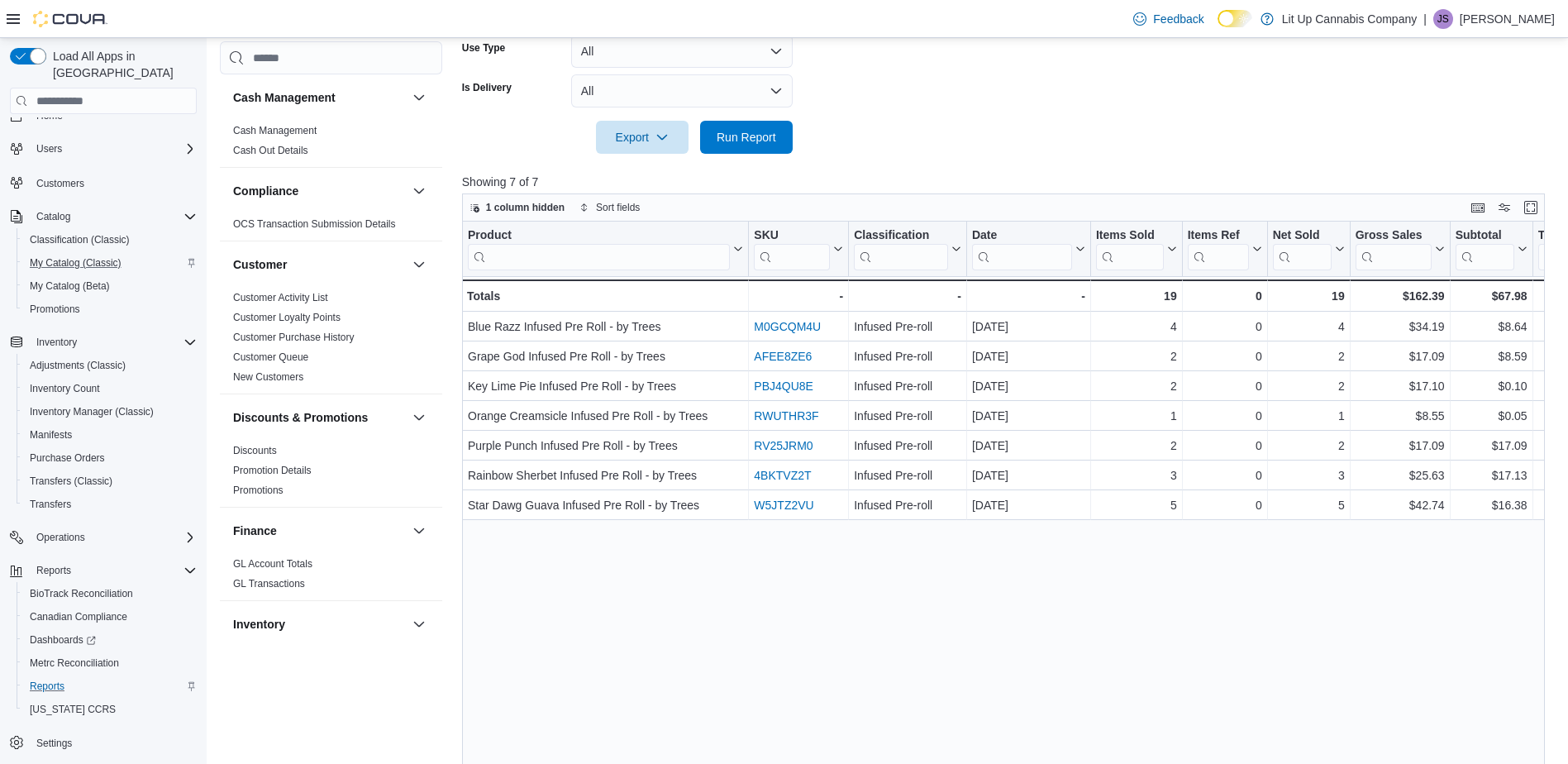
scroll to position [617, 0]
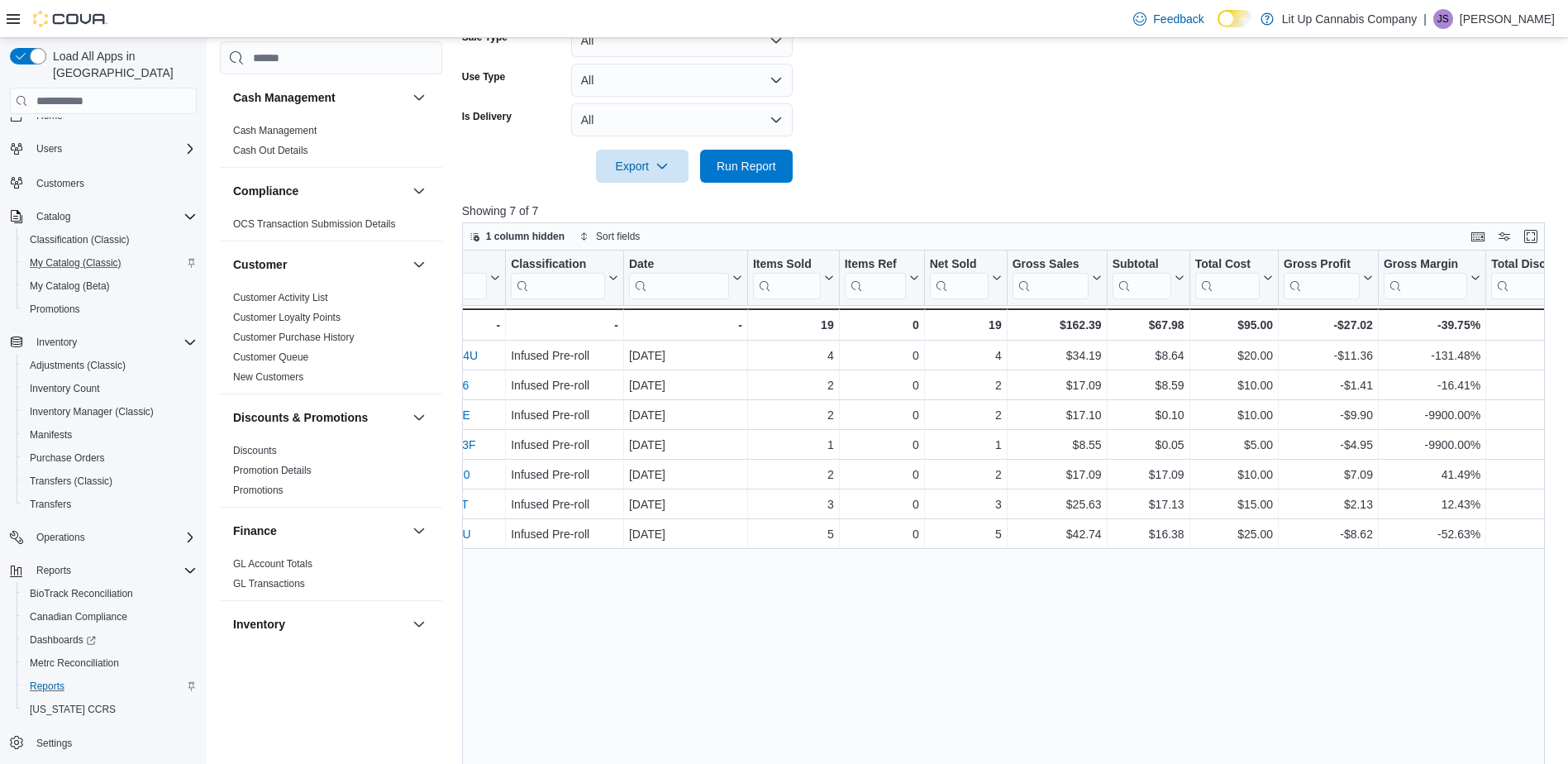
drag, startPoint x: 914, startPoint y: 712, endPoint x: 1010, endPoint y: 705, distance: 96.3
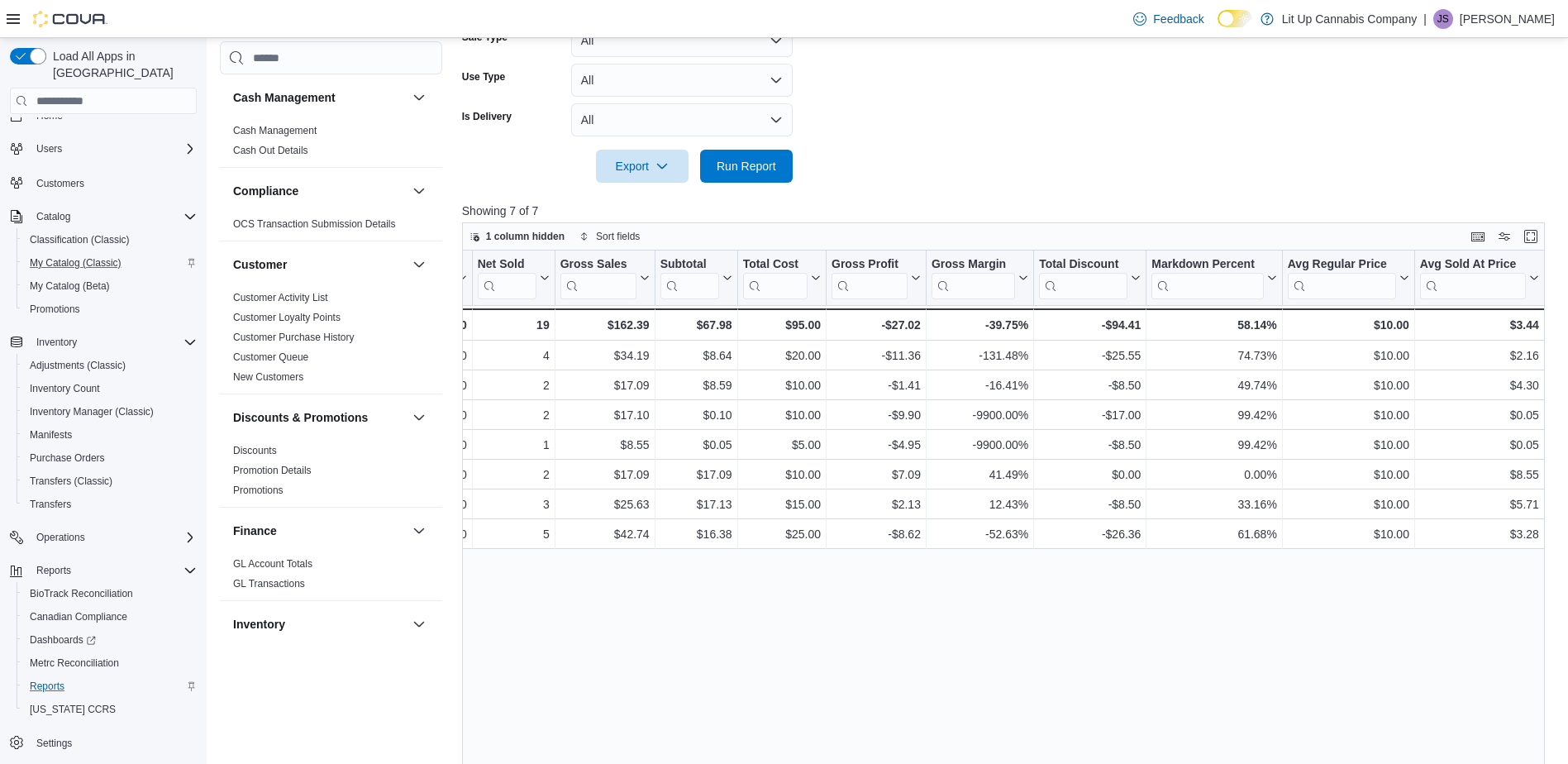
drag, startPoint x: 1011, startPoint y: 705, endPoint x: 1074, endPoint y: 705, distance: 63.0
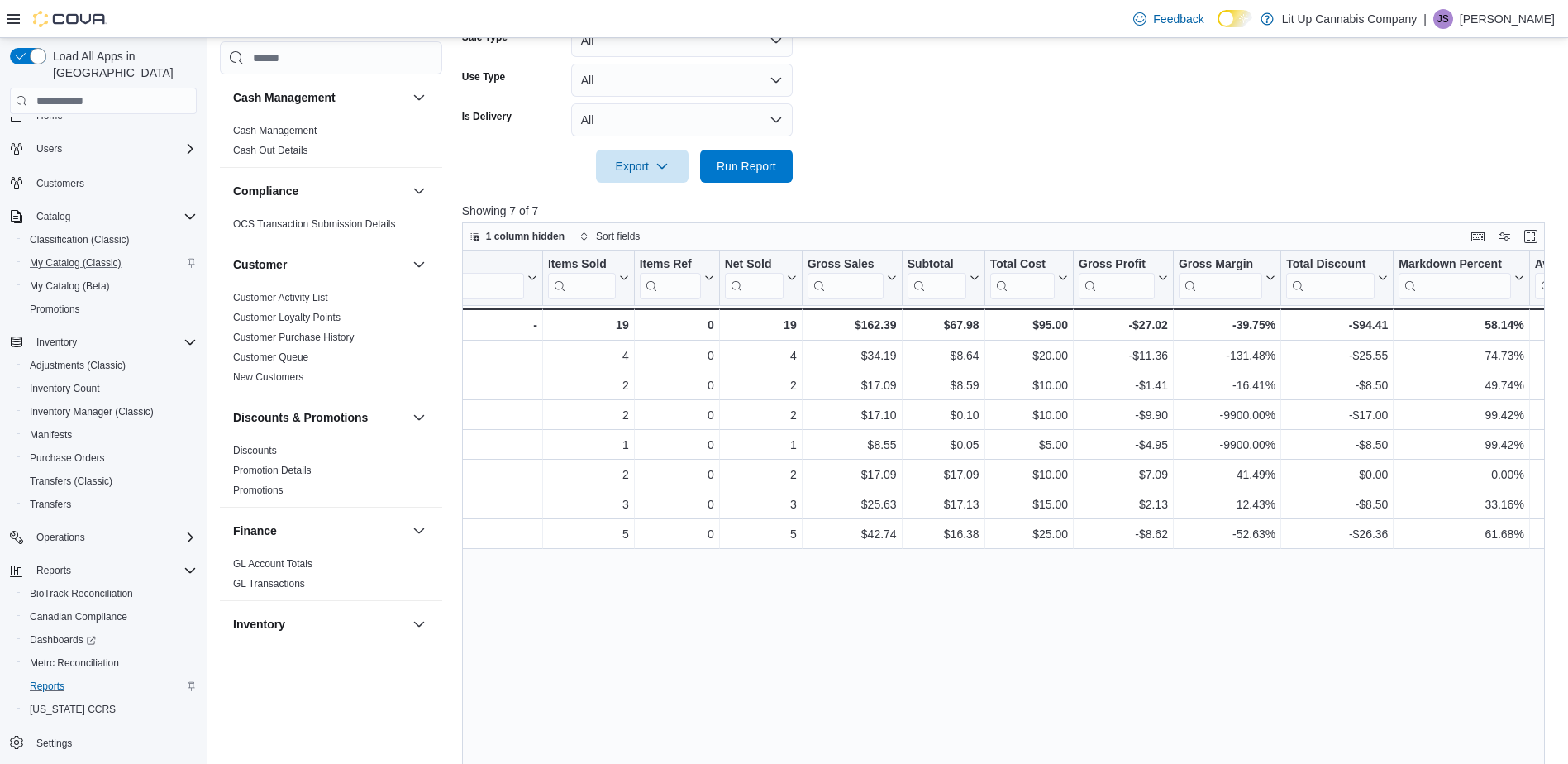
drag, startPoint x: 1167, startPoint y: 609, endPoint x: 1089, endPoint y: 609, distance: 78.0
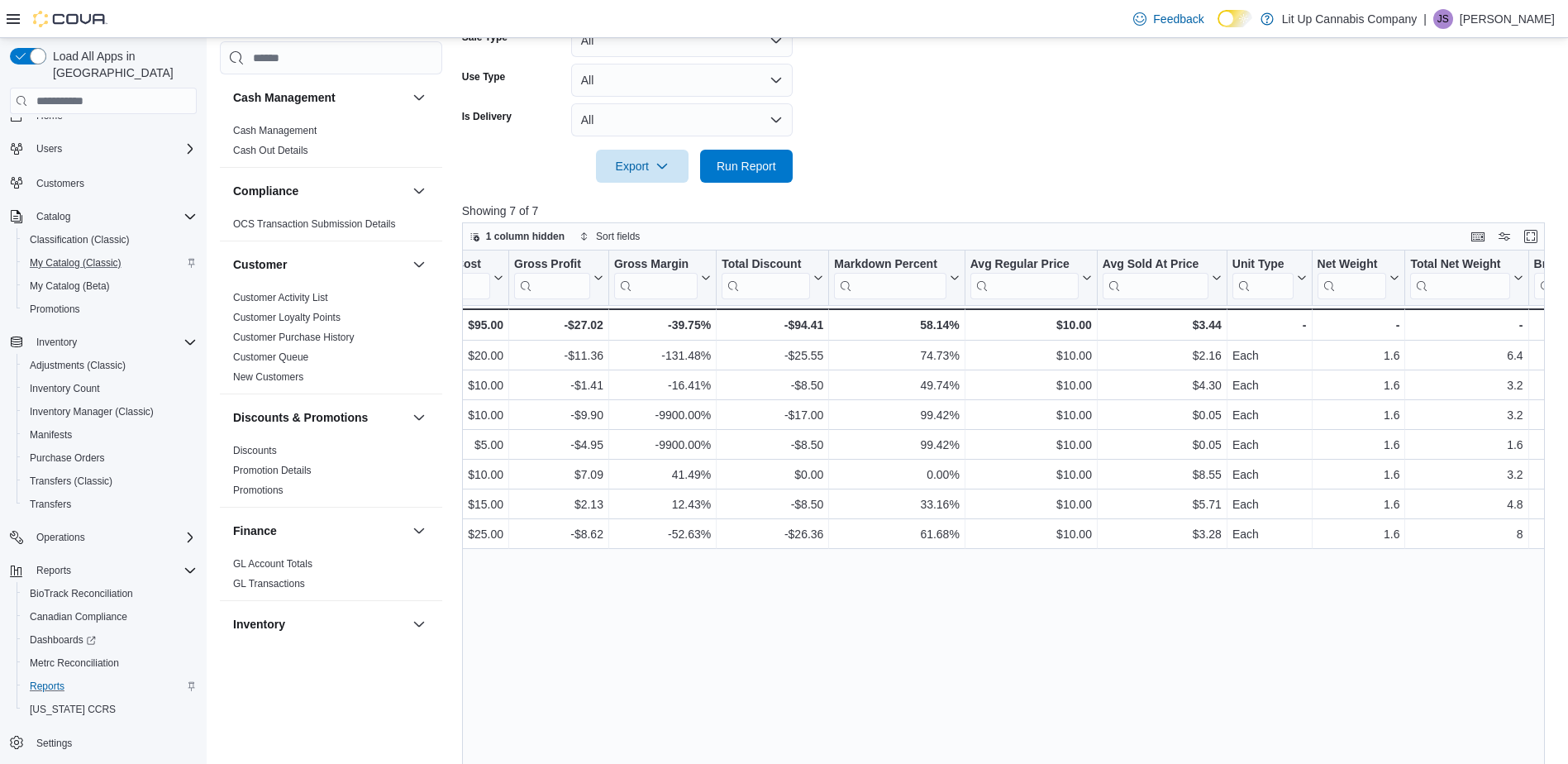
scroll to position [0, 1297]
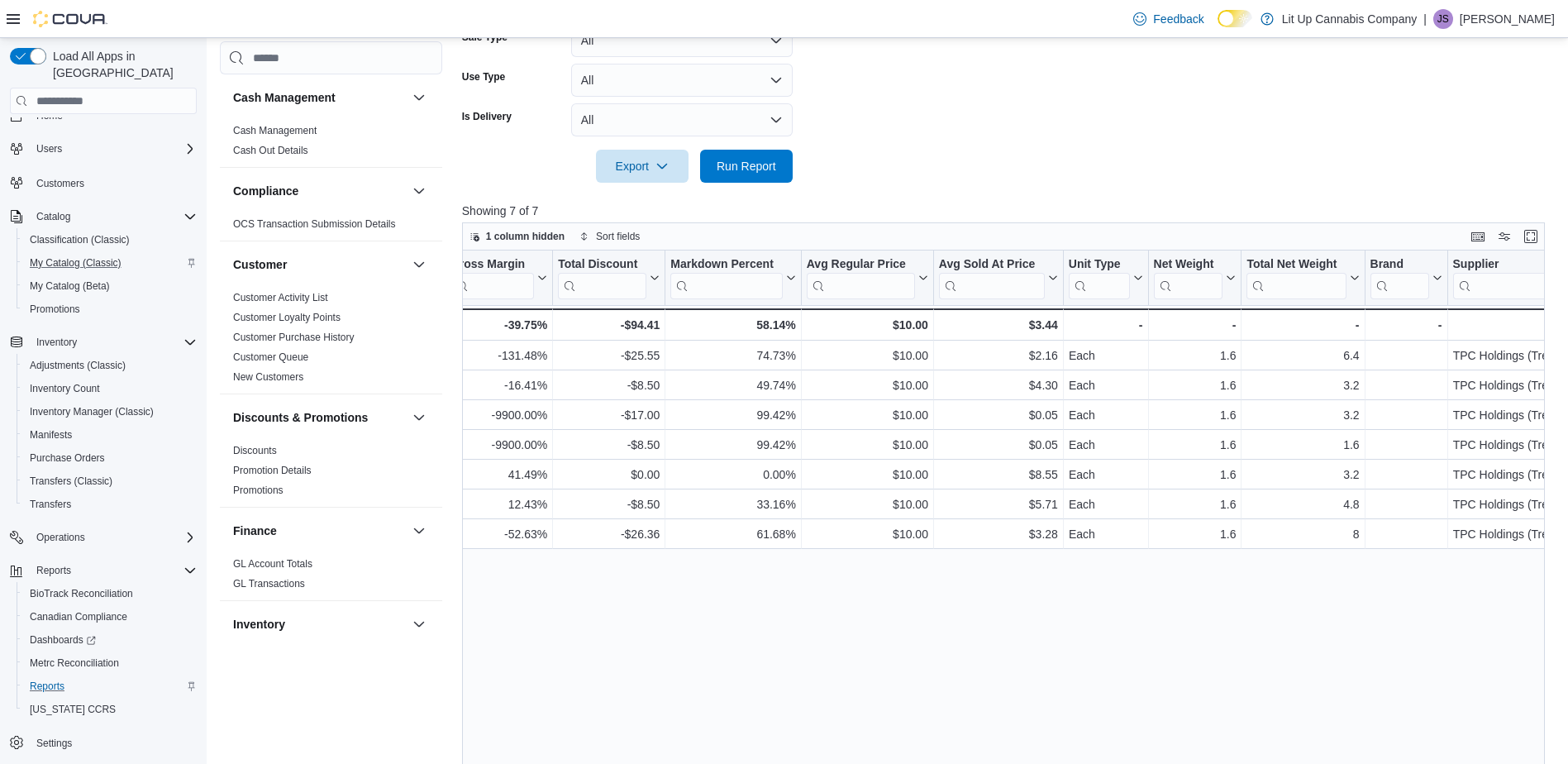
drag, startPoint x: 979, startPoint y: 575, endPoint x: 1083, endPoint y: 581, distance: 104.2
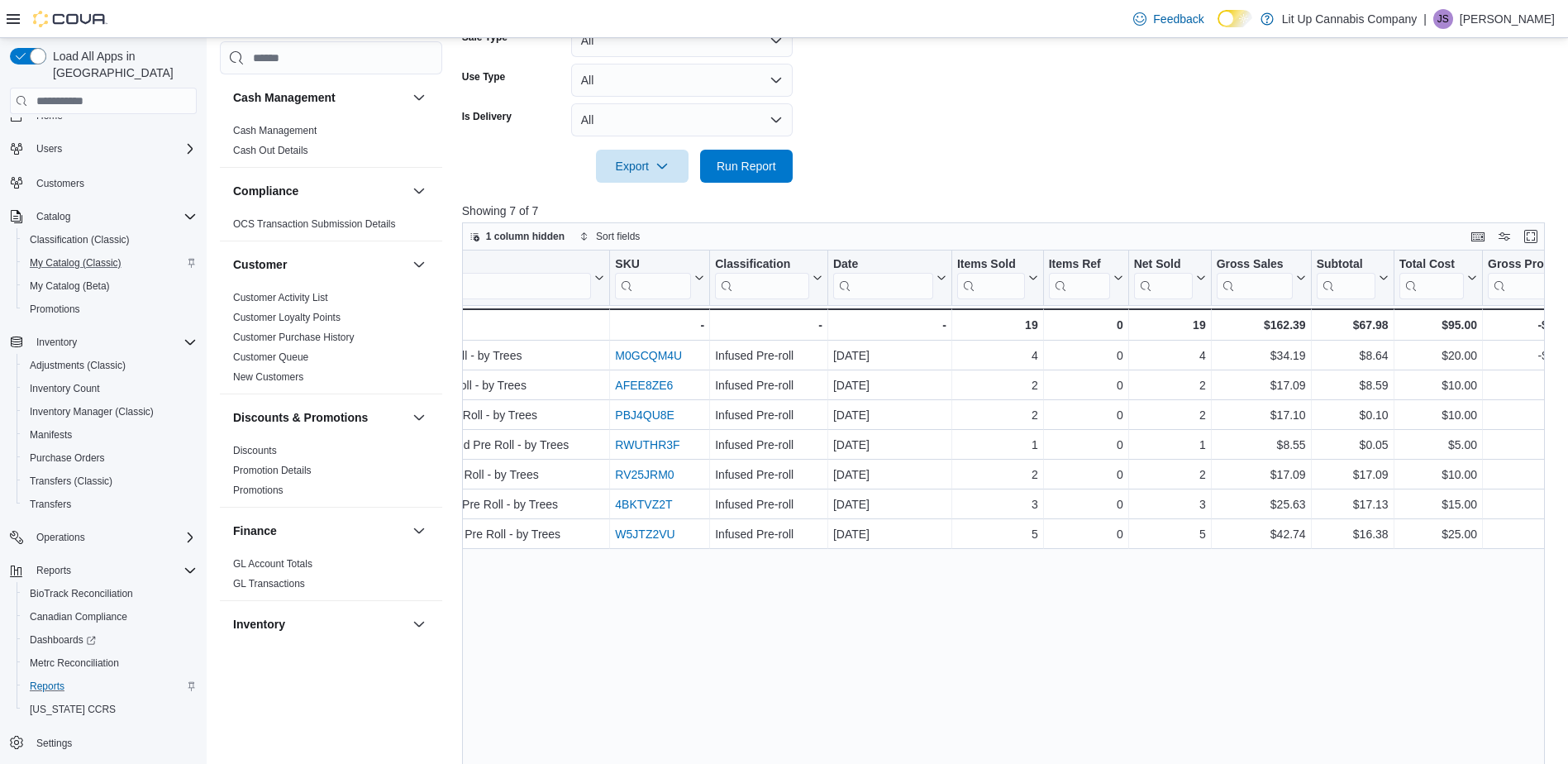
scroll to position [0, 0]
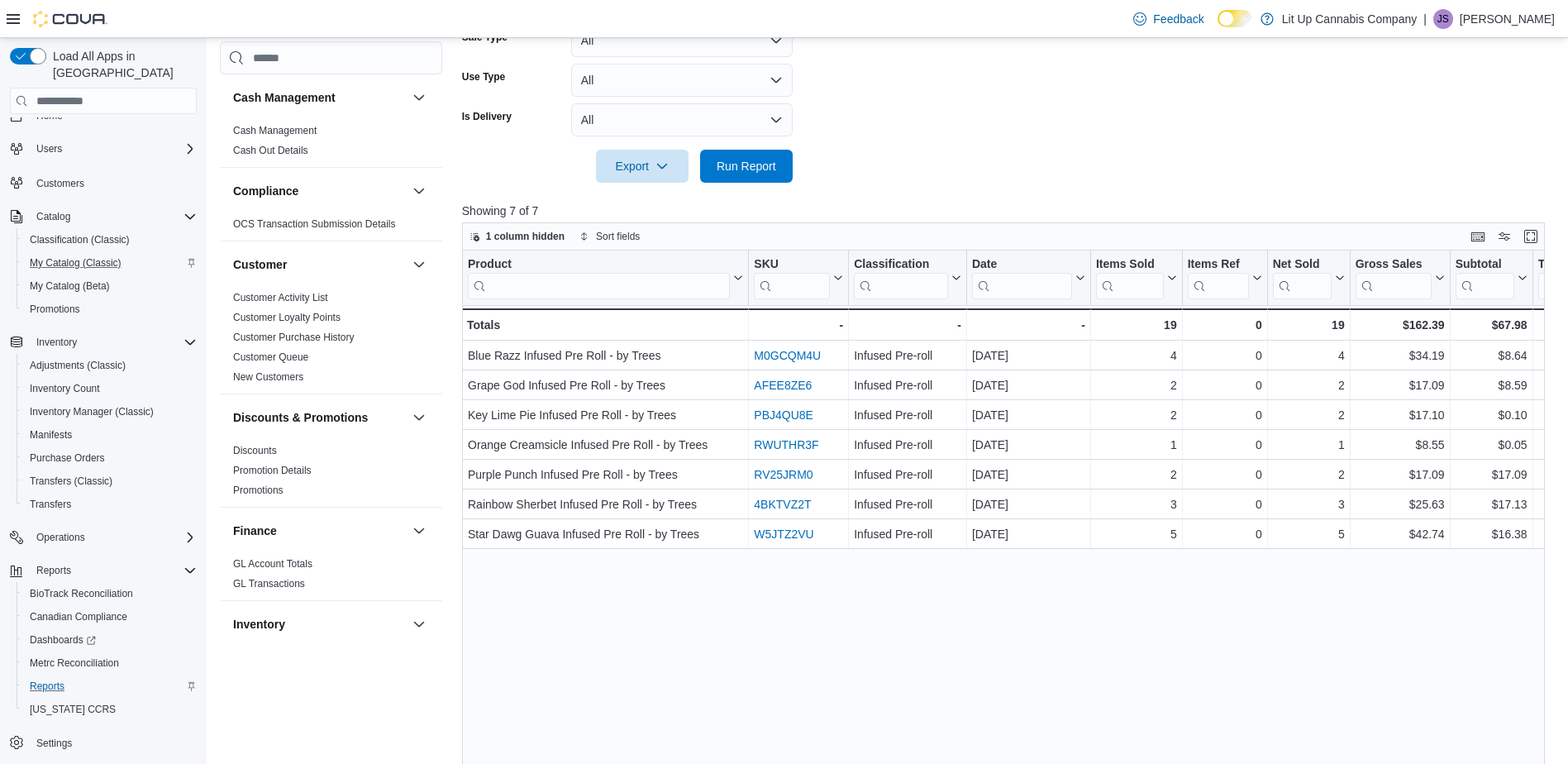
drag, startPoint x: 937, startPoint y: 646, endPoint x: 697, endPoint y: 622, distance: 241.2
click at [662, 160] on icon "button" at bounding box center [662, 165] width 13 height 13
click at [644, 197] on span "Export to Excel" at bounding box center [644, 199] width 74 height 13
